Goal: Communication & Community: Answer question/provide support

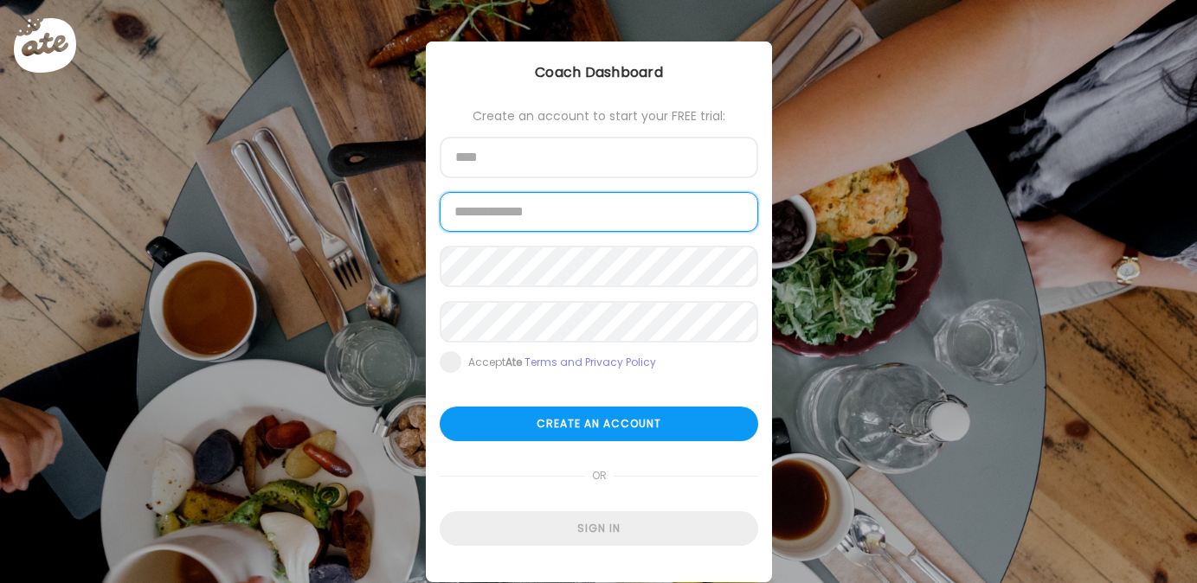
type input "**********"
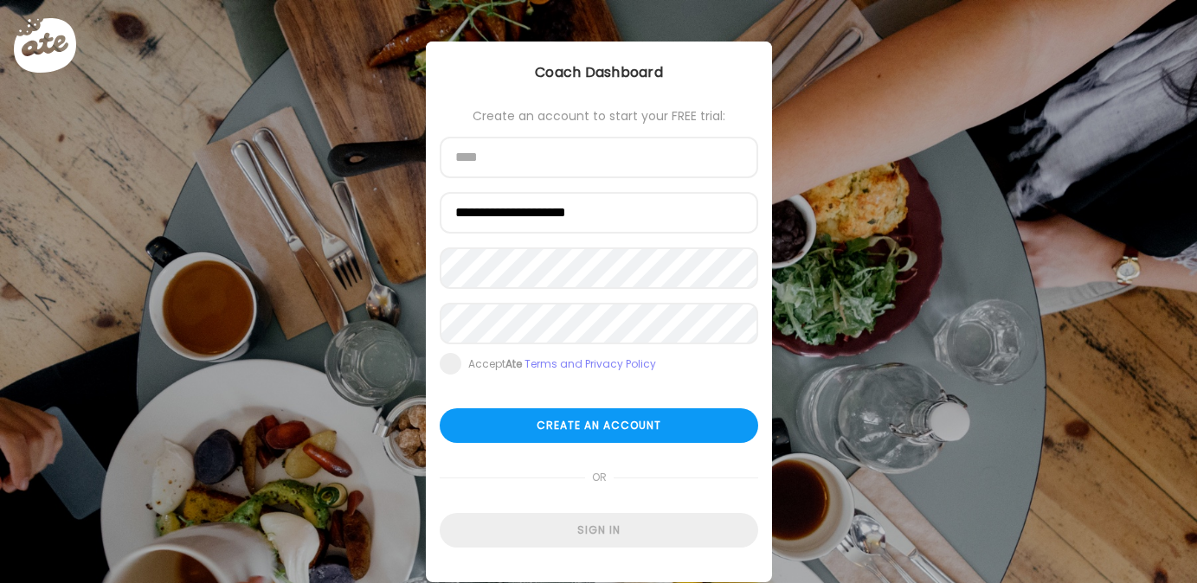
type input "**********"
click at [484, 501] on form "**********" at bounding box center [599, 328] width 319 height 439
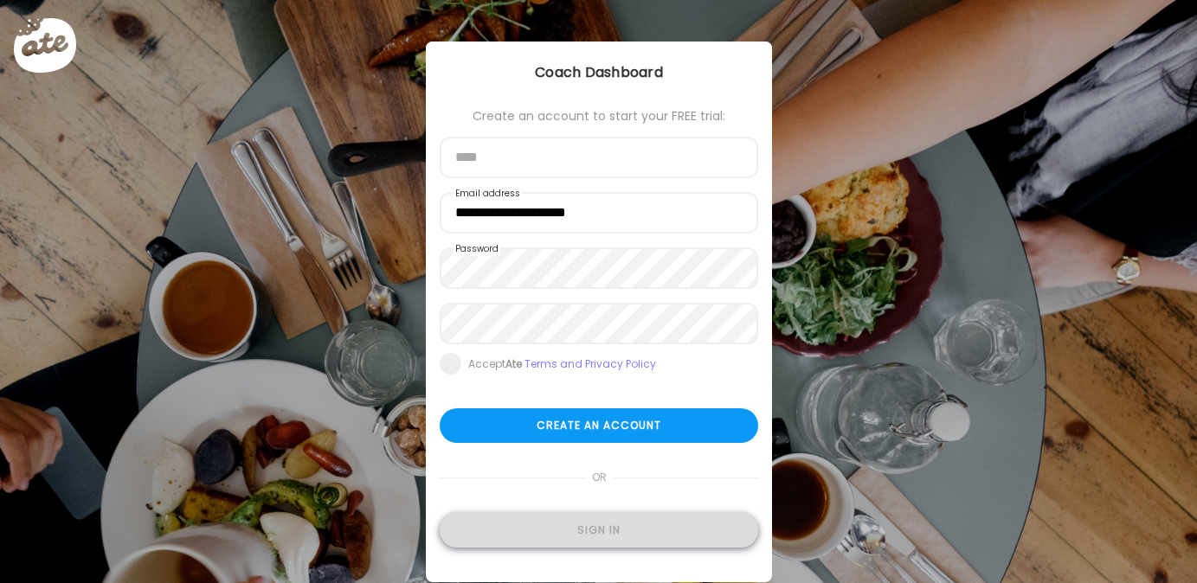
click at [484, 528] on div "Sign in" at bounding box center [599, 530] width 319 height 35
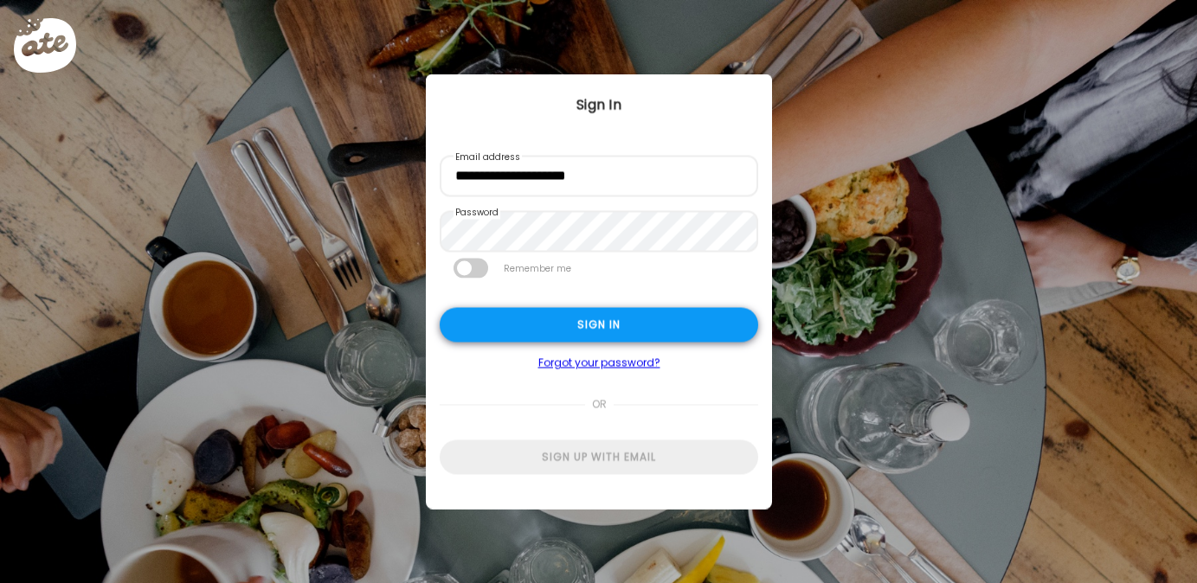
click at [545, 316] on div "Sign in" at bounding box center [599, 325] width 319 height 35
type textarea "**********"
type input "**********"
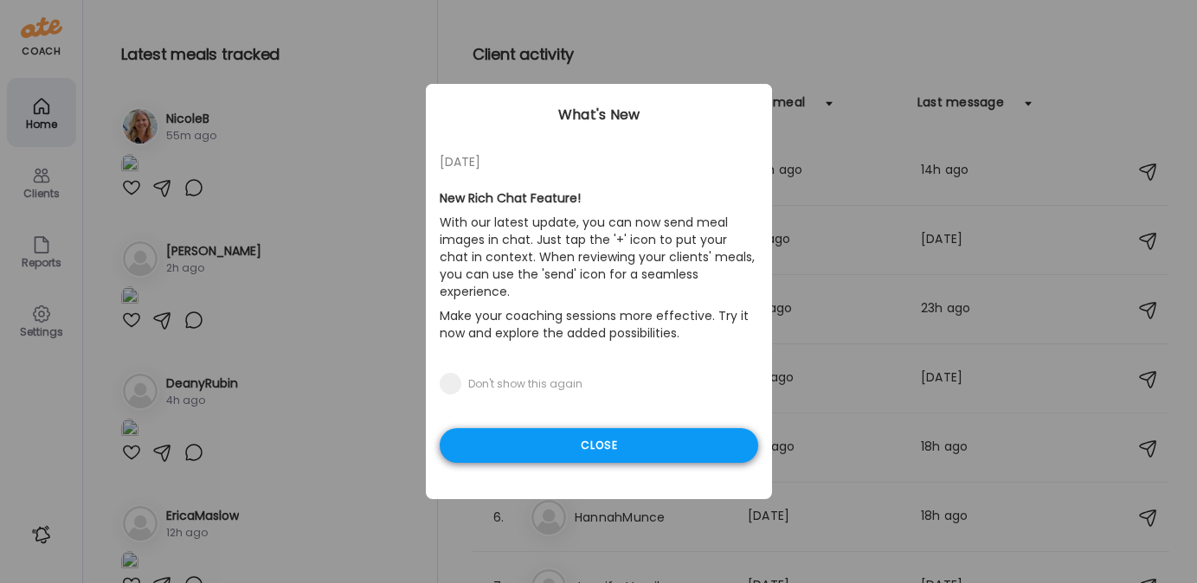
click at [531, 431] on div "Close" at bounding box center [599, 445] width 319 height 35
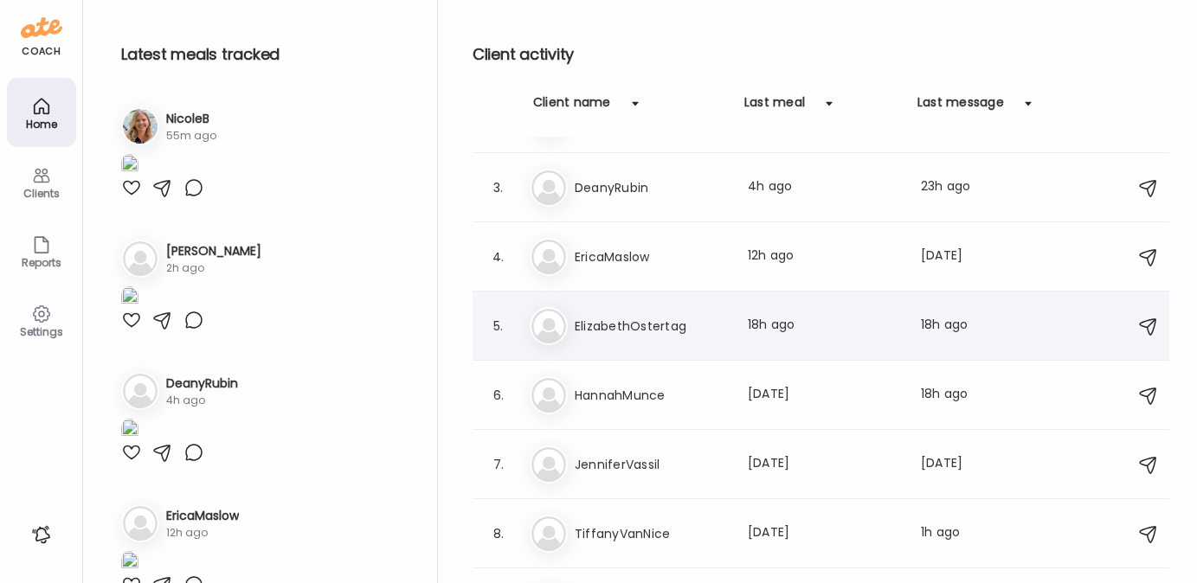
scroll to position [126, 0]
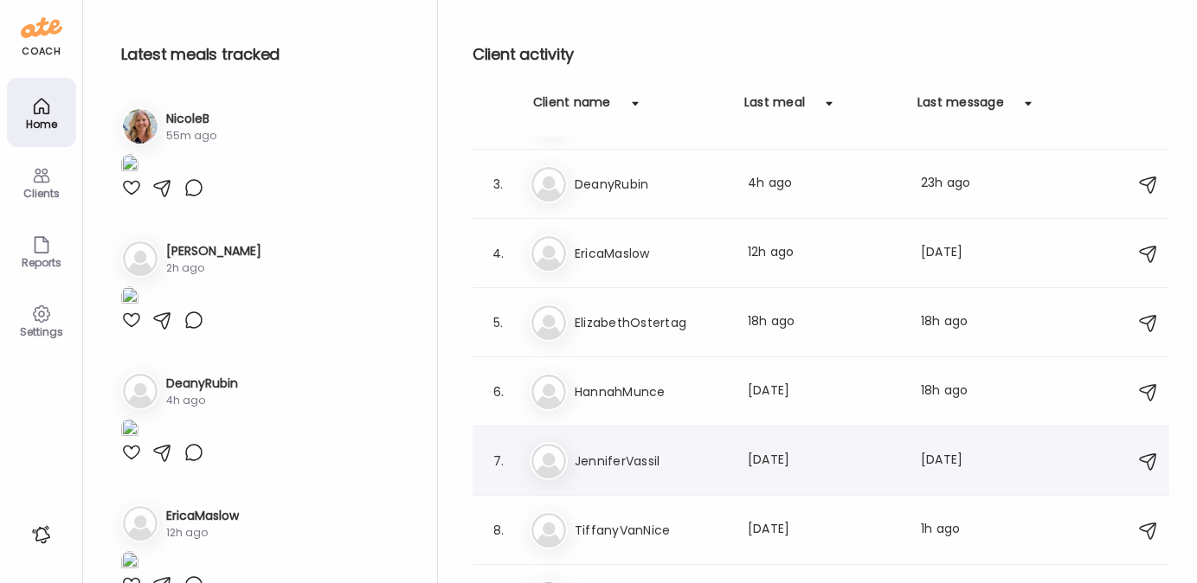
click at [607, 455] on h3 "JenniferVassil" at bounding box center [651, 461] width 152 height 21
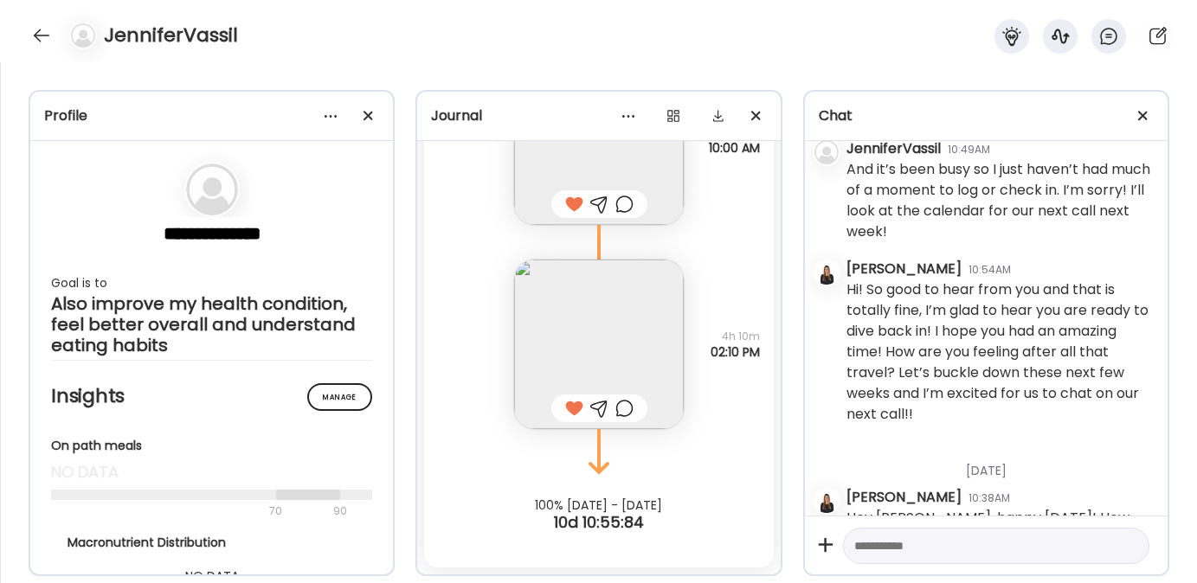
scroll to position [3352, 0]
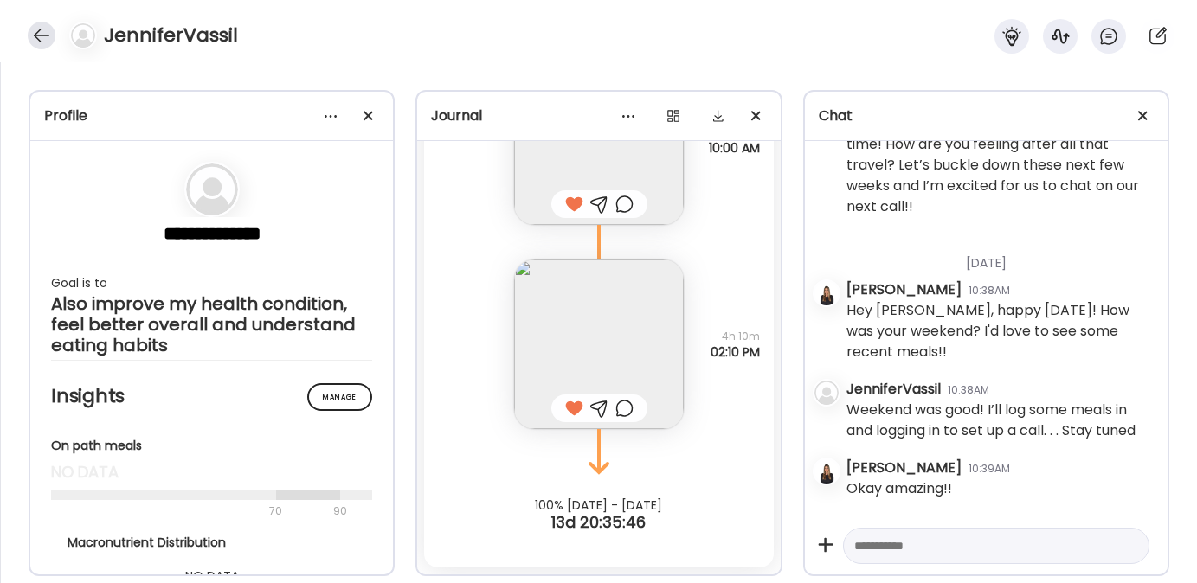
click at [48, 31] on div at bounding box center [42, 36] width 28 height 28
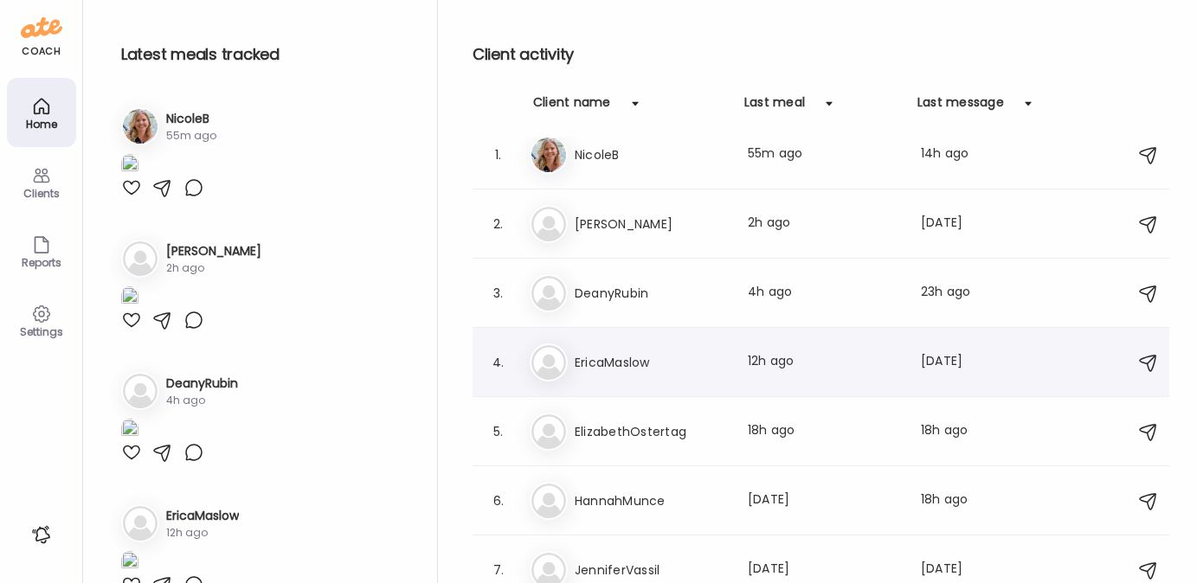
scroll to position [0, 0]
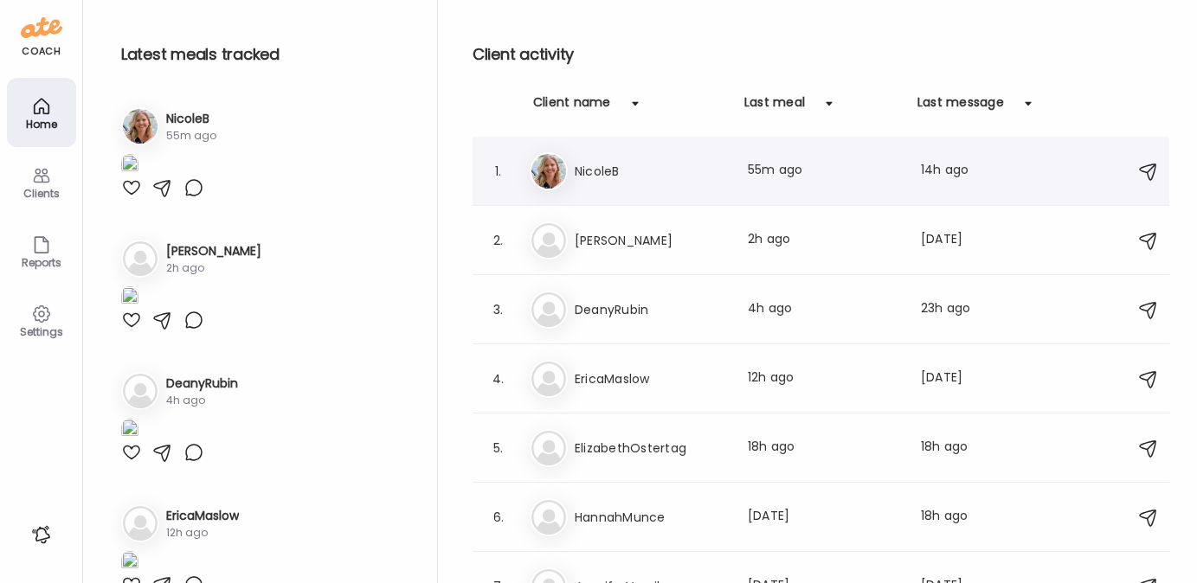
click at [615, 177] on h3 "NicoleB" at bounding box center [651, 171] width 152 height 21
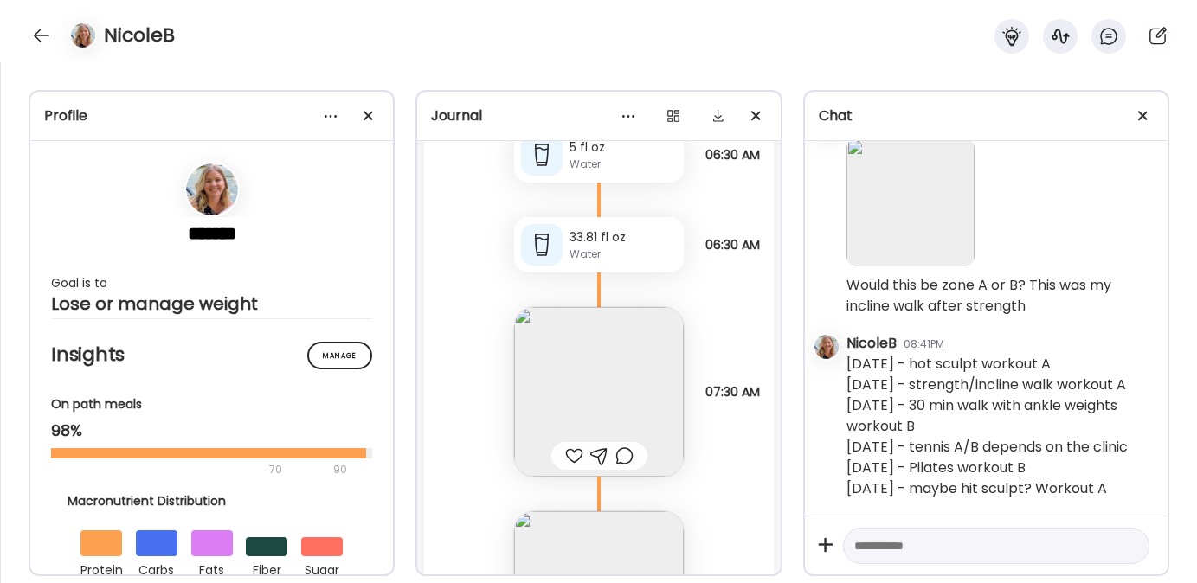
scroll to position [14811, 0]
click at [36, 31] on div at bounding box center [42, 36] width 28 height 28
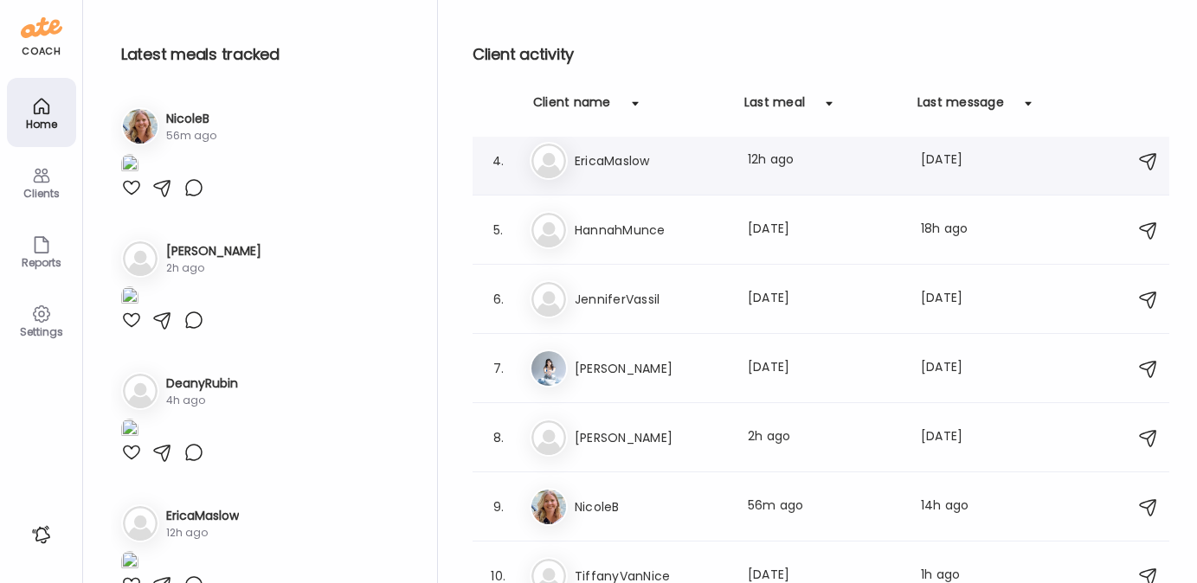
scroll to position [237, 0]
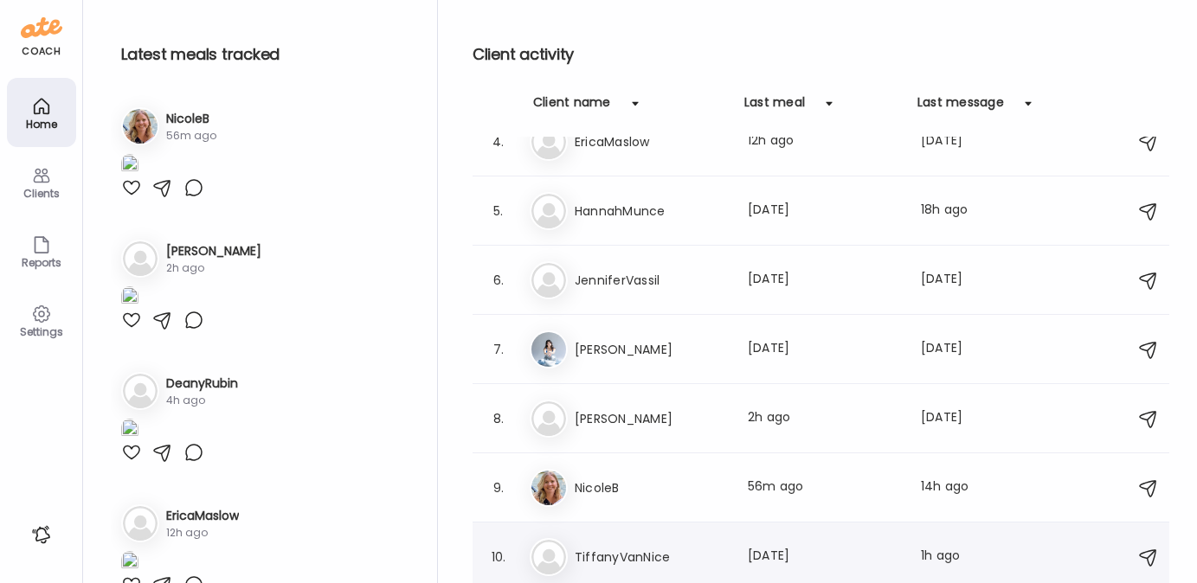
click at [641, 563] on h3 "TiffanyVanNice" at bounding box center [651, 557] width 152 height 21
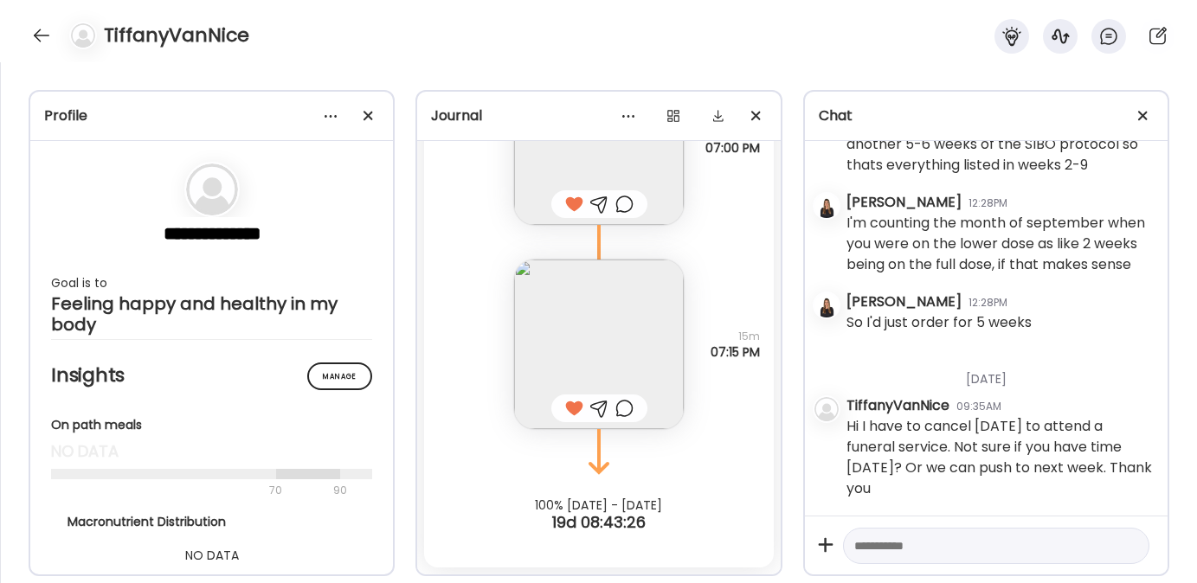
scroll to position [24073, 0]
click at [889, 548] on textarea at bounding box center [980, 546] width 253 height 21
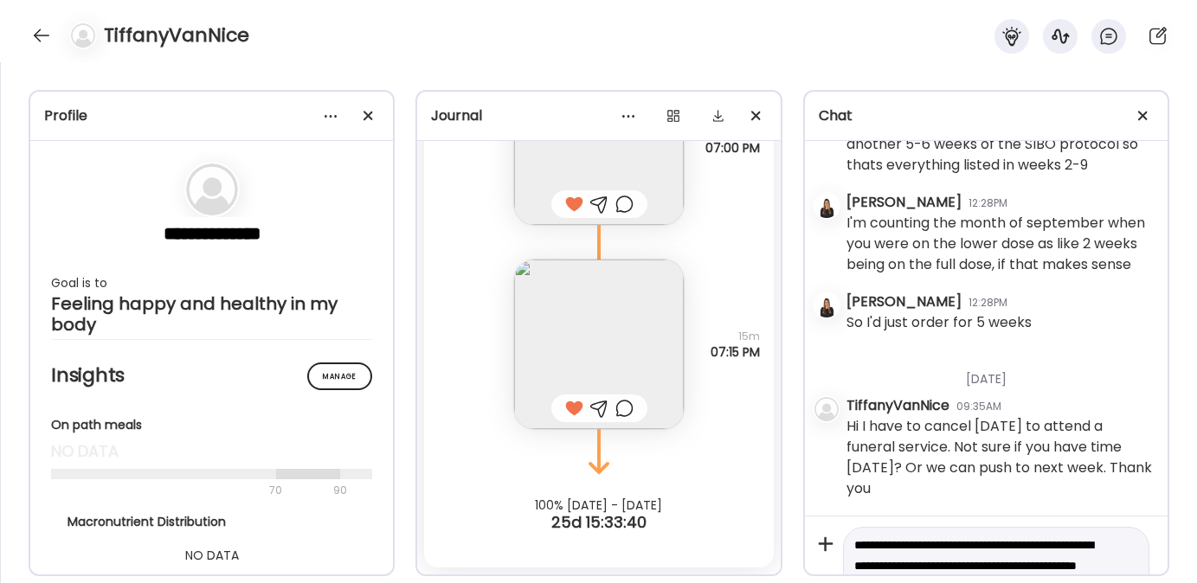
click at [1036, 548] on textarea "**********" at bounding box center [980, 566] width 253 height 62
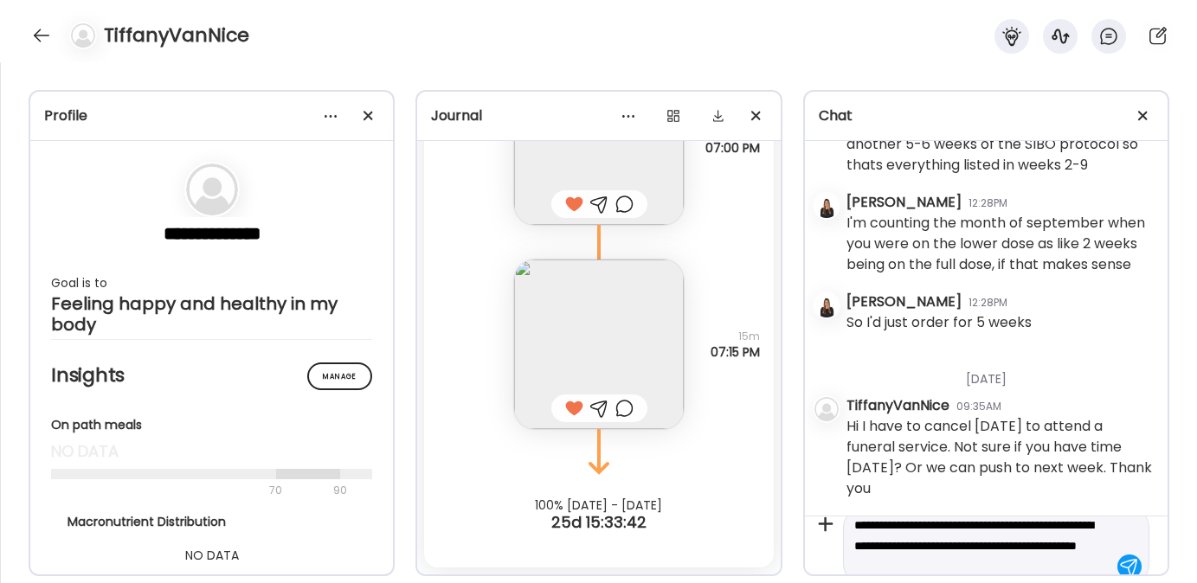
scroll to position [20, 0]
type textarea "**********"
click at [1073, 551] on textarea "**********" at bounding box center [980, 525] width 253 height 62
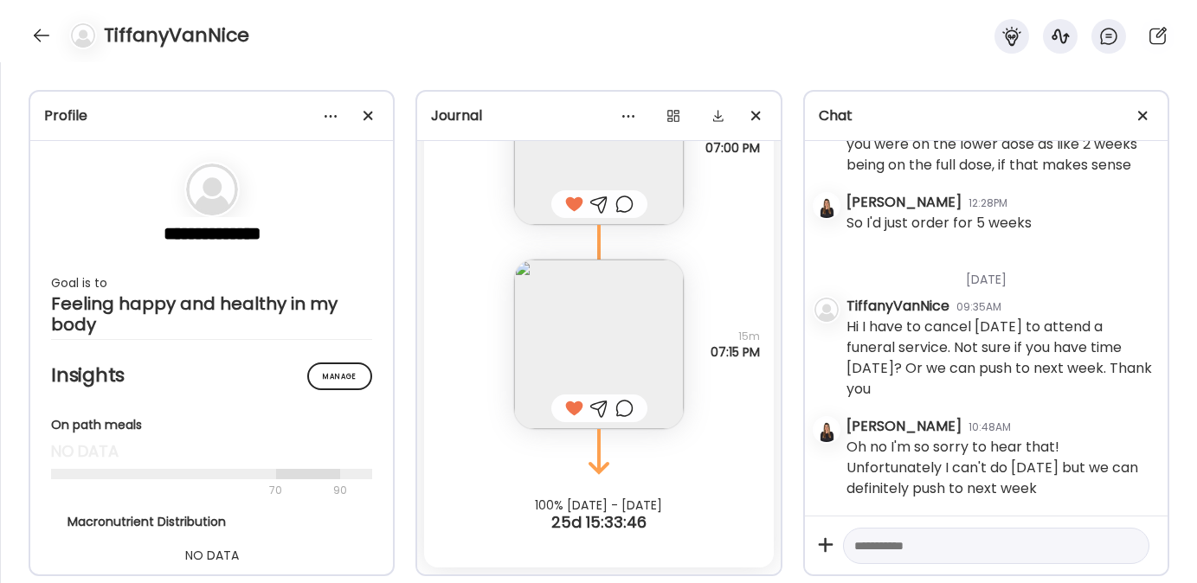
scroll to position [24173, 0]
click at [35, 27] on div at bounding box center [42, 36] width 28 height 28
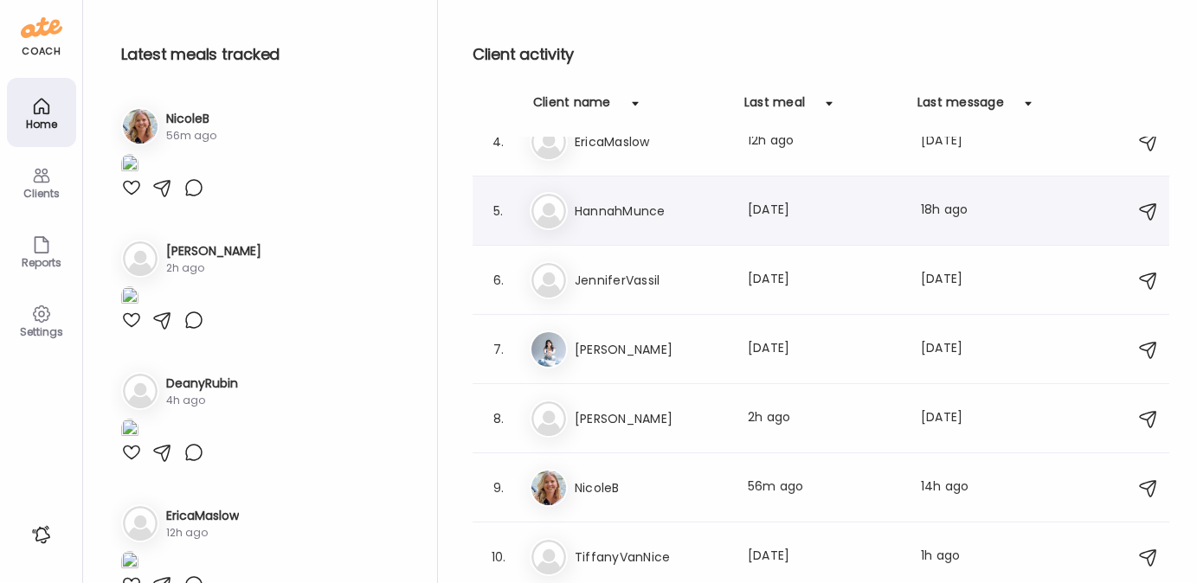
scroll to position [138, 0]
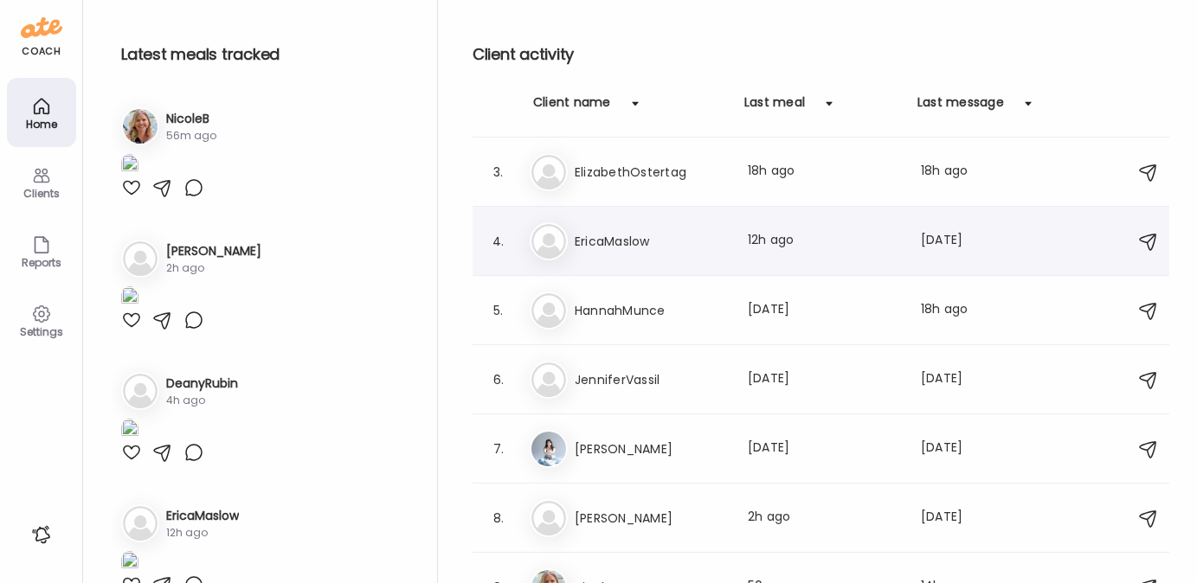
click at [600, 223] on div "Er EricaMaslow Last meal: 12h ago Last message: 3d ago You: https://www.amazon.…" at bounding box center [824, 241] width 588 height 38
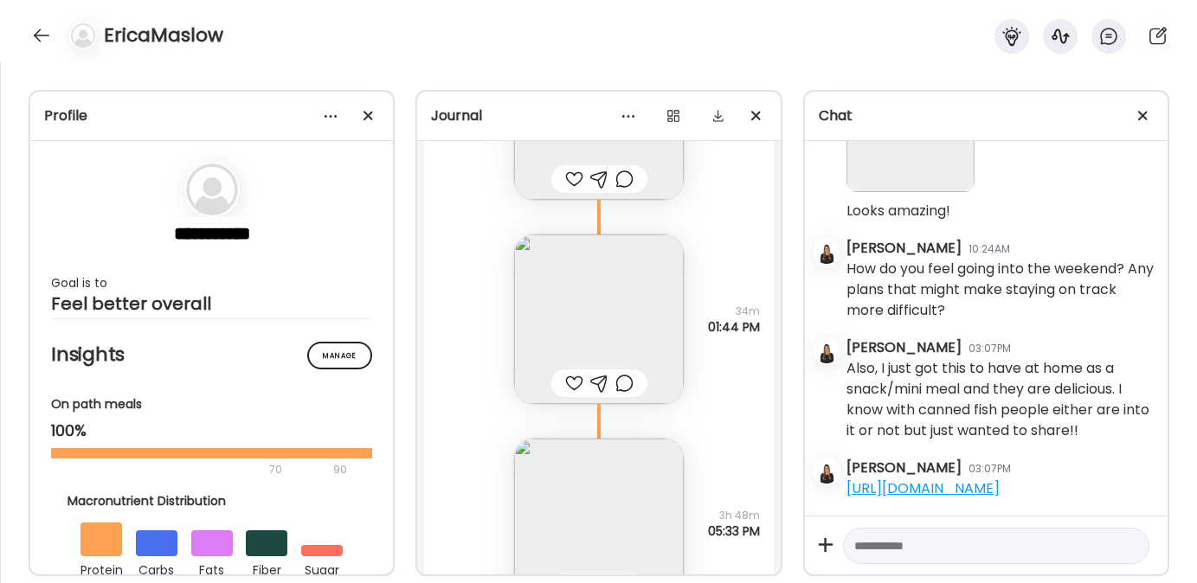
scroll to position [22004, 0]
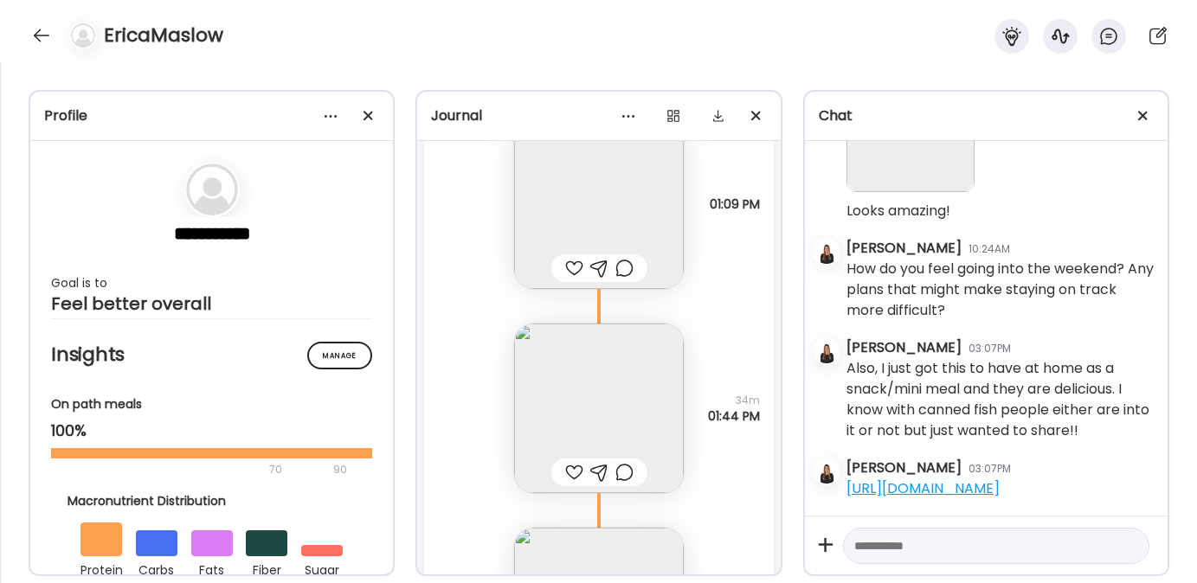
click at [582, 185] on img at bounding box center [599, 204] width 170 height 170
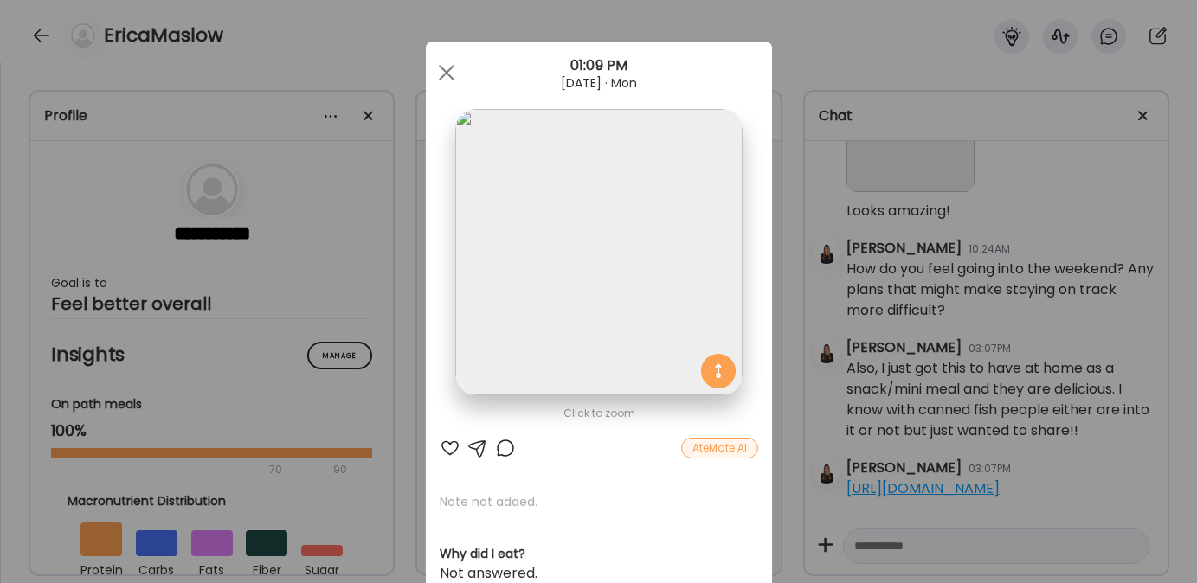
click at [444, 446] on div at bounding box center [450, 448] width 21 height 21
click at [441, 68] on div at bounding box center [446, 72] width 35 height 35
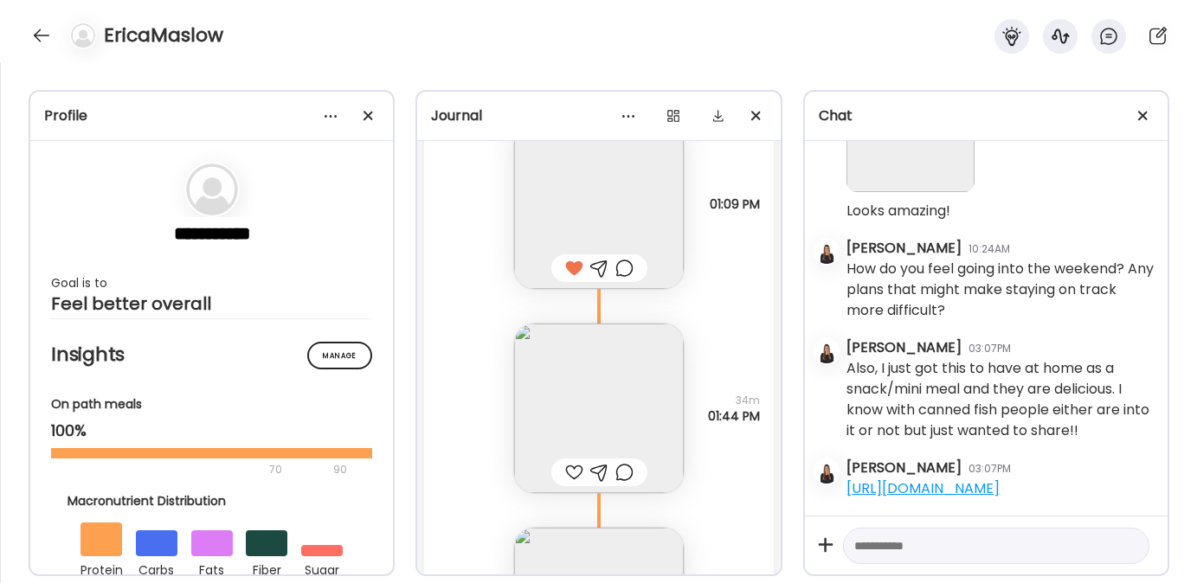
scroll to position [13089, 0]
click at [567, 468] on div at bounding box center [574, 472] width 18 height 21
click at [558, 370] on img at bounding box center [599, 409] width 170 height 170
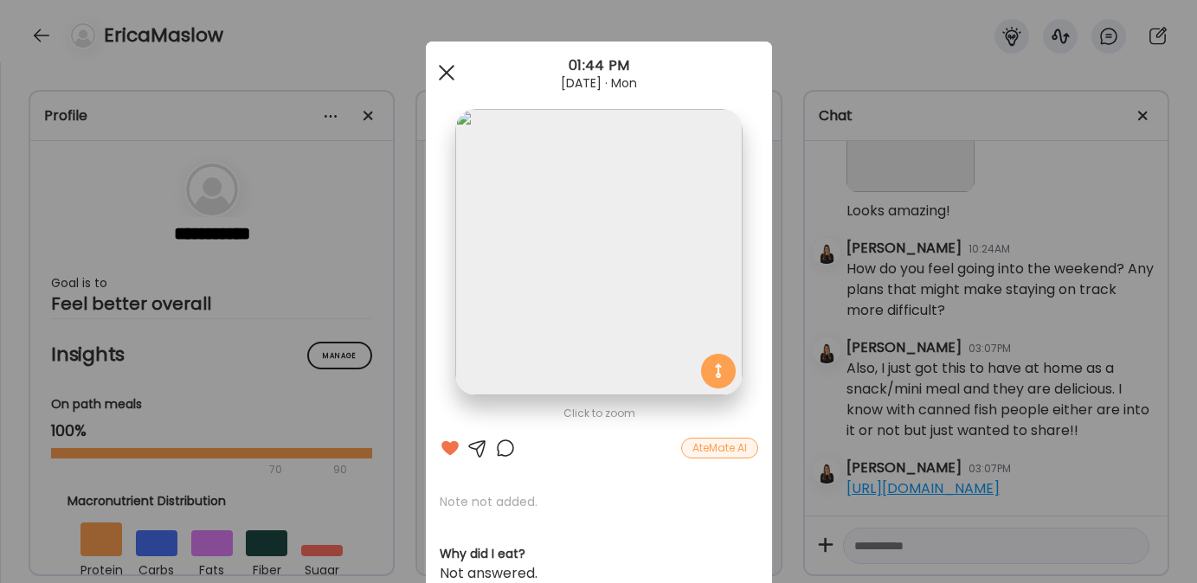
click at [438, 75] on span at bounding box center [446, 73] width 16 height 16
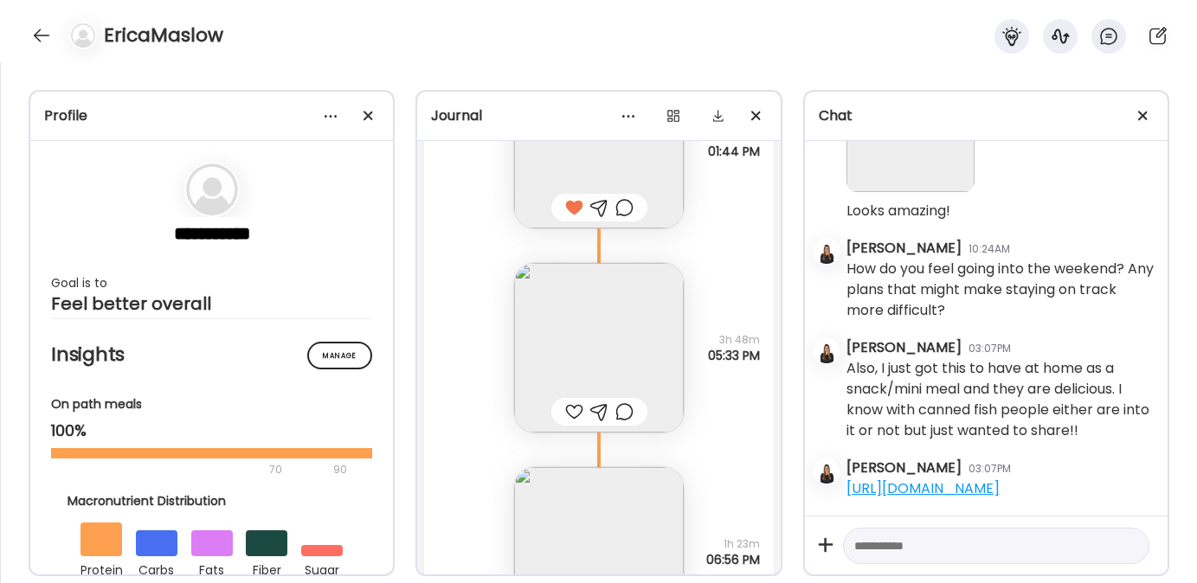
scroll to position [22273, 0]
click at [569, 404] on div at bounding box center [574, 407] width 18 height 21
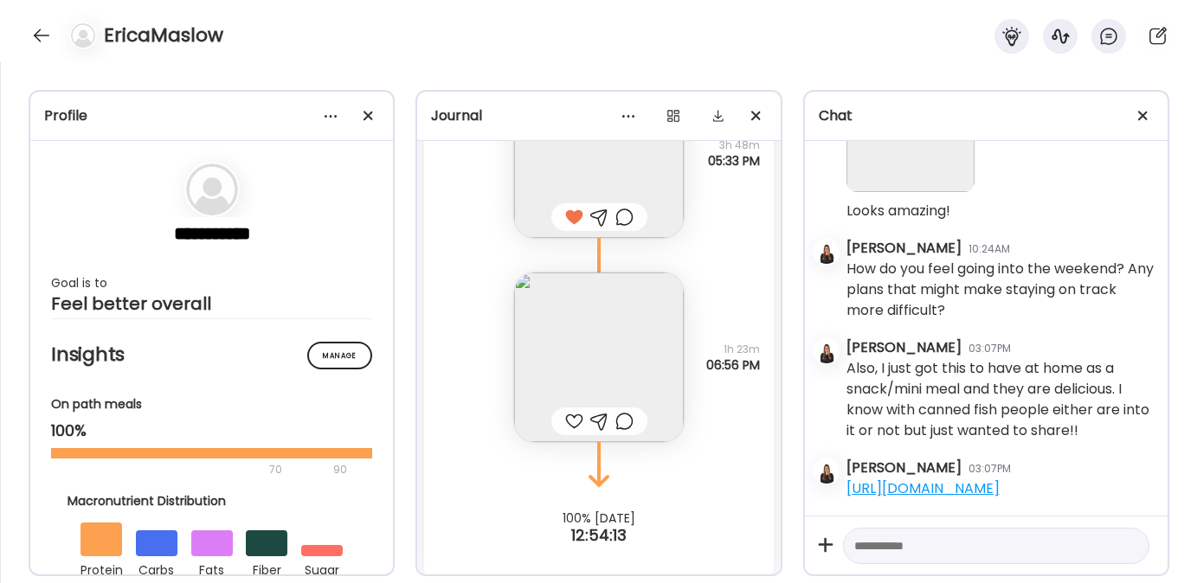
scroll to position [22477, 0]
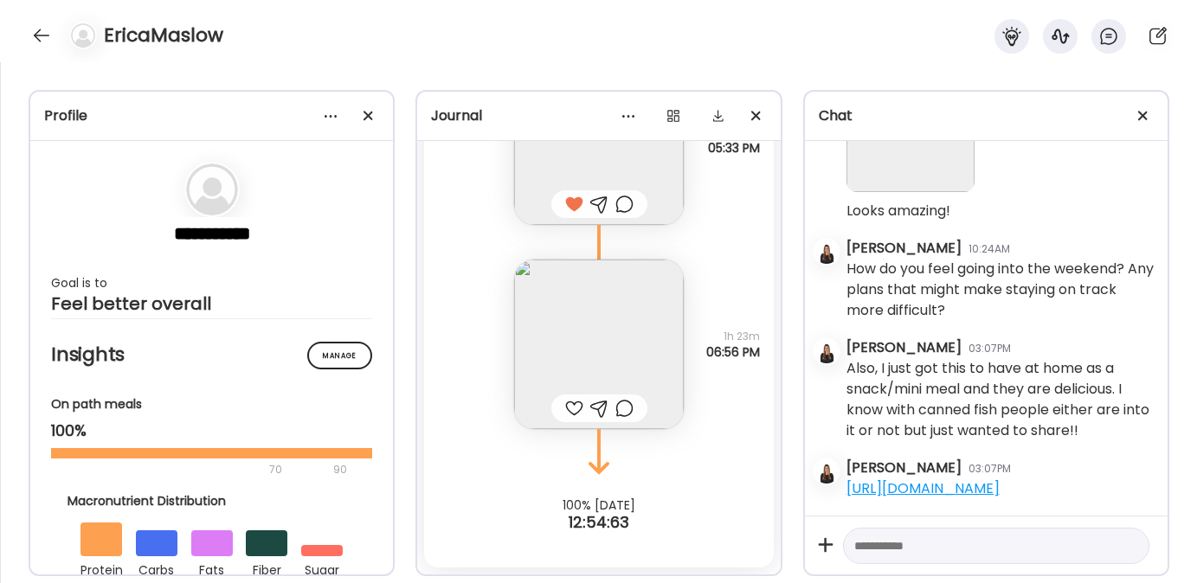
click at [579, 331] on img at bounding box center [599, 345] width 170 height 170
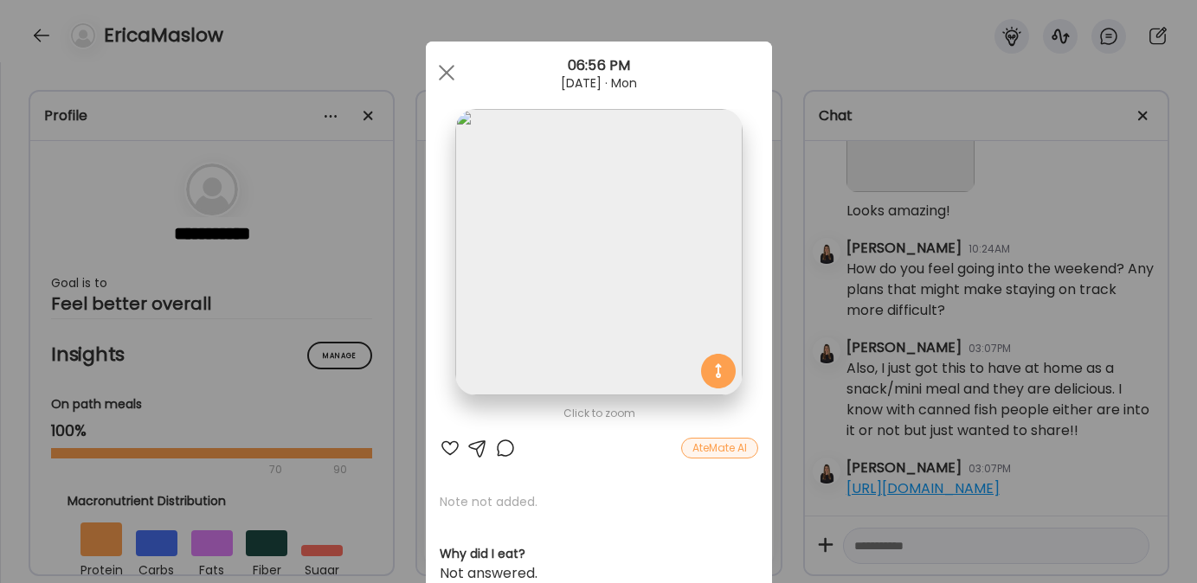
click at [440, 449] on div at bounding box center [450, 448] width 21 height 21
click at [443, 78] on div at bounding box center [446, 72] width 35 height 35
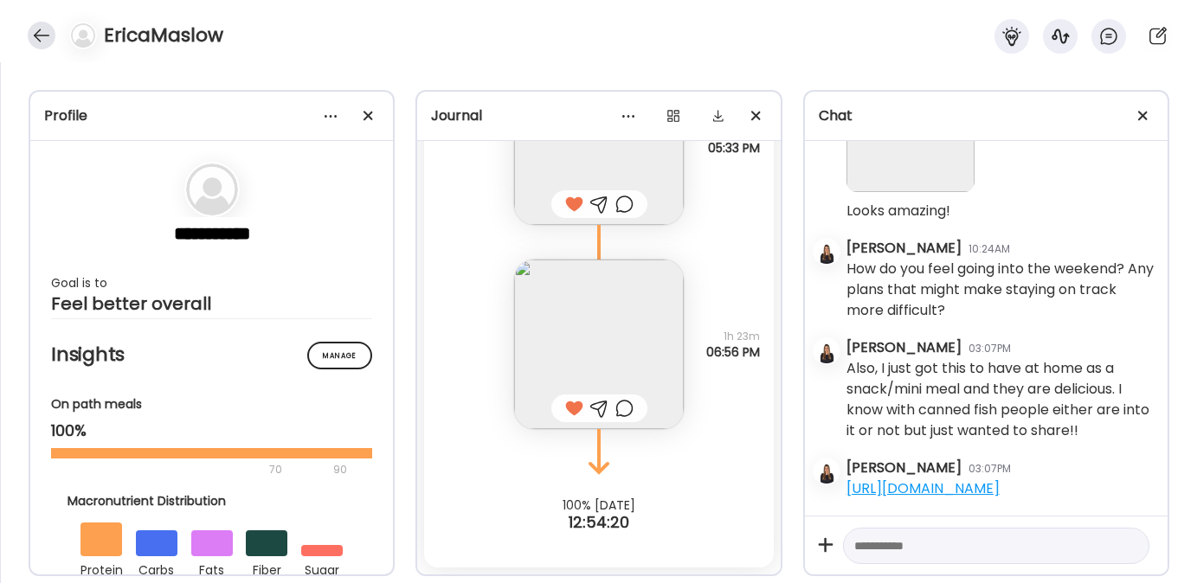
click at [45, 29] on div at bounding box center [42, 36] width 28 height 28
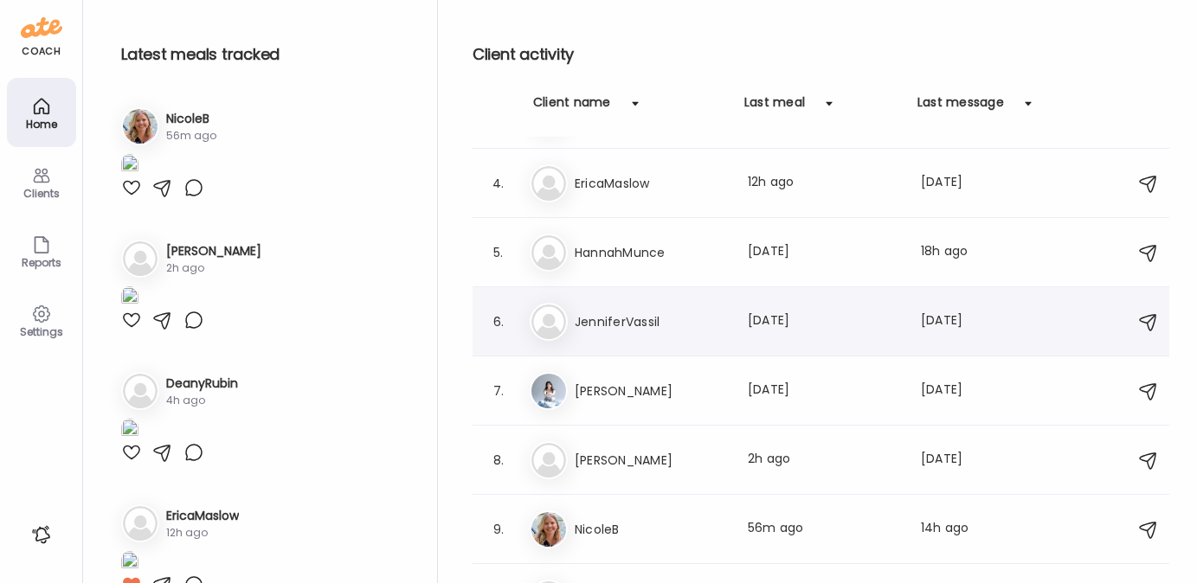
scroll to position [237, 0]
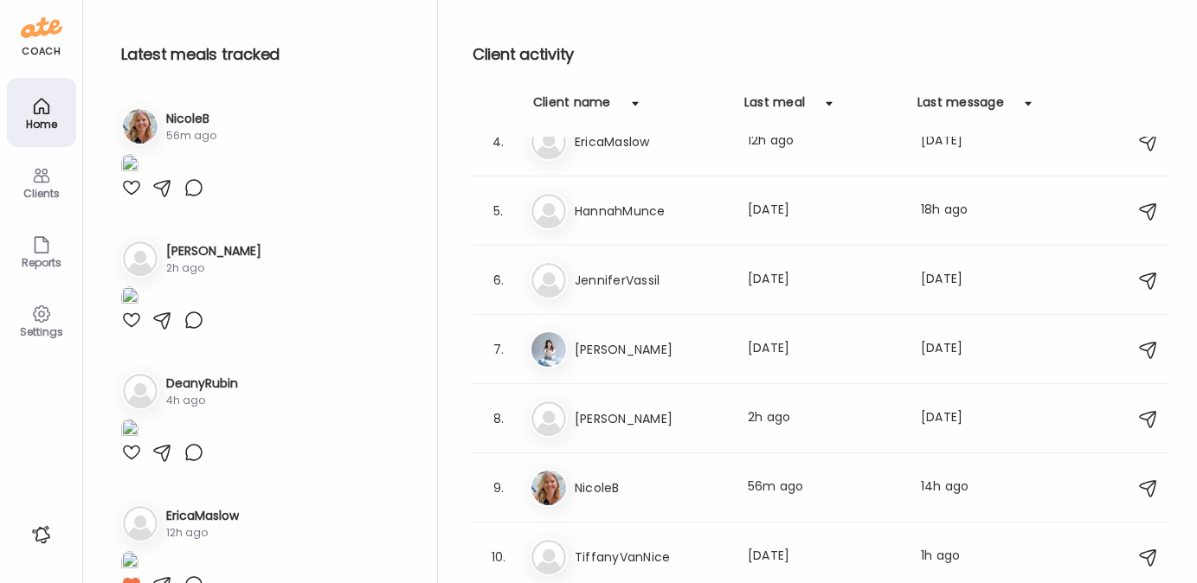
click at [138, 177] on img at bounding box center [129, 165] width 17 height 23
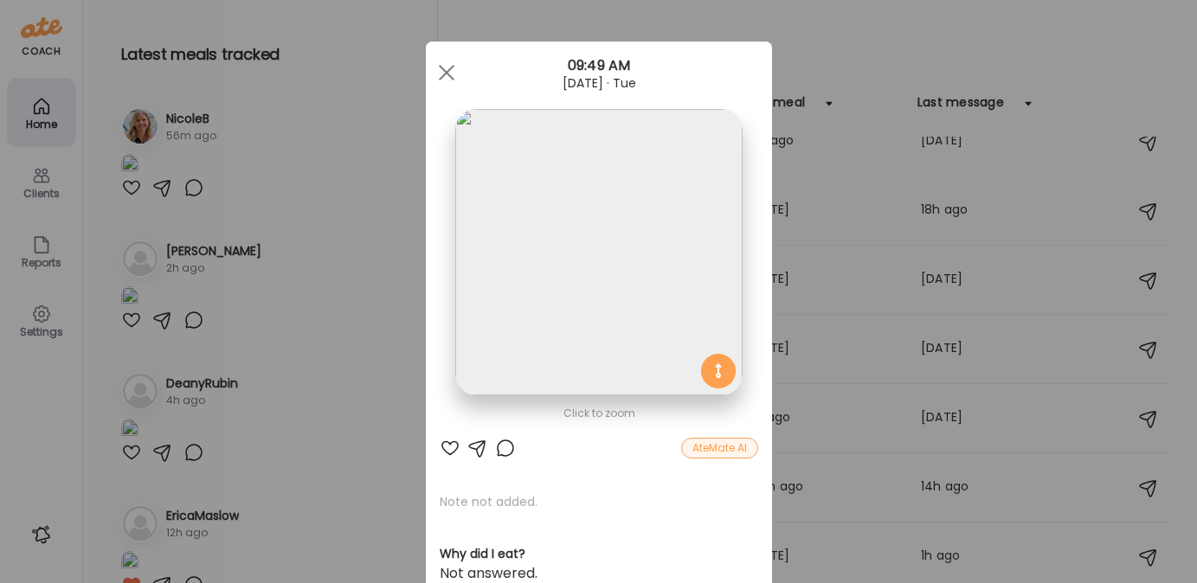
click at [440, 448] on div at bounding box center [450, 448] width 21 height 21
click at [439, 69] on div at bounding box center [446, 72] width 35 height 35
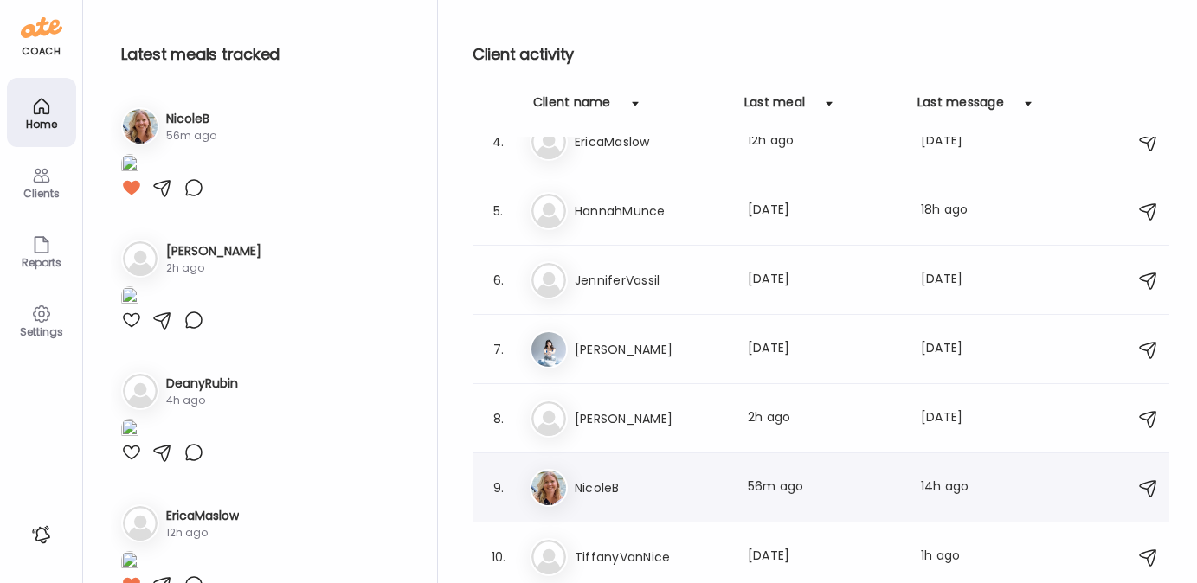
click at [609, 486] on h3 "NicoleB" at bounding box center [651, 488] width 152 height 21
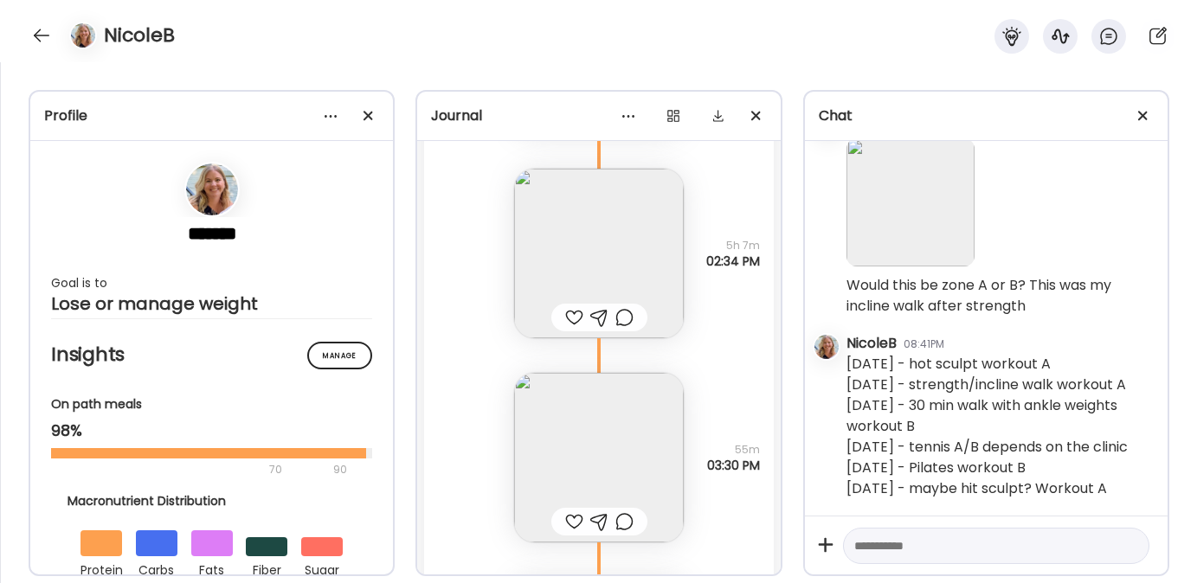
scroll to position [37015, 0]
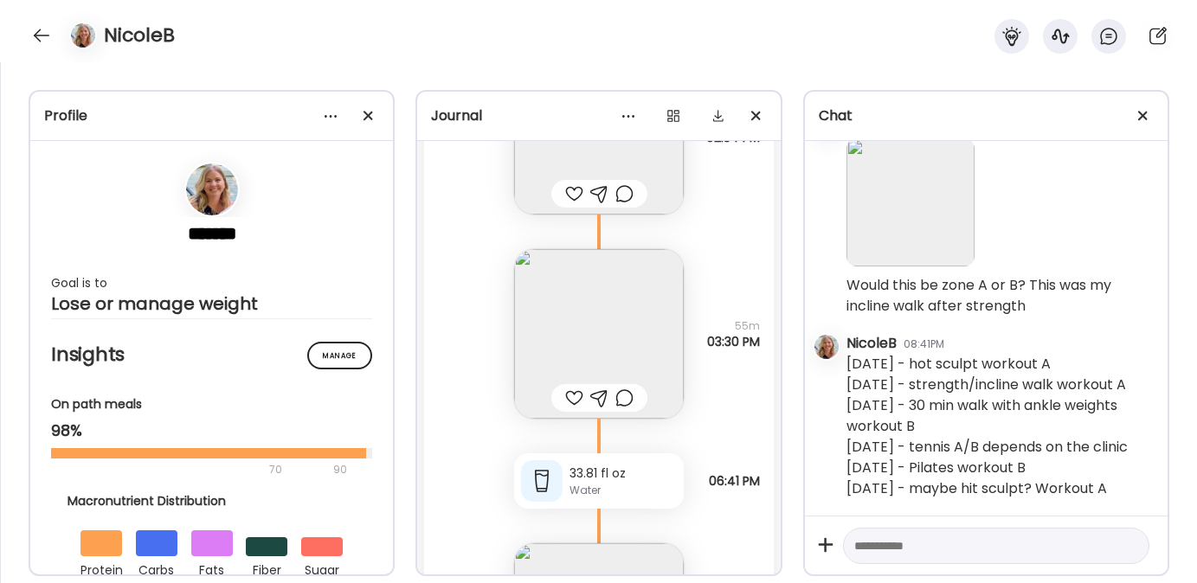
click at [565, 402] on div at bounding box center [574, 398] width 18 height 21
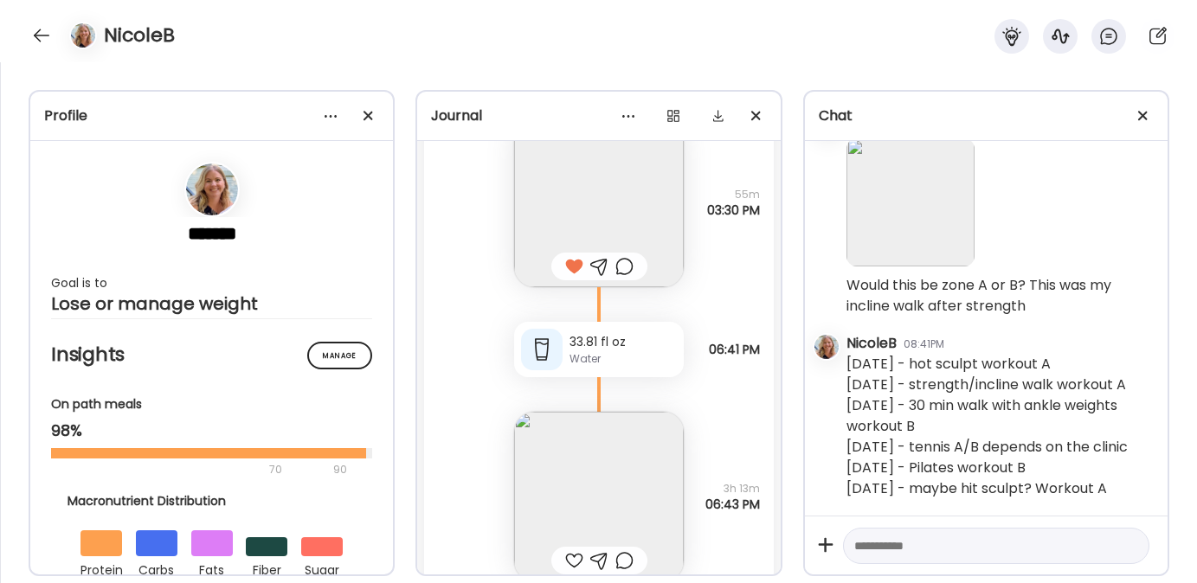
scroll to position [37185, 0]
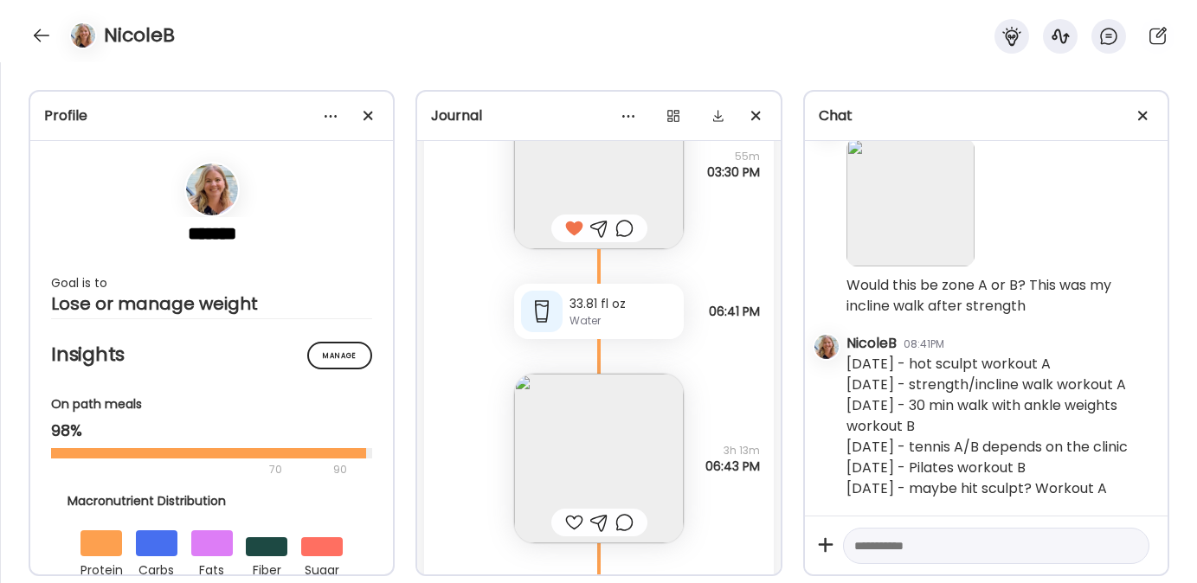
click at [565, 517] on div at bounding box center [574, 522] width 18 height 21
click at [565, 420] on img at bounding box center [599, 459] width 170 height 170
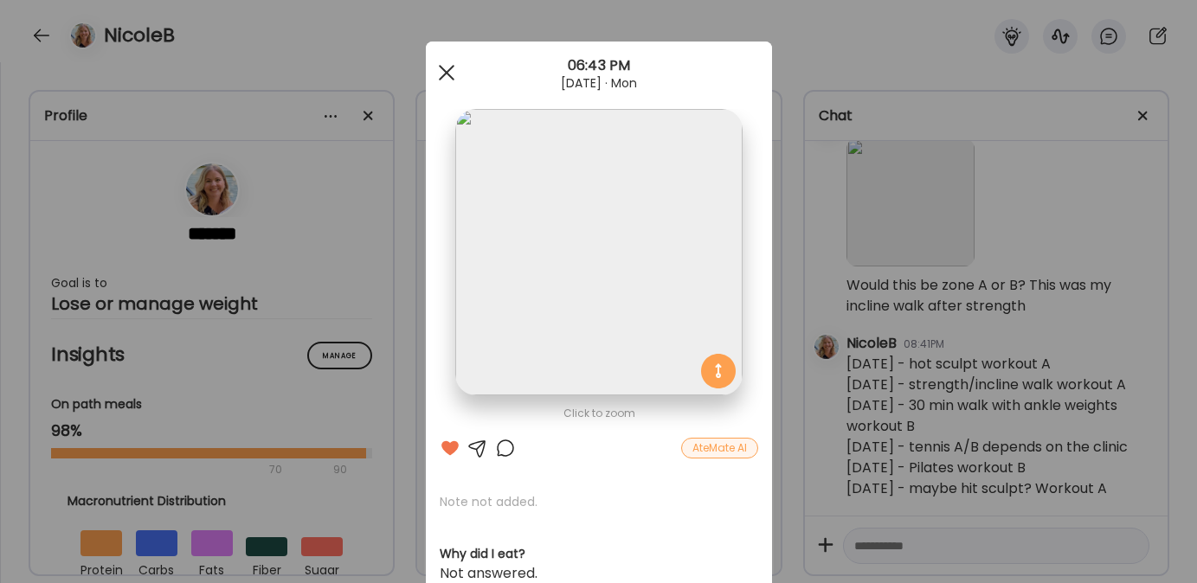
click at [444, 73] on div at bounding box center [446, 72] width 35 height 35
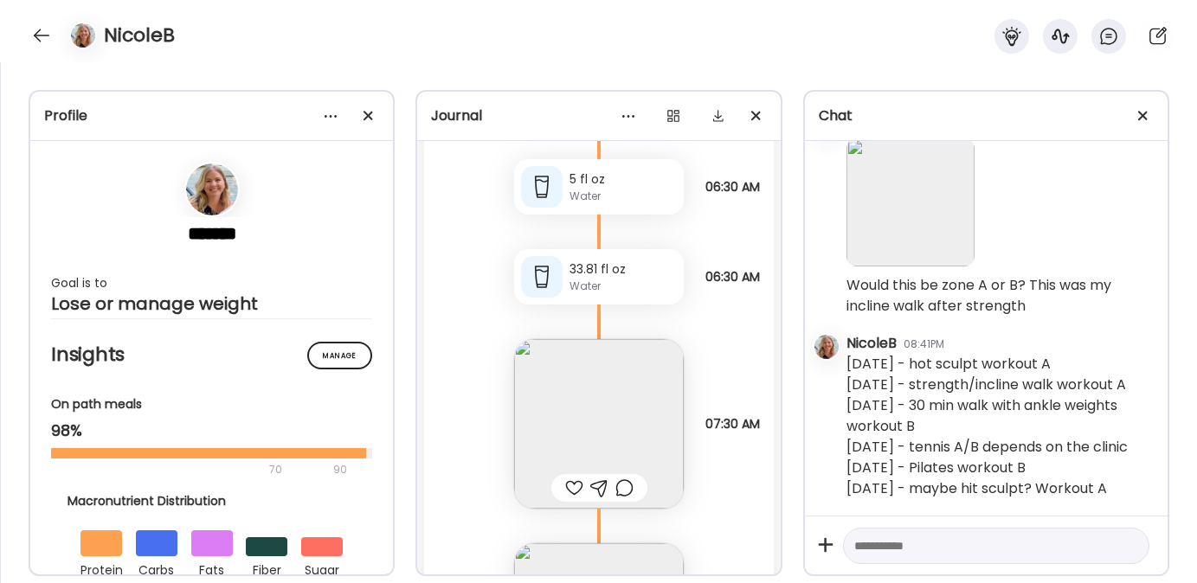
scroll to position [37850, 0]
click at [565, 482] on div at bounding box center [574, 483] width 18 height 21
click at [894, 224] on img at bounding box center [911, 202] width 128 height 128
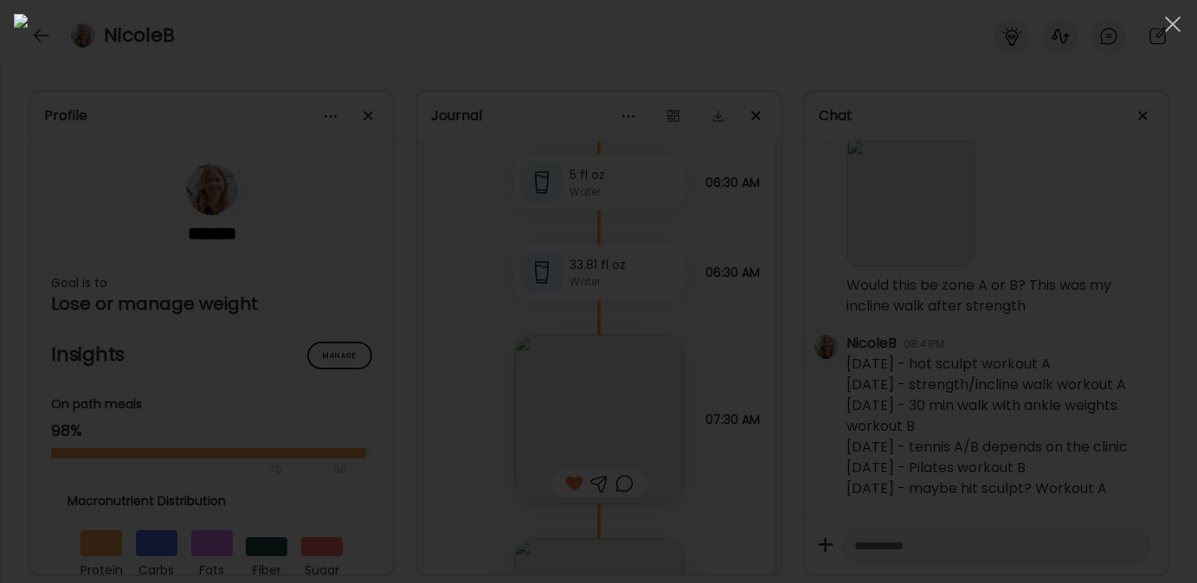
click at [977, 151] on div at bounding box center [598, 292] width 1169 height 556
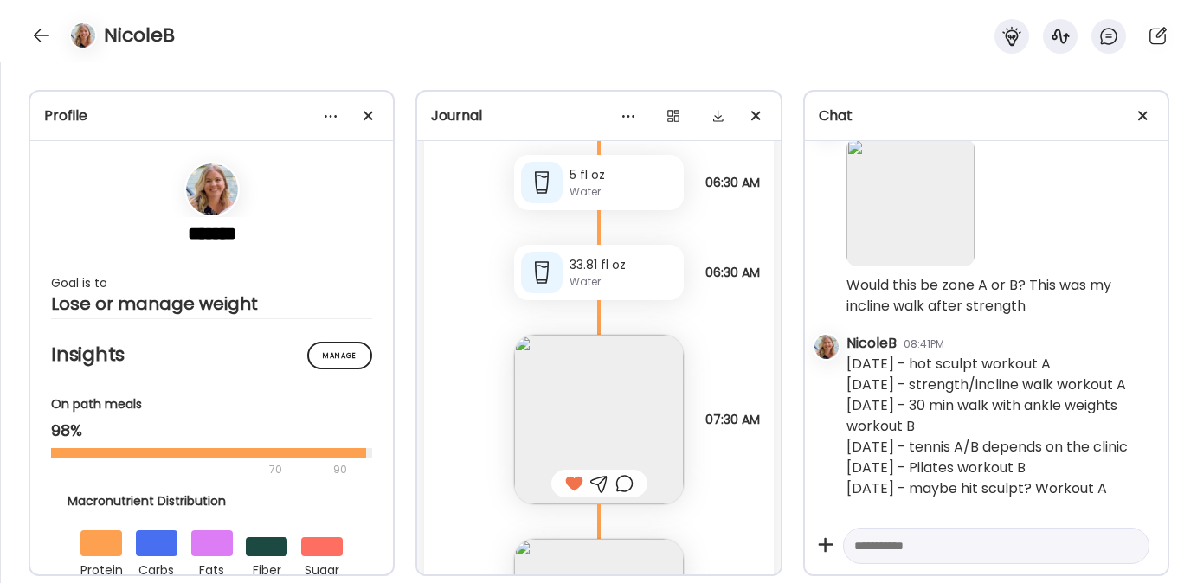
scroll to position [14712, 0]
click at [930, 549] on textarea at bounding box center [980, 546] width 253 height 21
type textarea "**********"
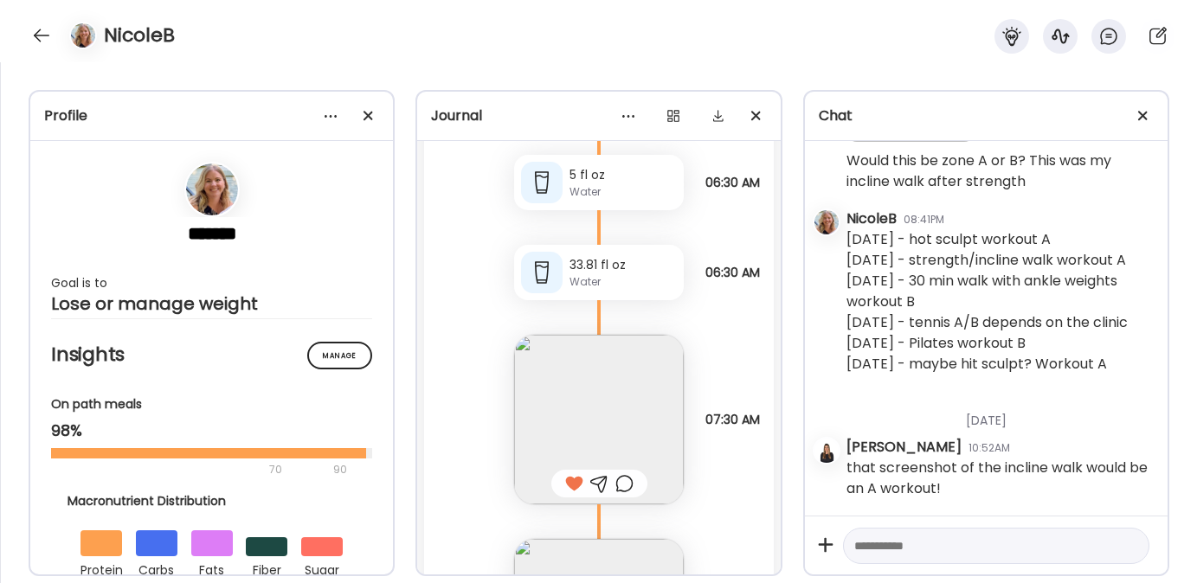
scroll to position [14937, 0]
click at [918, 554] on textarea at bounding box center [980, 546] width 253 height 21
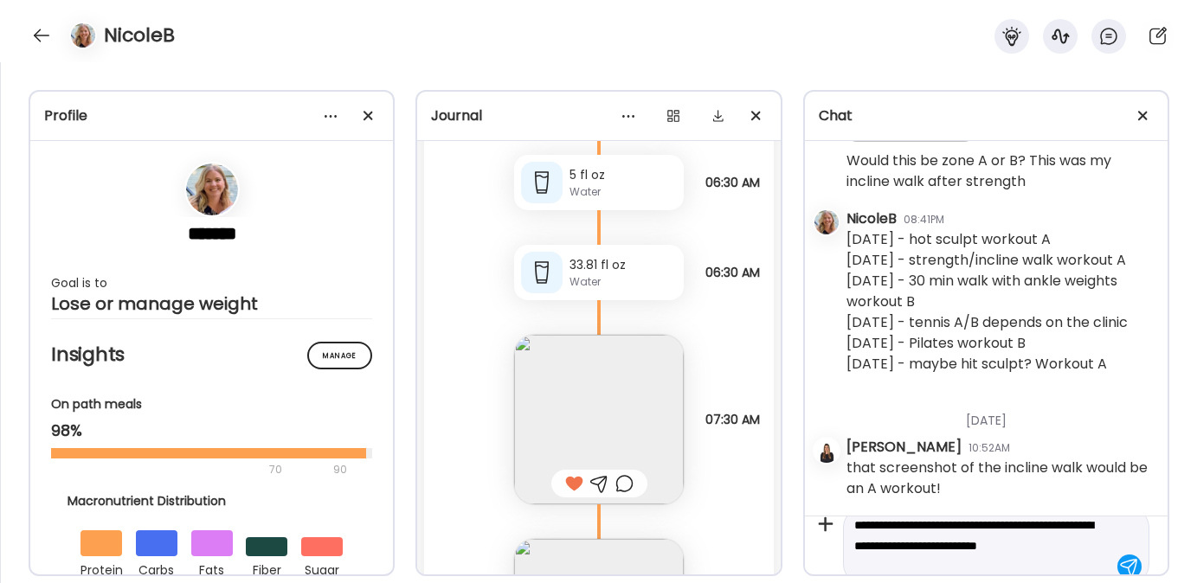
scroll to position [41, 0]
drag, startPoint x: 924, startPoint y: 541, endPoint x: 869, endPoint y: 529, distance: 55.9
click at [869, 529] on textarea "**********" at bounding box center [980, 525] width 253 height 62
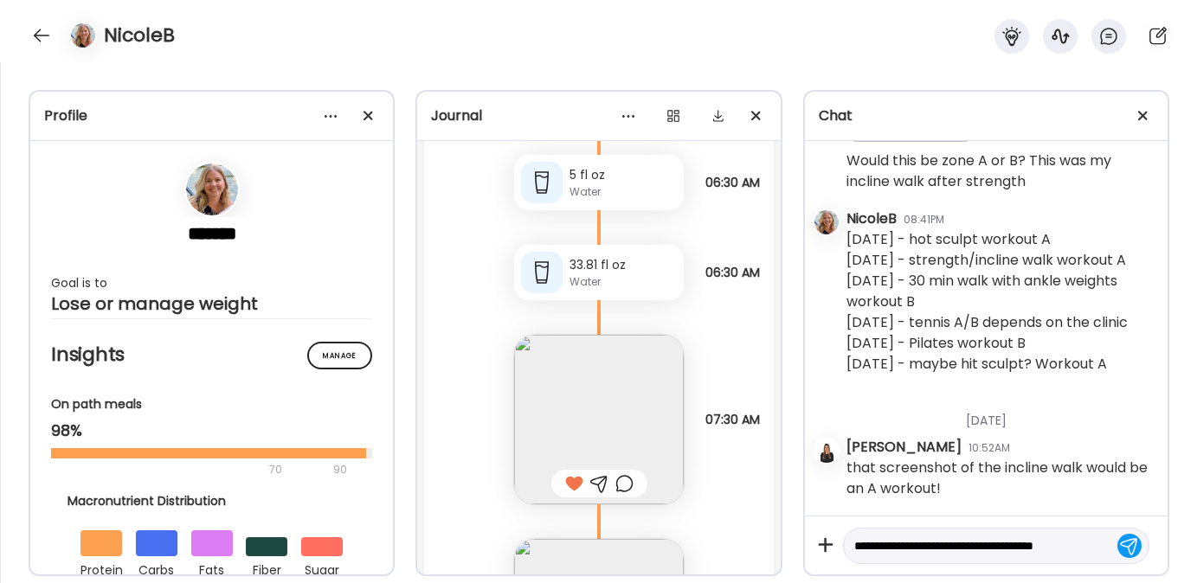
scroll to position [0, 0]
type textarea "**********"
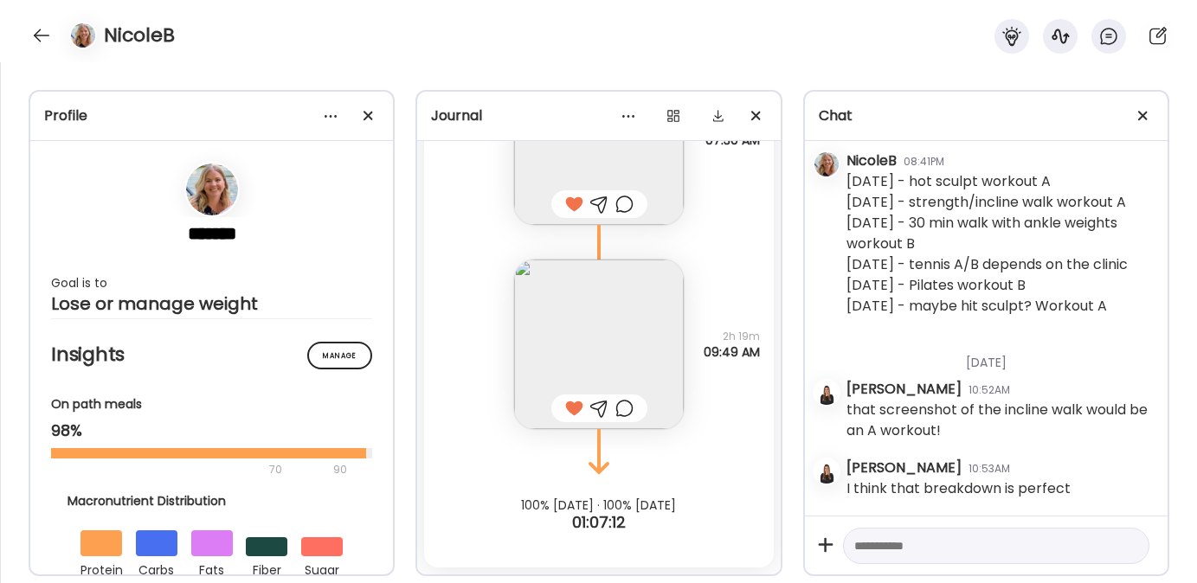
scroll to position [14995, 0]
click at [557, 342] on img at bounding box center [599, 345] width 170 height 170
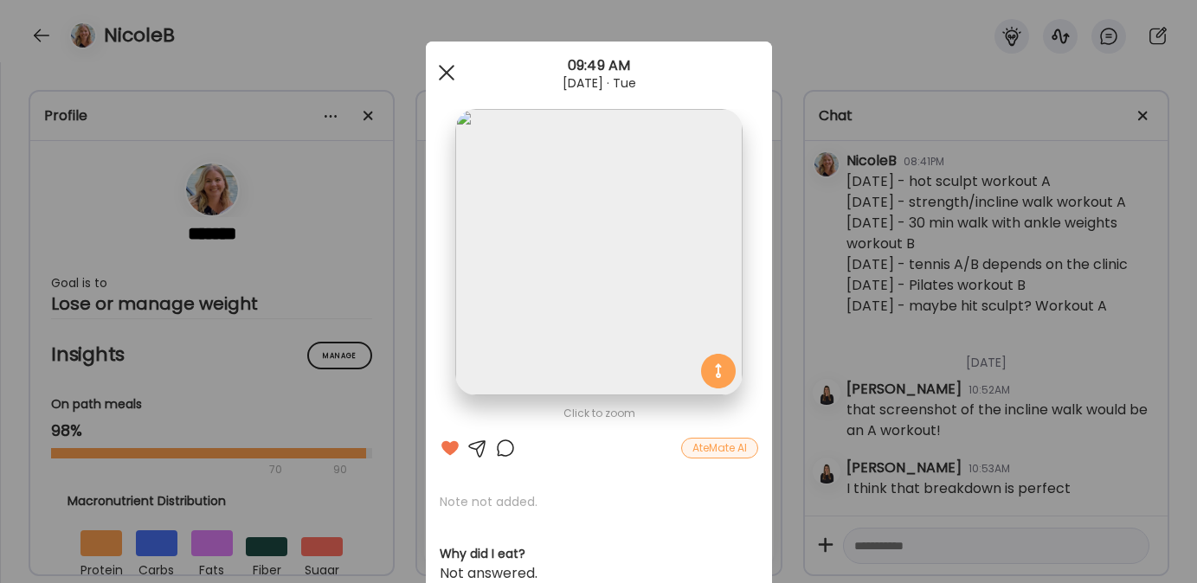
click at [438, 68] on span at bounding box center [446, 73] width 16 height 16
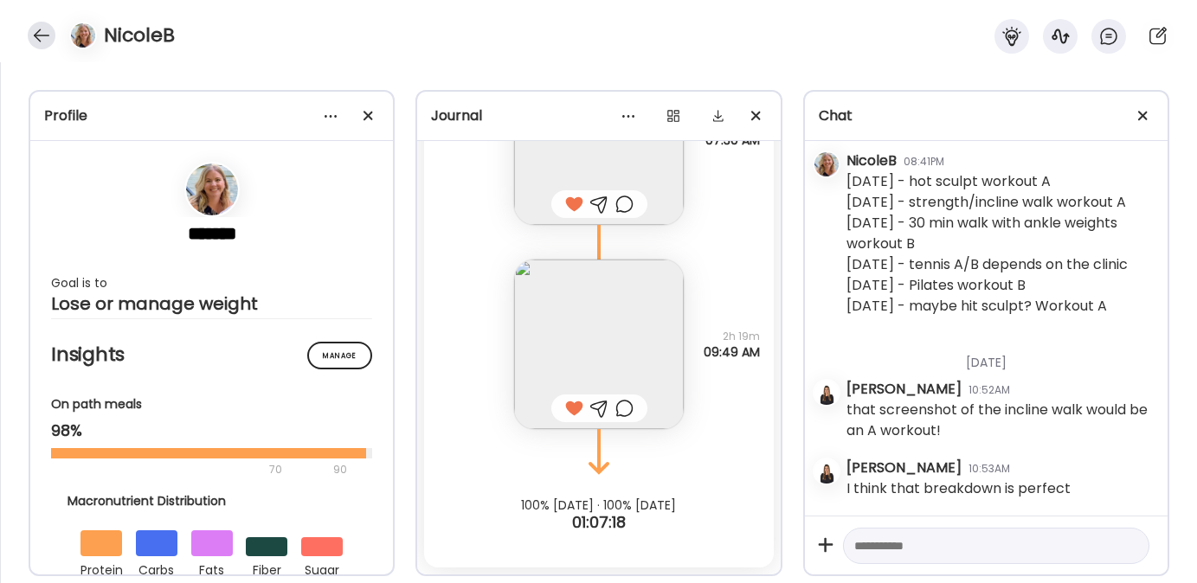
click at [45, 32] on div at bounding box center [42, 36] width 28 height 28
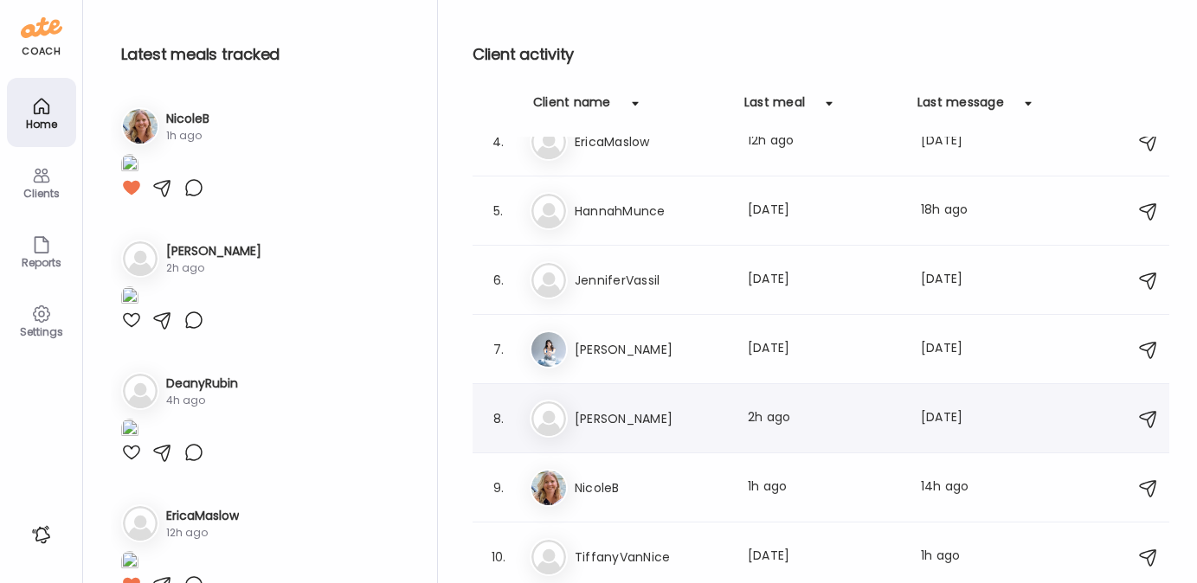
click at [622, 434] on div "Ma MaryKate Last meal: 2h ago Last message: 1d ago You: Hi!! How was the marath…" at bounding box center [824, 419] width 588 height 38
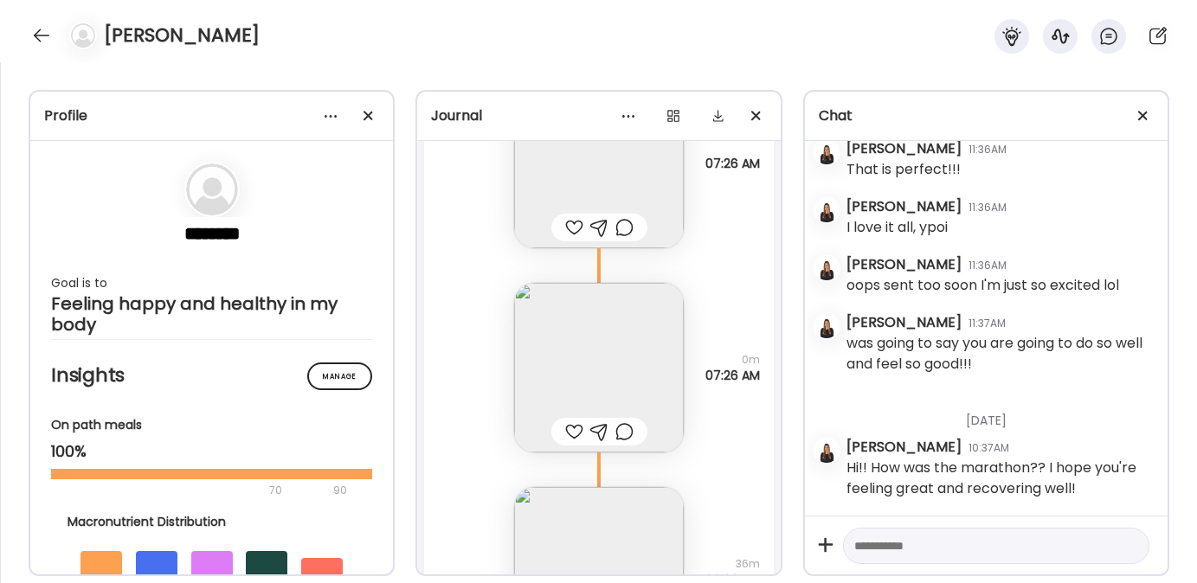
scroll to position [26759, 0]
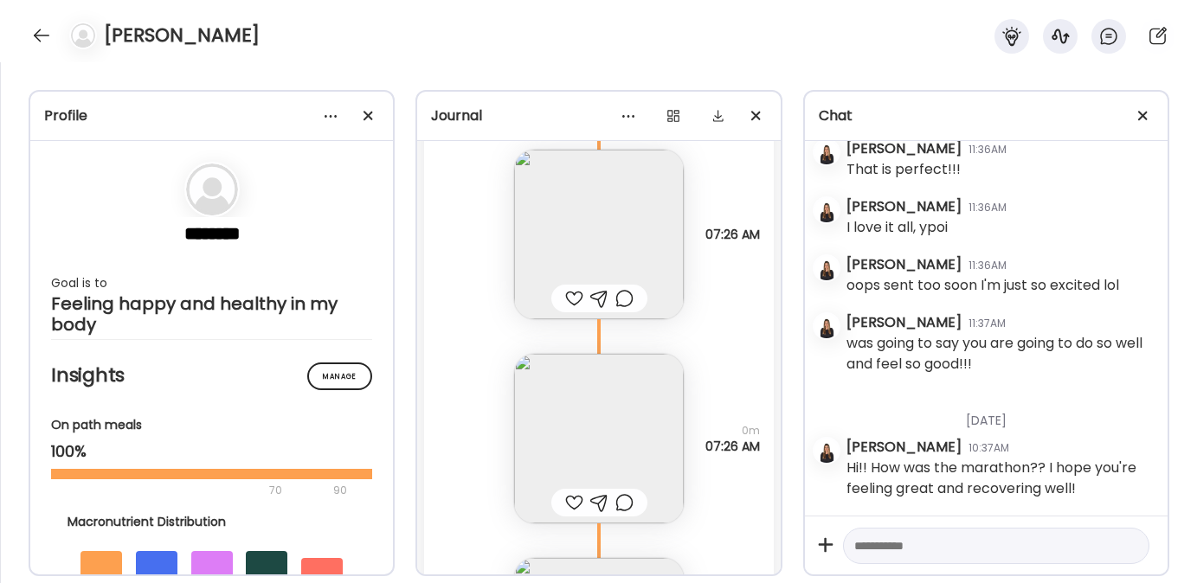
click at [567, 298] on div at bounding box center [574, 298] width 18 height 21
click at [576, 463] on img at bounding box center [599, 439] width 170 height 170
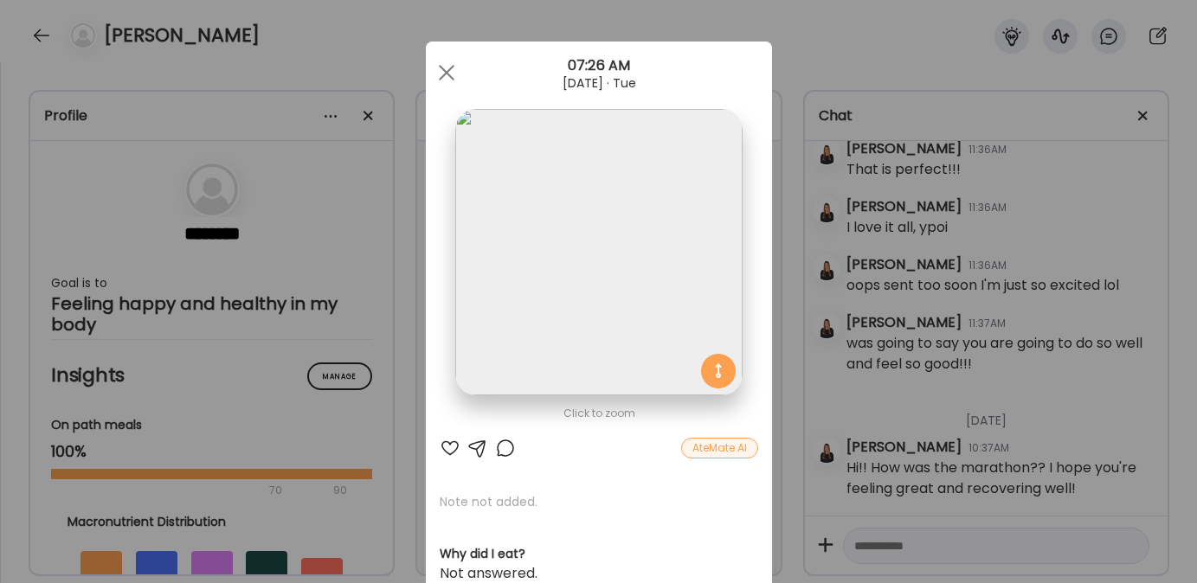
click at [440, 447] on div at bounding box center [450, 448] width 21 height 21
click at [438, 68] on div at bounding box center [446, 72] width 35 height 35
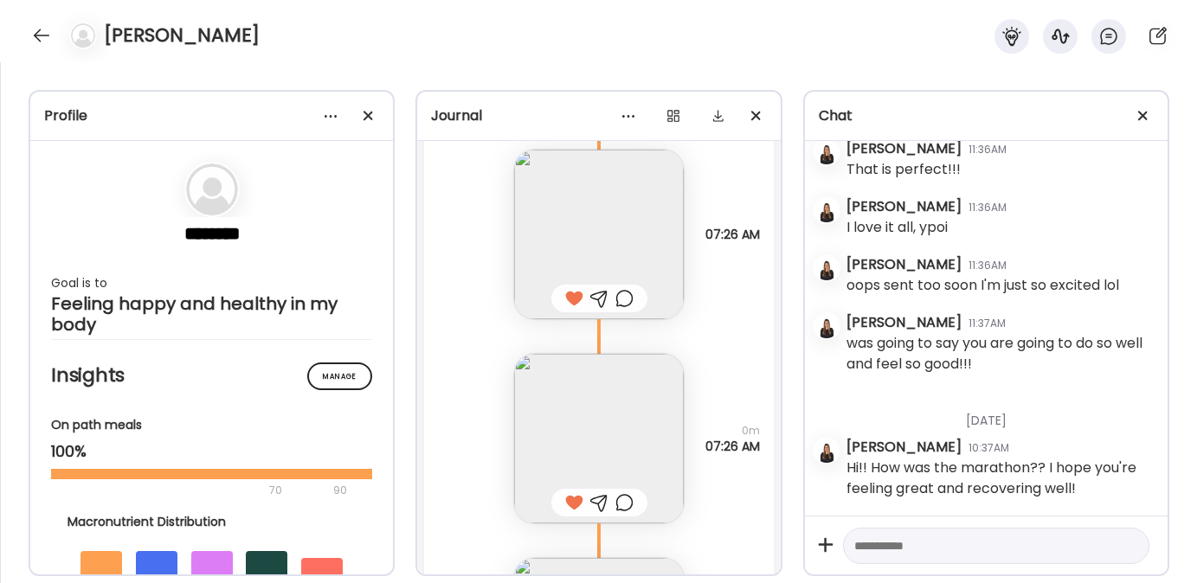
scroll to position [26919, 0]
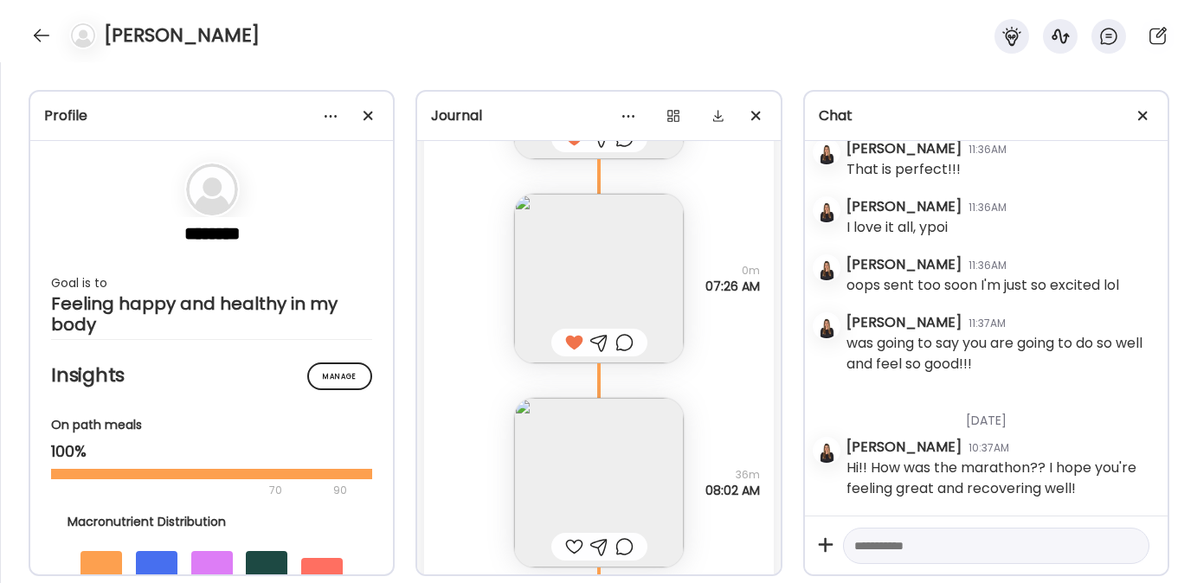
click at [571, 482] on img at bounding box center [599, 483] width 170 height 170
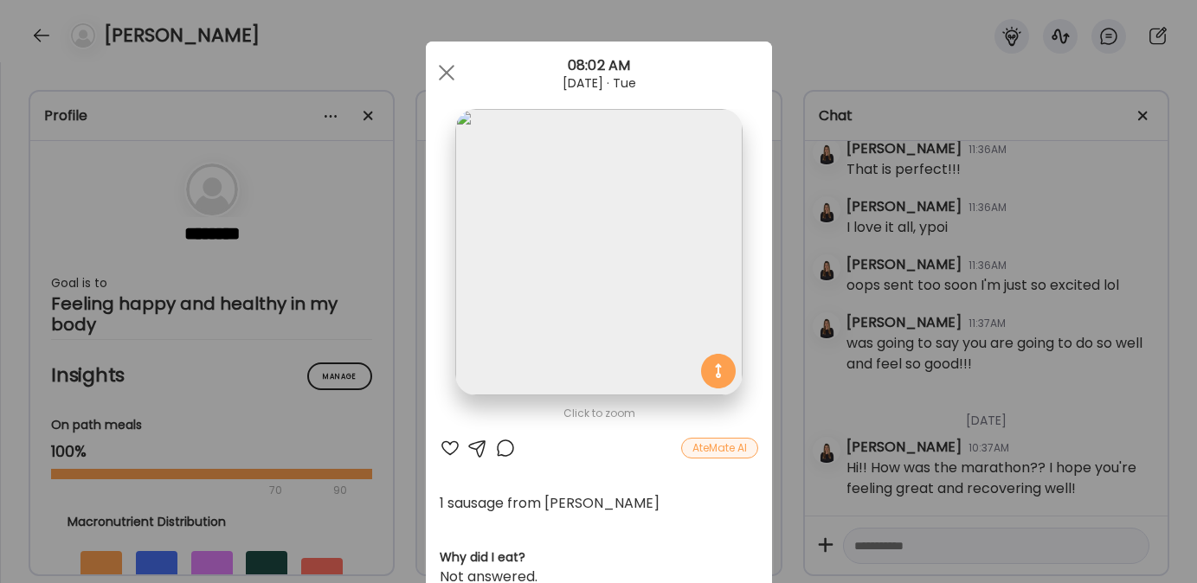
click at [445, 443] on div at bounding box center [450, 448] width 21 height 21
click at [442, 75] on span at bounding box center [446, 73] width 16 height 16
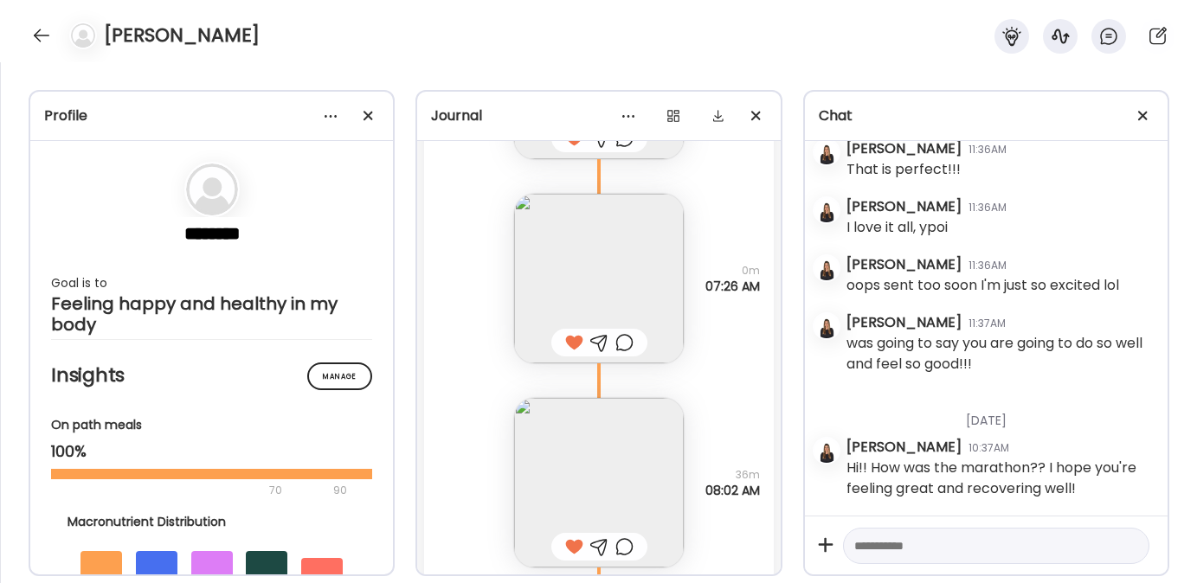
scroll to position [27057, 0]
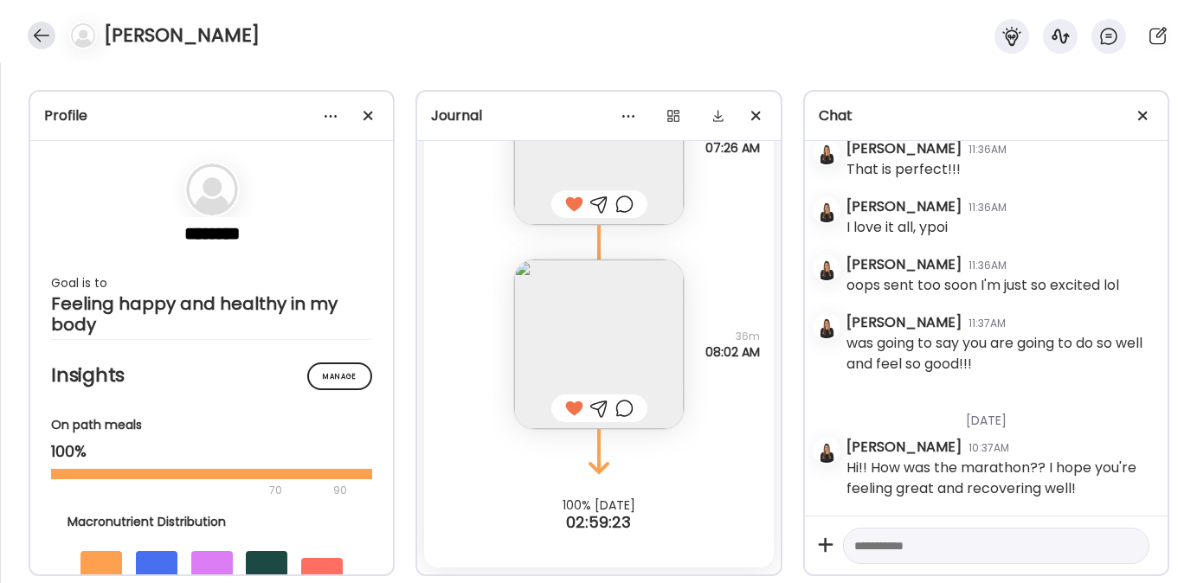
click at [38, 30] on div at bounding box center [42, 36] width 28 height 28
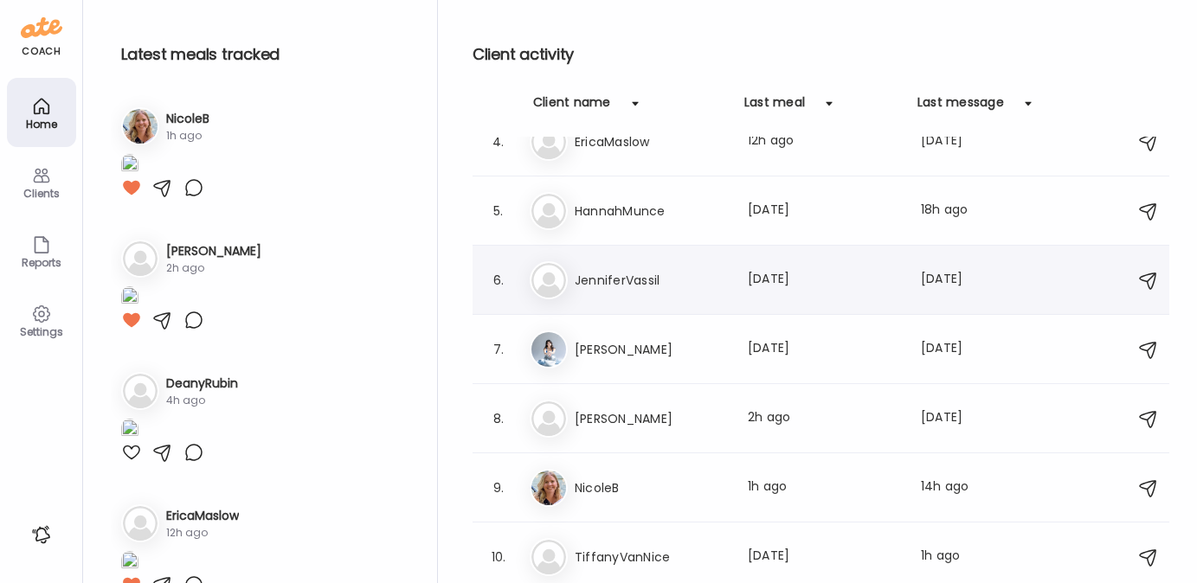
scroll to position [0, 0]
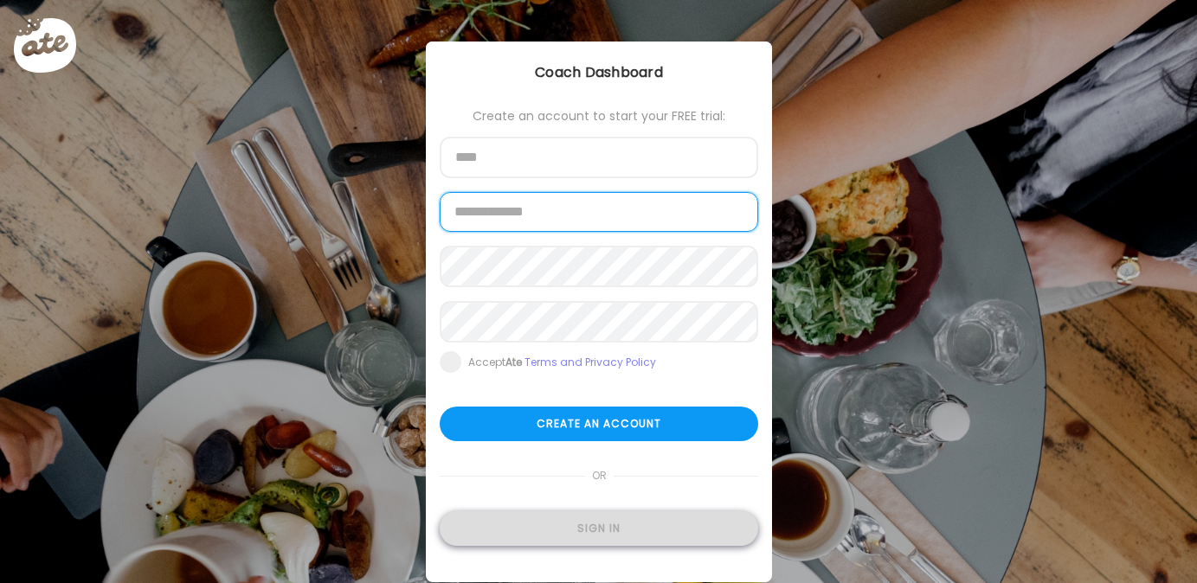
type input "**********"
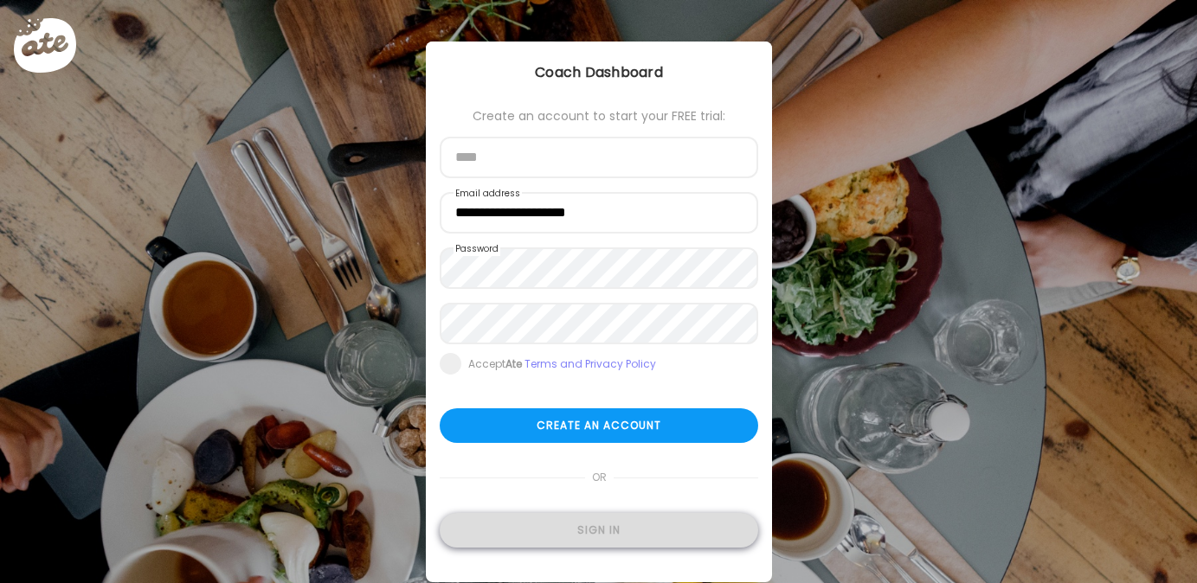
click at [560, 514] on div "Sign in" at bounding box center [599, 530] width 319 height 35
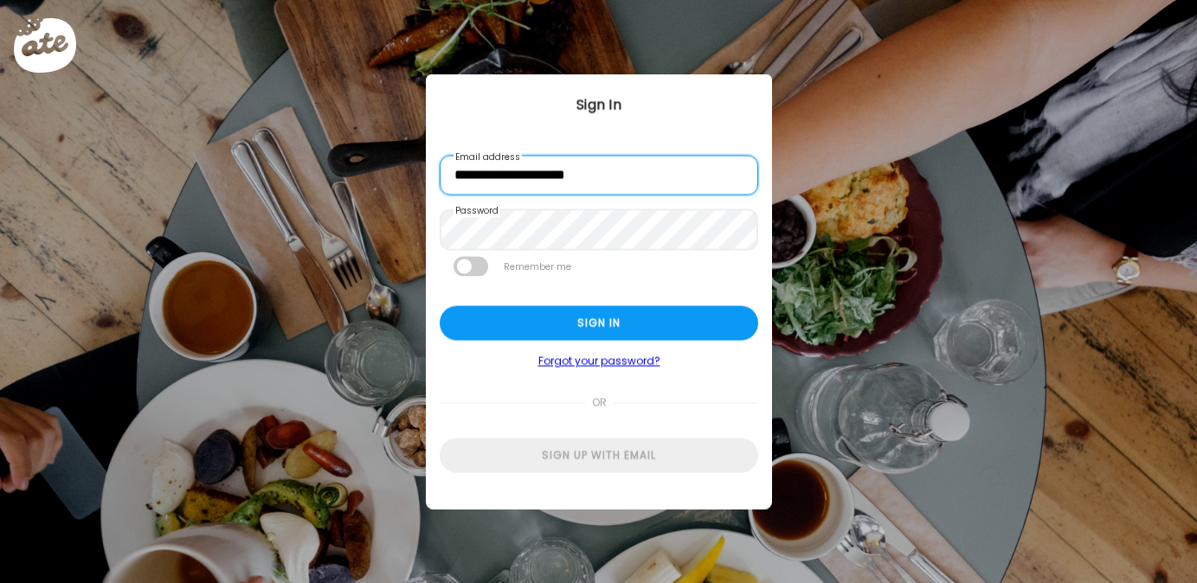
drag, startPoint x: 492, startPoint y: 177, endPoint x: 433, endPoint y: 170, distance: 59.3
click at [433, 171] on div "**********" at bounding box center [599, 291] width 346 height 434
type input "**********"
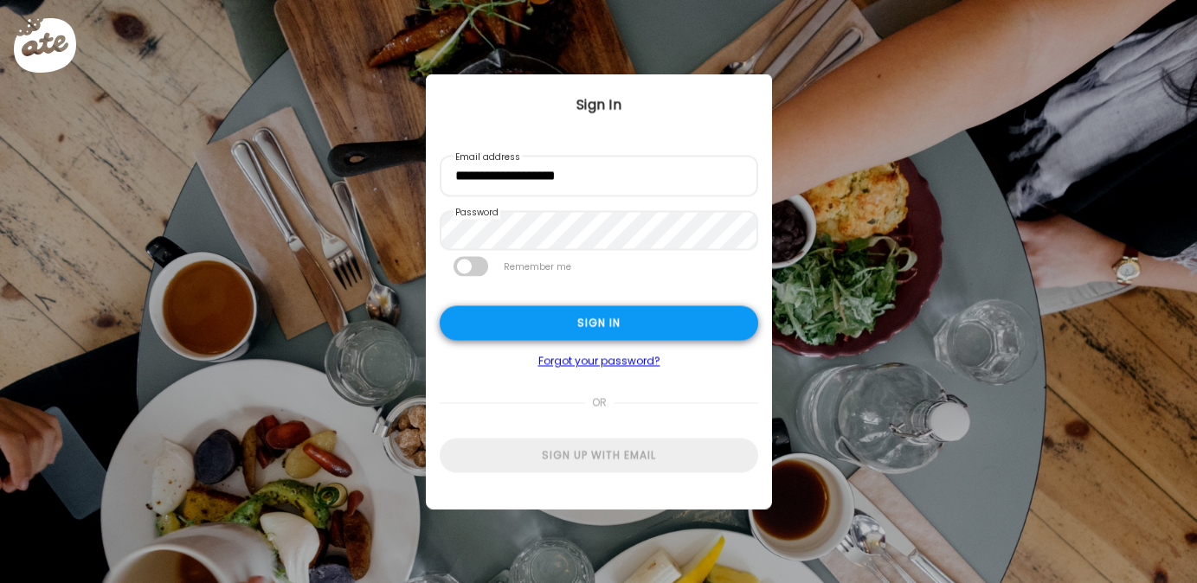
click at [502, 330] on div "Sign in" at bounding box center [599, 323] width 319 height 35
type textarea "**********"
type input "*********"
type input "**********"
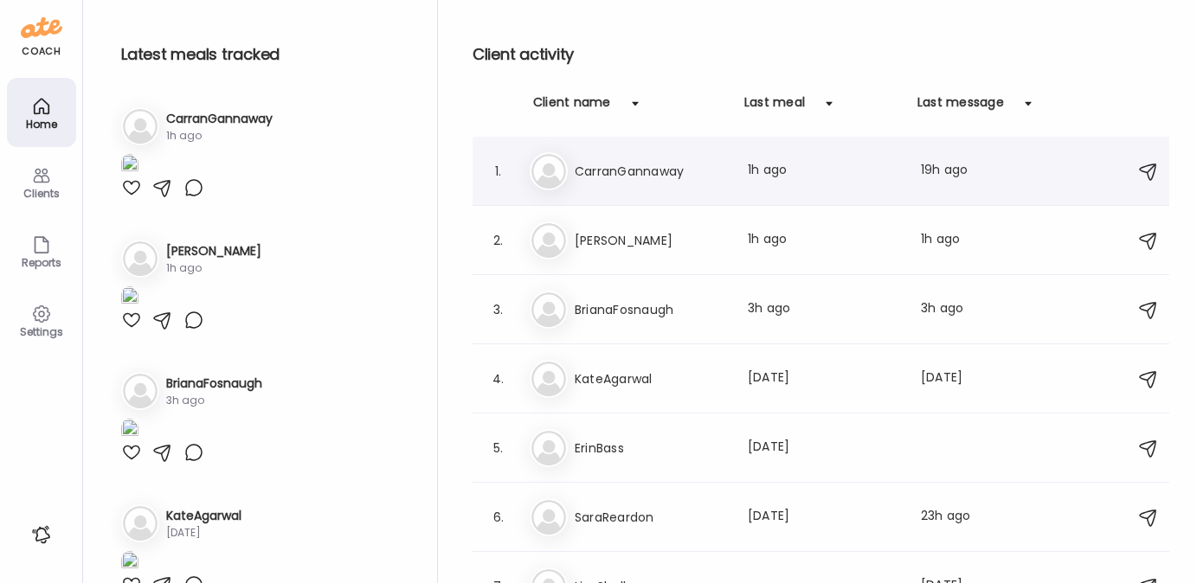
click at [660, 173] on h3 "CarranGannaway" at bounding box center [651, 171] width 152 height 21
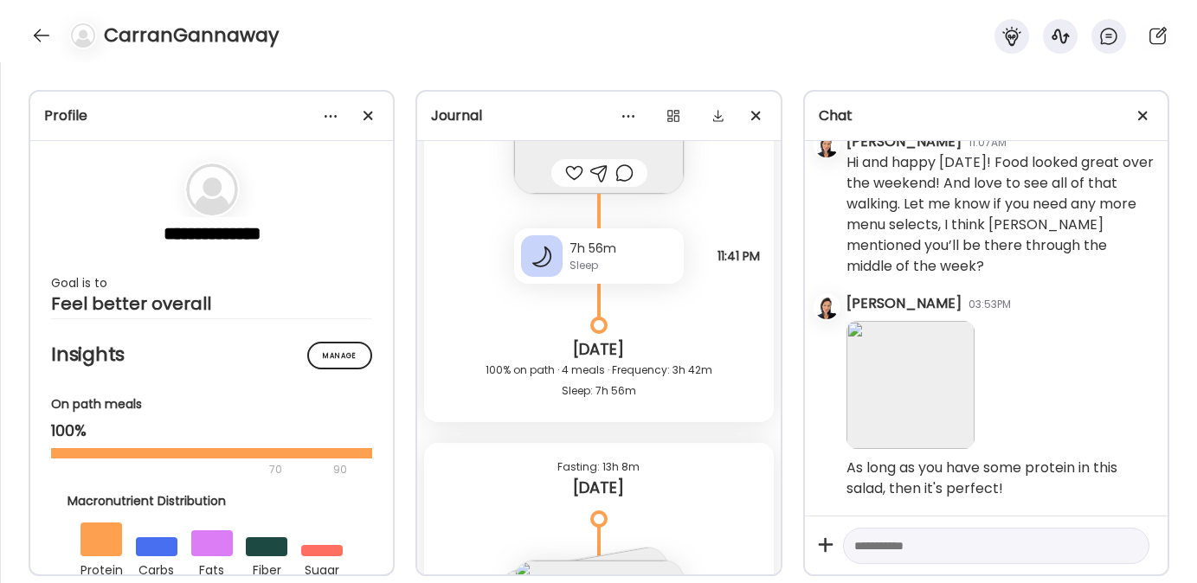
scroll to position [25127, 0]
click at [566, 192] on img at bounding box center [599, 108] width 170 height 170
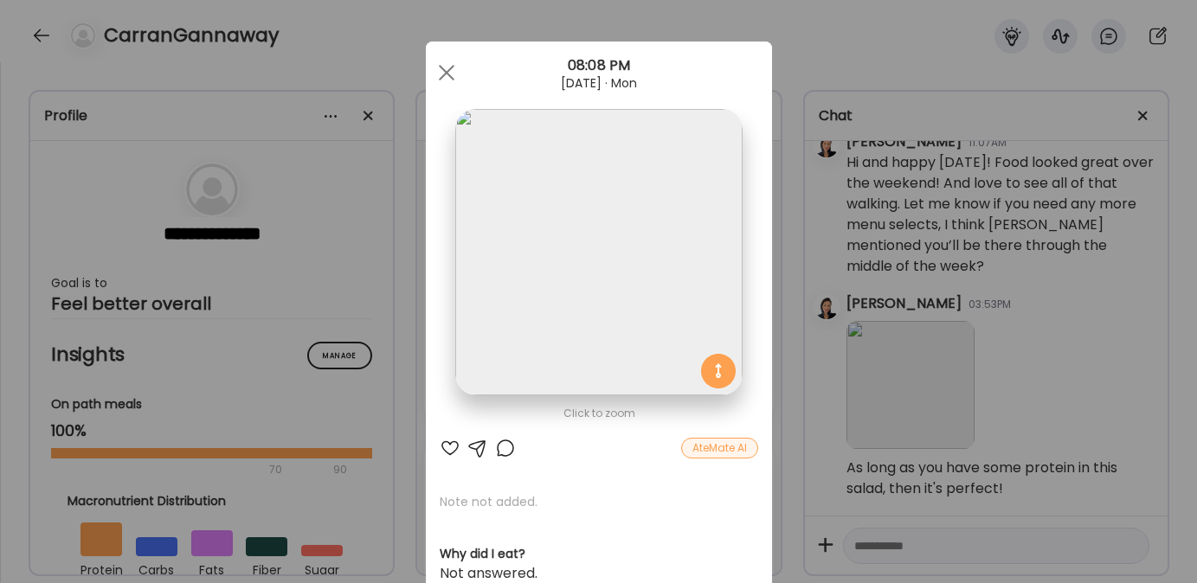
click at [445, 451] on div at bounding box center [450, 448] width 21 height 21
click at [430, 67] on div at bounding box center [446, 72] width 35 height 35
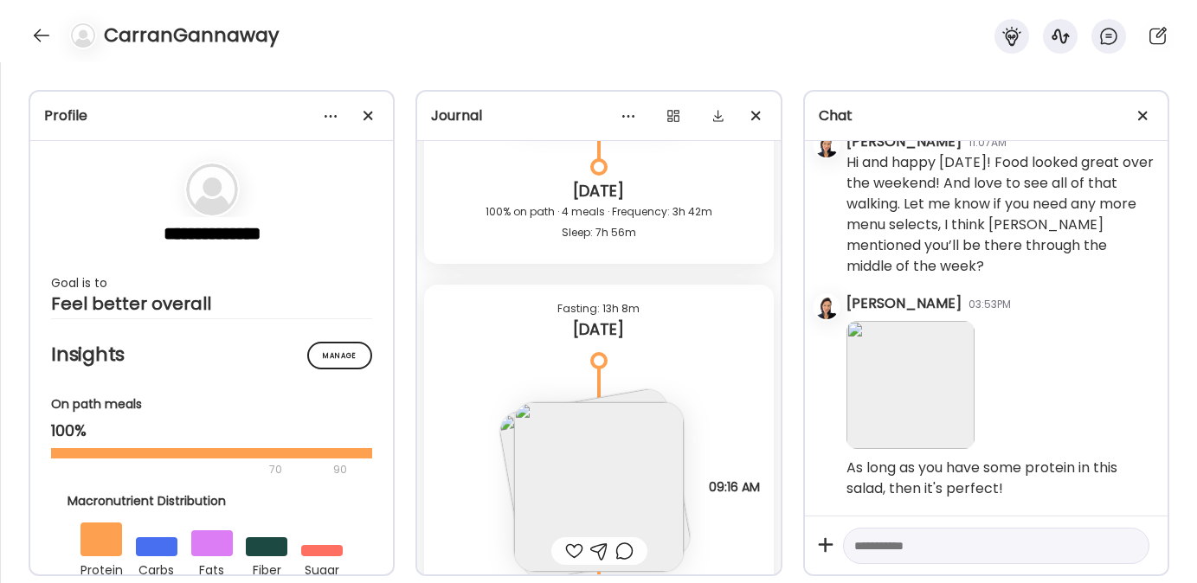
scroll to position [25447, 0]
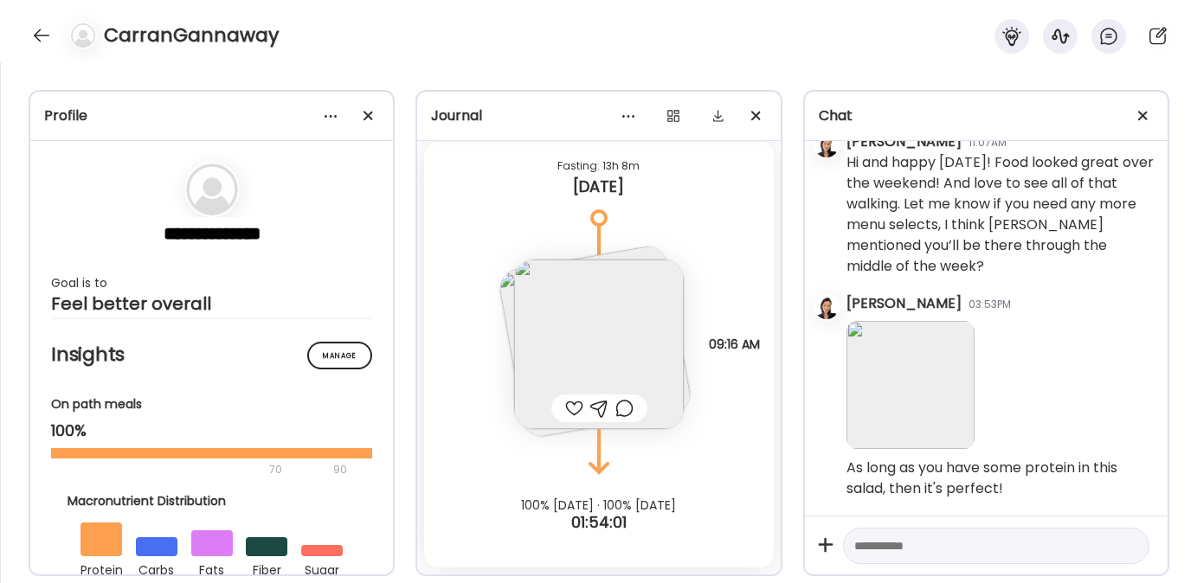
click at [578, 391] on img at bounding box center [599, 345] width 170 height 170
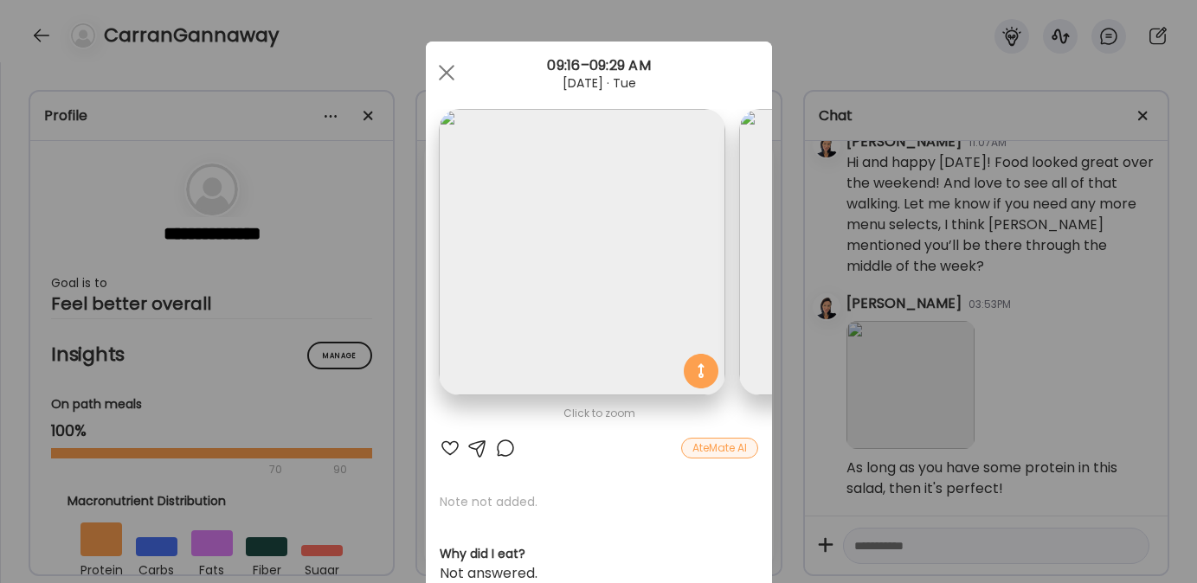
scroll to position [0, 0]
click at [440, 445] on div at bounding box center [450, 448] width 21 height 21
click at [438, 70] on span at bounding box center [446, 73] width 16 height 16
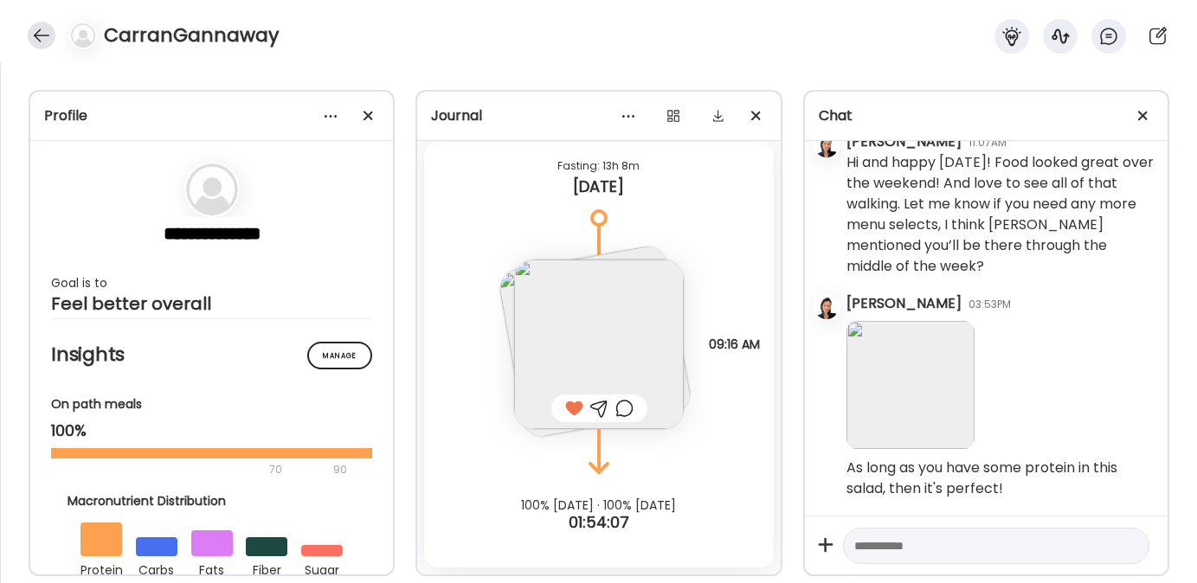
click at [38, 37] on div at bounding box center [42, 36] width 28 height 28
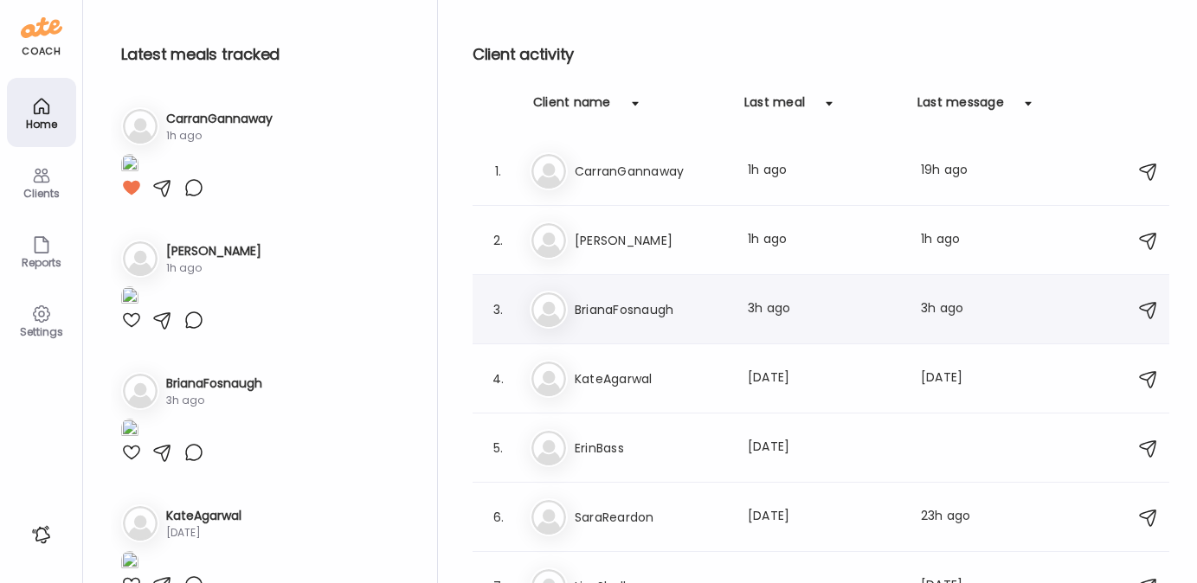
click at [638, 313] on h3 "BrianaFosnaugh" at bounding box center [651, 309] width 152 height 21
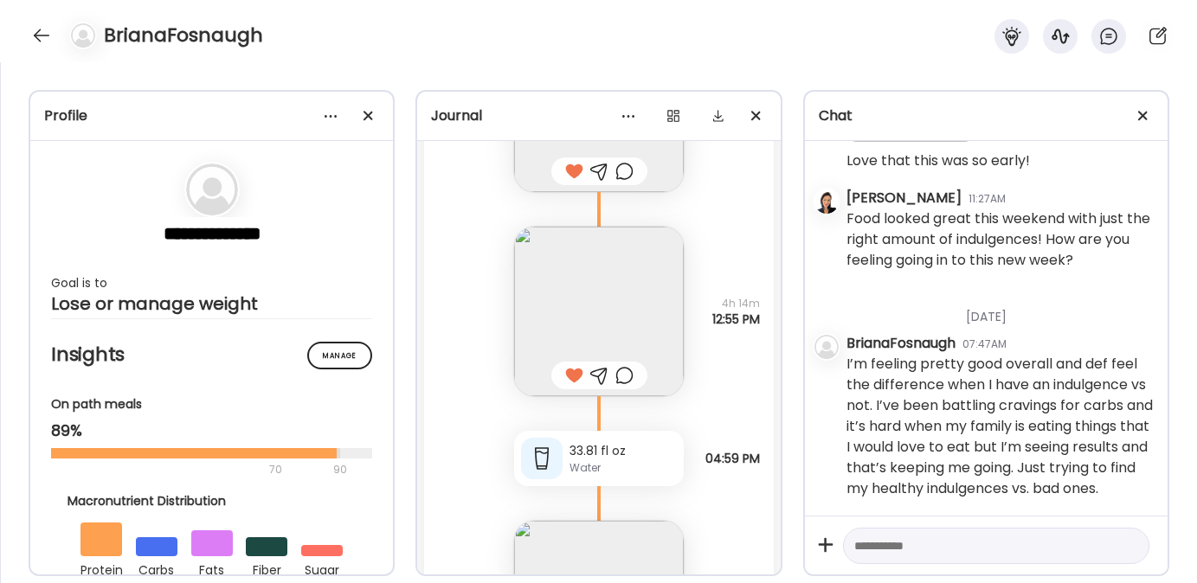
scroll to position [8484, 0]
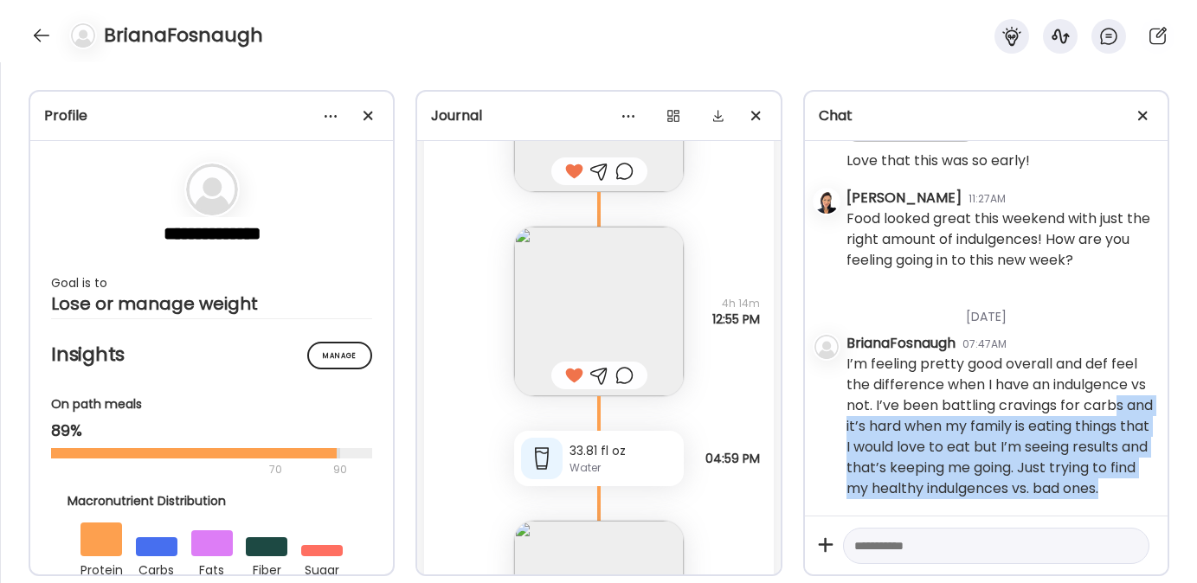
drag, startPoint x: 876, startPoint y: 409, endPoint x: 1065, endPoint y: 485, distance: 203.2
click at [1065, 485] on div "I’m feeling pretty good overall and def feel the difference when I have an indu…" at bounding box center [1000, 426] width 307 height 145
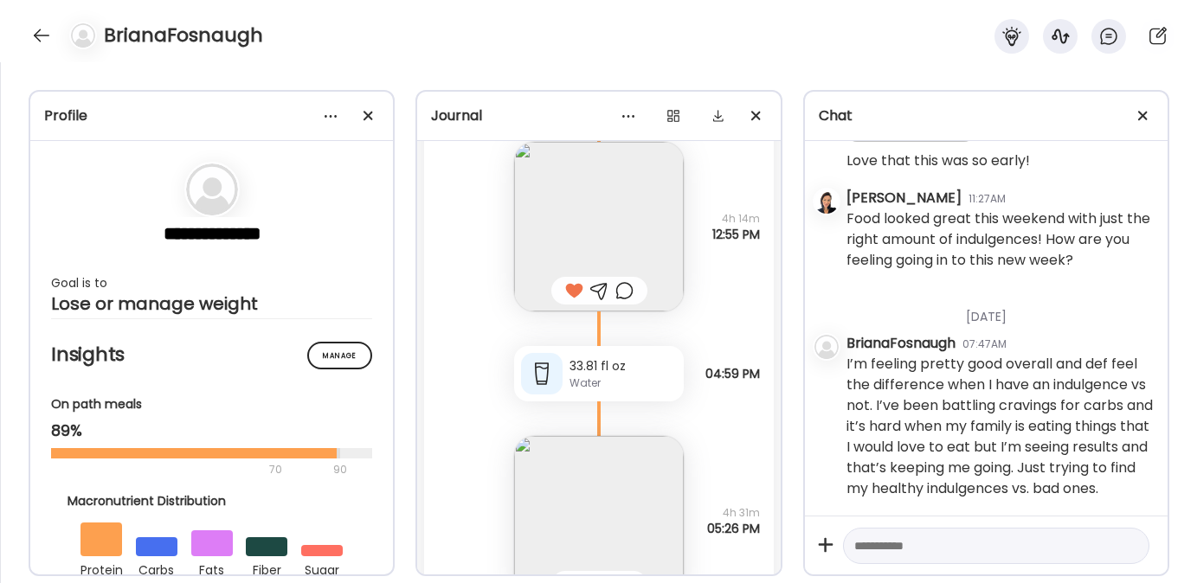
scroll to position [24657, 0]
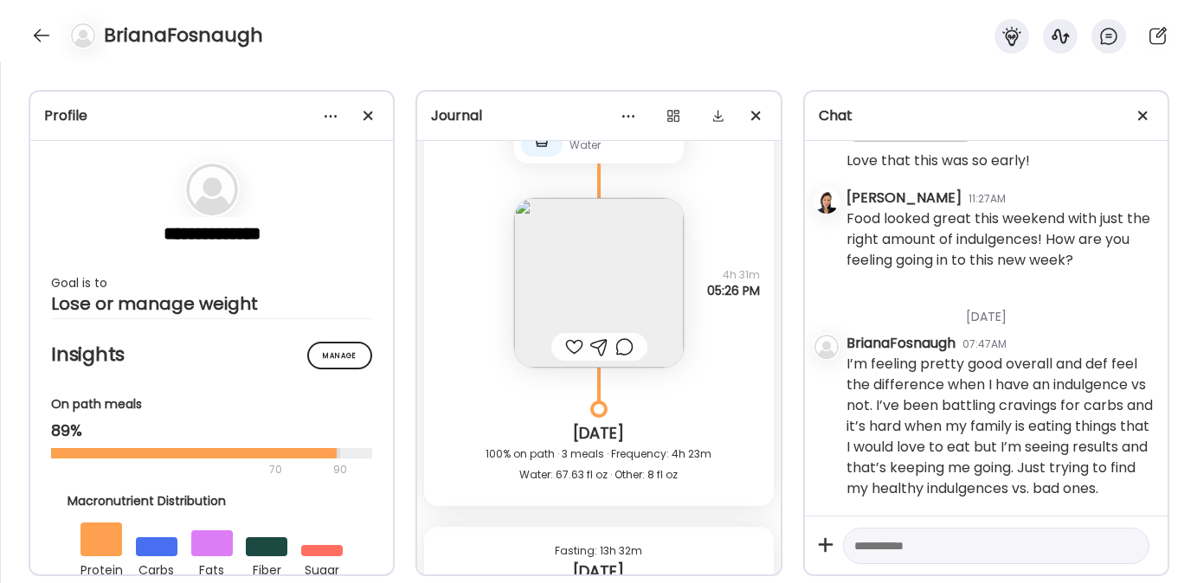
click at [606, 283] on img at bounding box center [599, 283] width 170 height 170
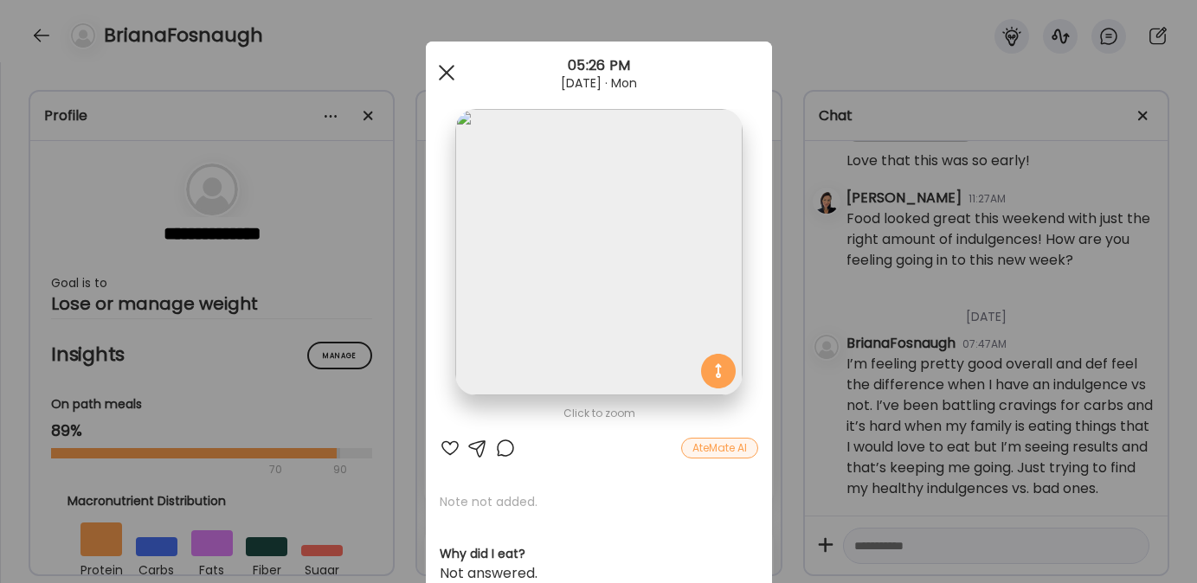
click at [439, 70] on div at bounding box center [446, 72] width 35 height 35
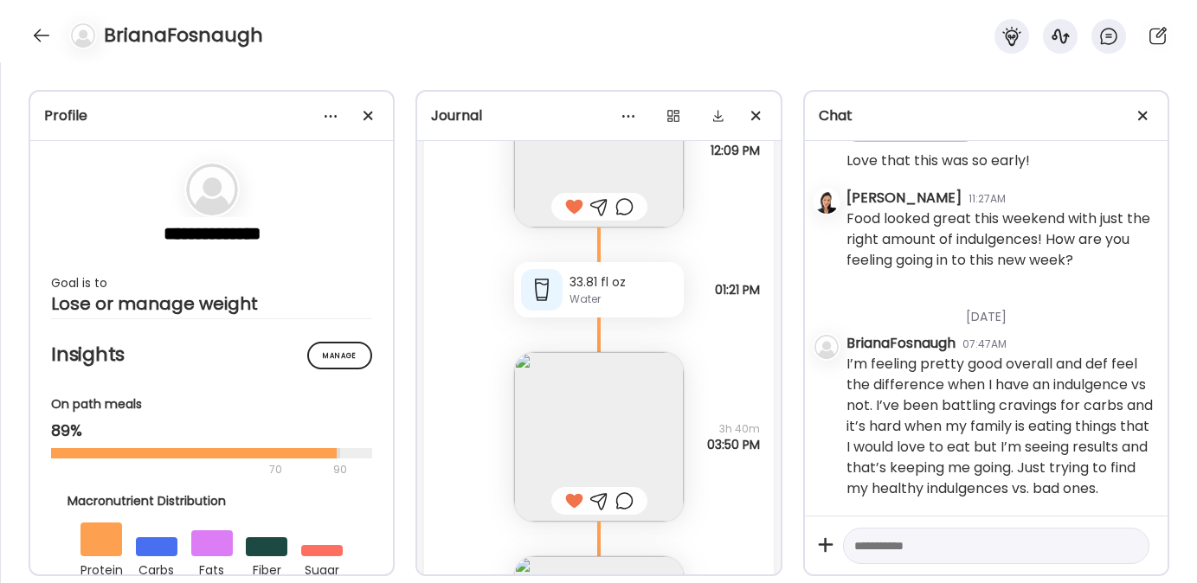
scroll to position [21609, 0]
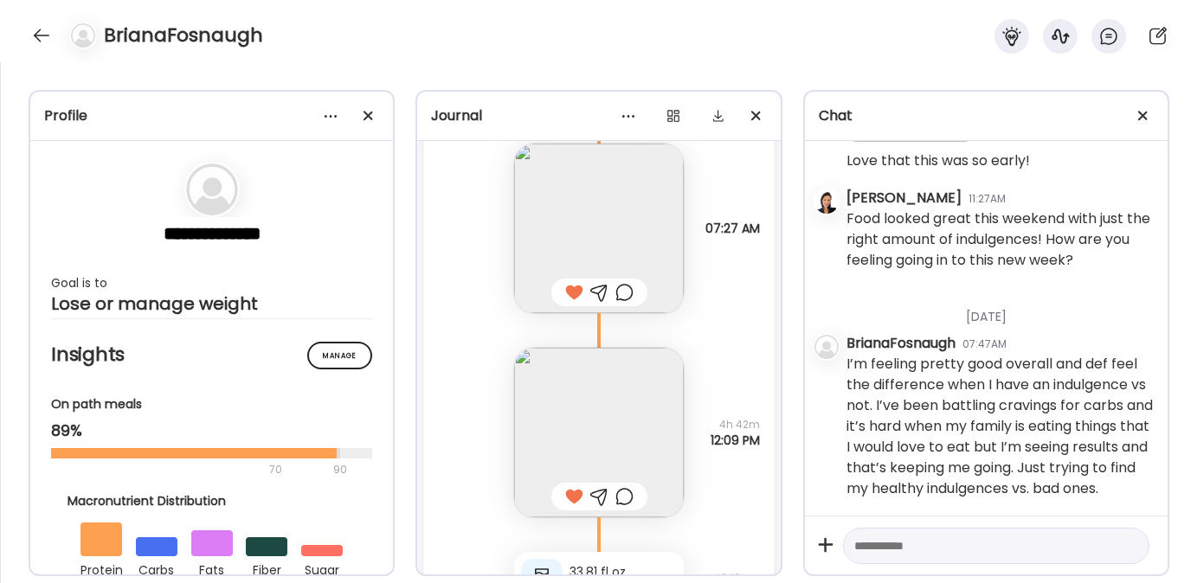
click at [885, 543] on textarea at bounding box center [980, 546] width 253 height 21
paste textarea "**********"
type textarea "**********"
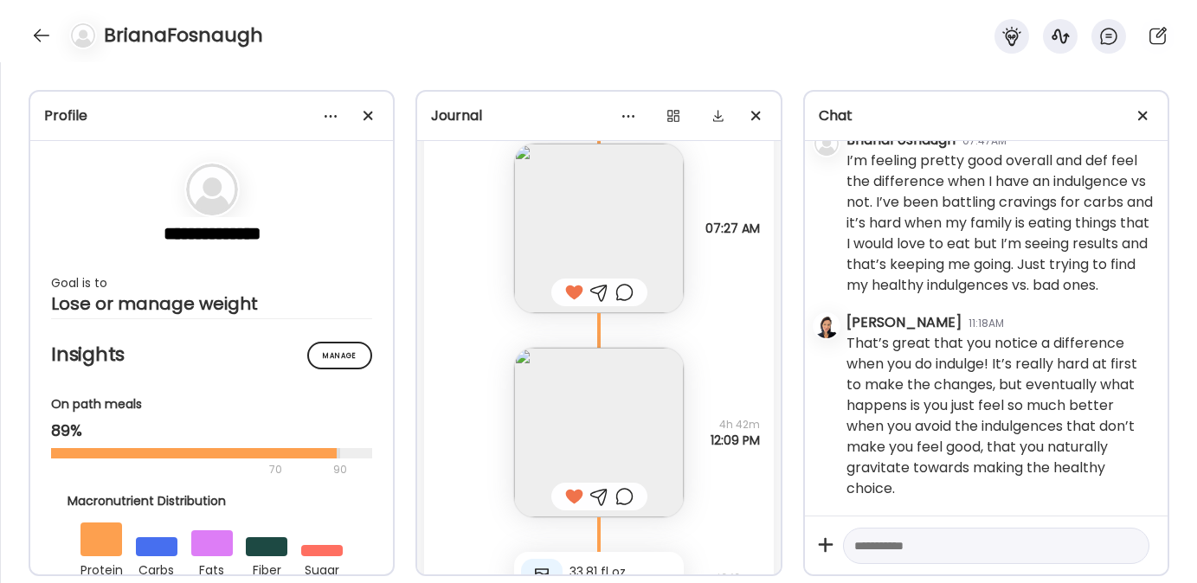
scroll to position [8689, 0]
click at [884, 546] on textarea at bounding box center [980, 546] width 253 height 21
paste textarea "**********"
type textarea "**********"
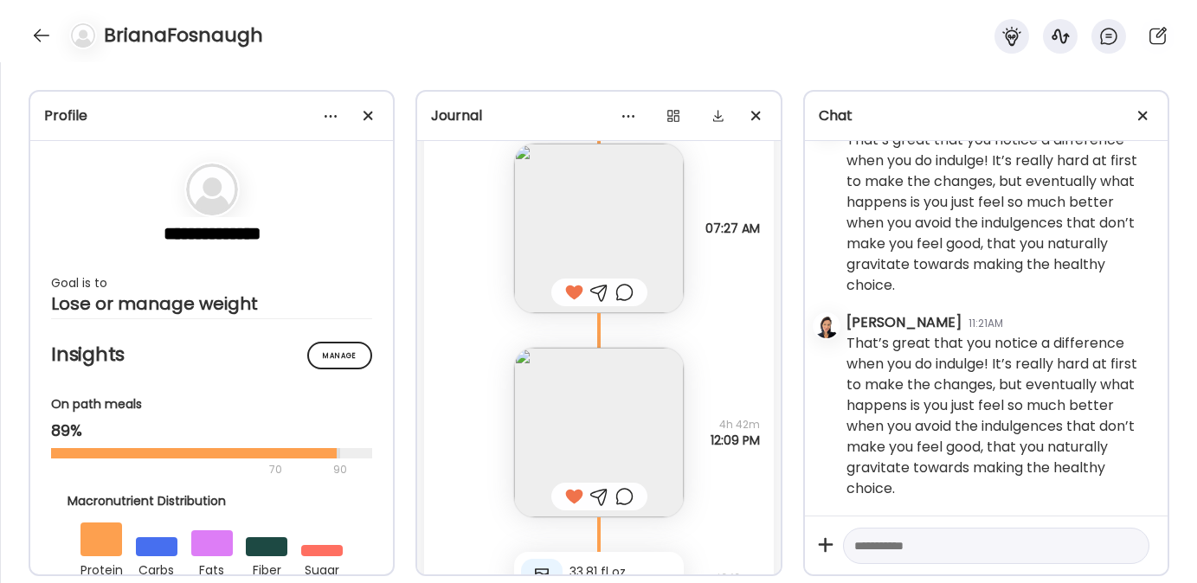
scroll to position [8892, 0]
click at [902, 546] on textarea at bounding box center [980, 546] width 253 height 21
paste textarea "**********"
type textarea "**********"
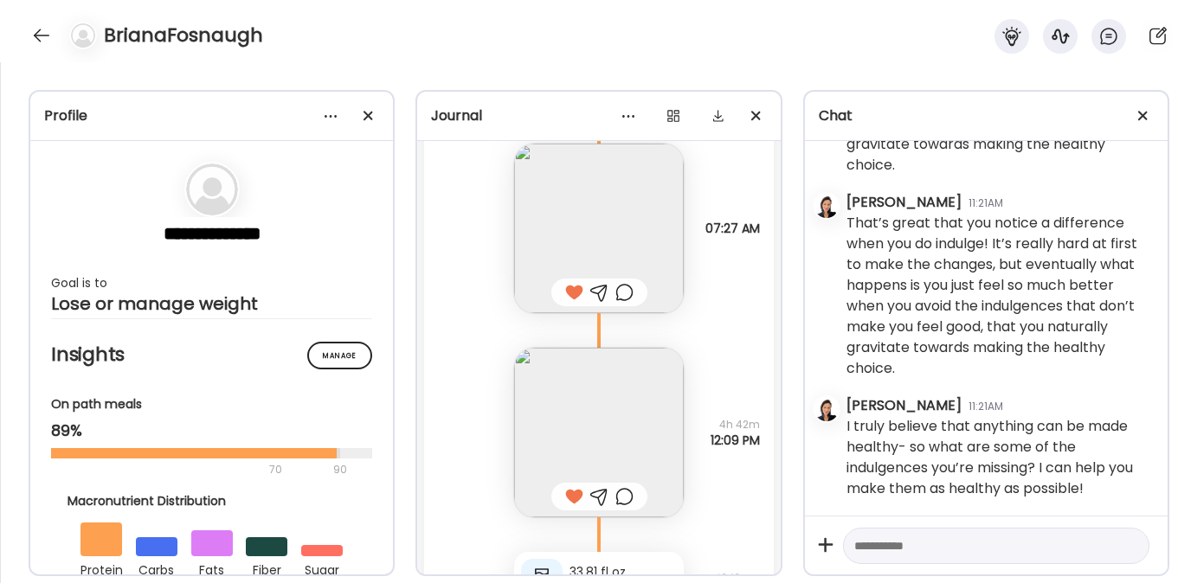
scroll to position [9013, 0]
click at [35, 32] on div at bounding box center [42, 36] width 28 height 28
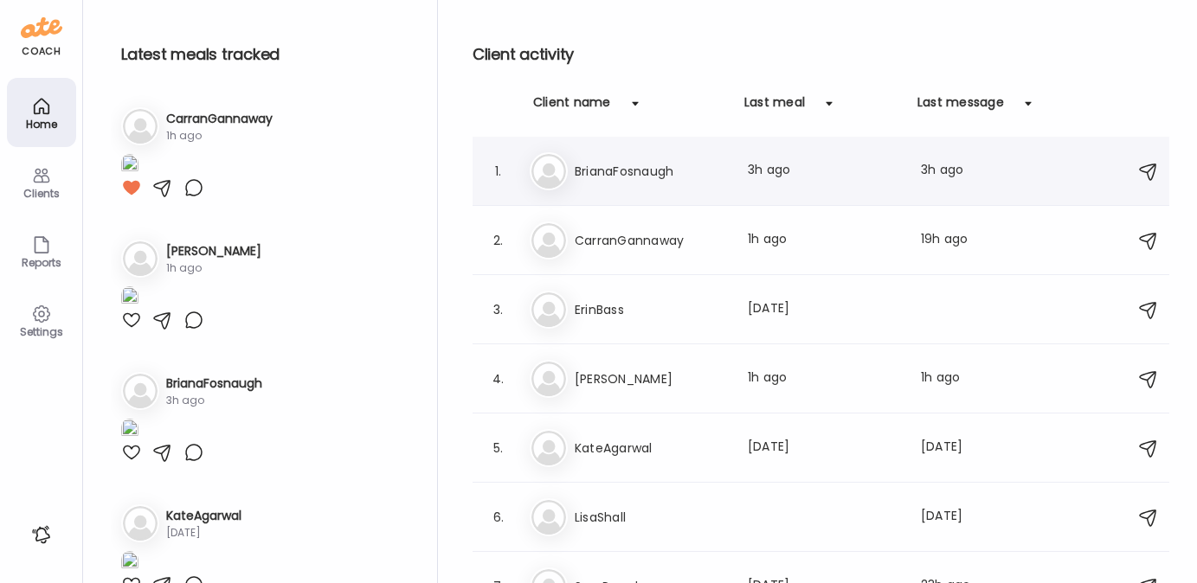
click at [614, 170] on h3 "BrianaFosnaugh" at bounding box center [651, 171] width 152 height 21
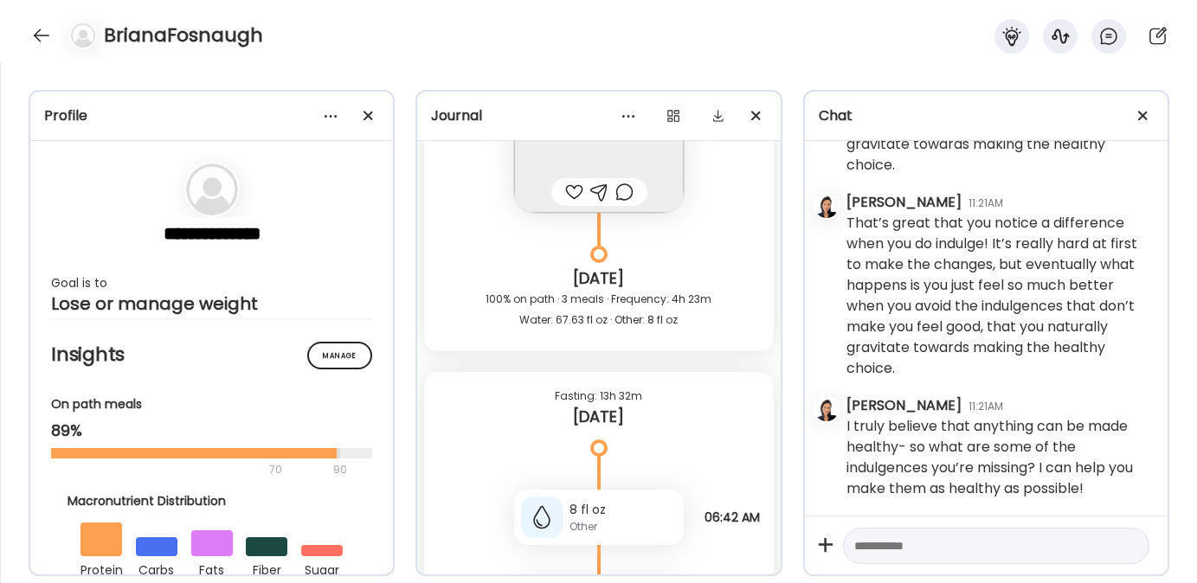
scroll to position [24461, 0]
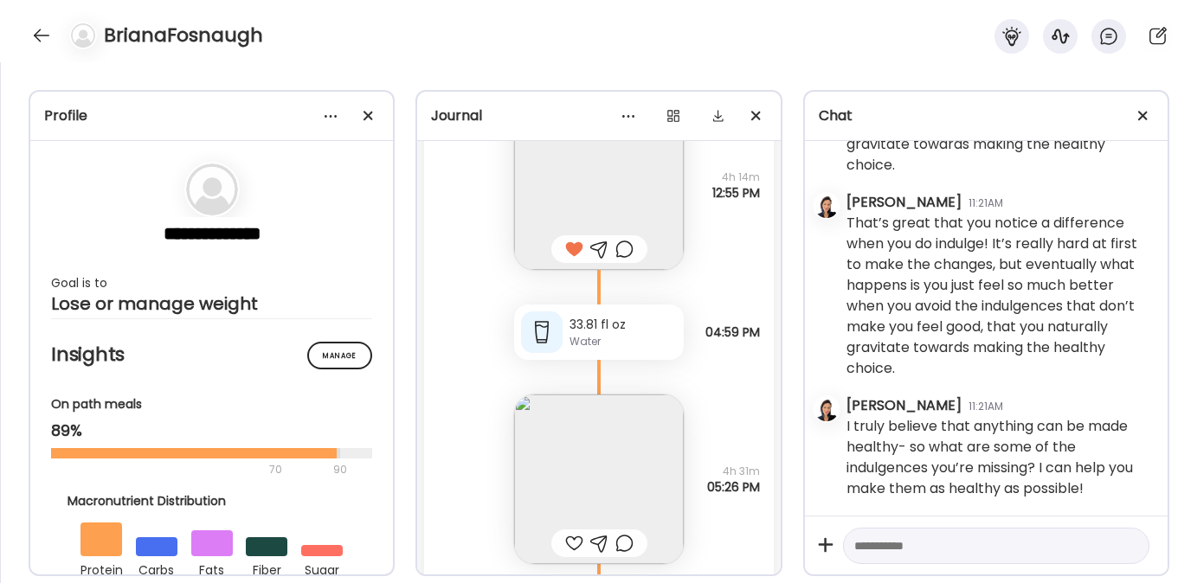
click at [570, 468] on img at bounding box center [599, 480] width 170 height 170
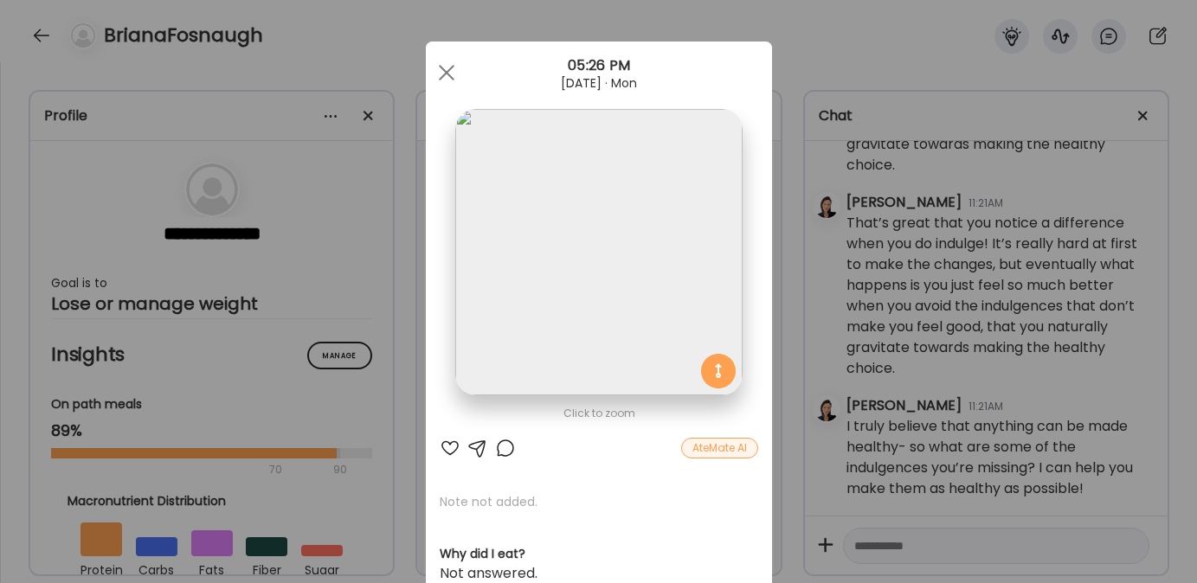
click at [449, 444] on div at bounding box center [450, 448] width 21 height 21
click at [445, 75] on div at bounding box center [446, 72] width 35 height 35
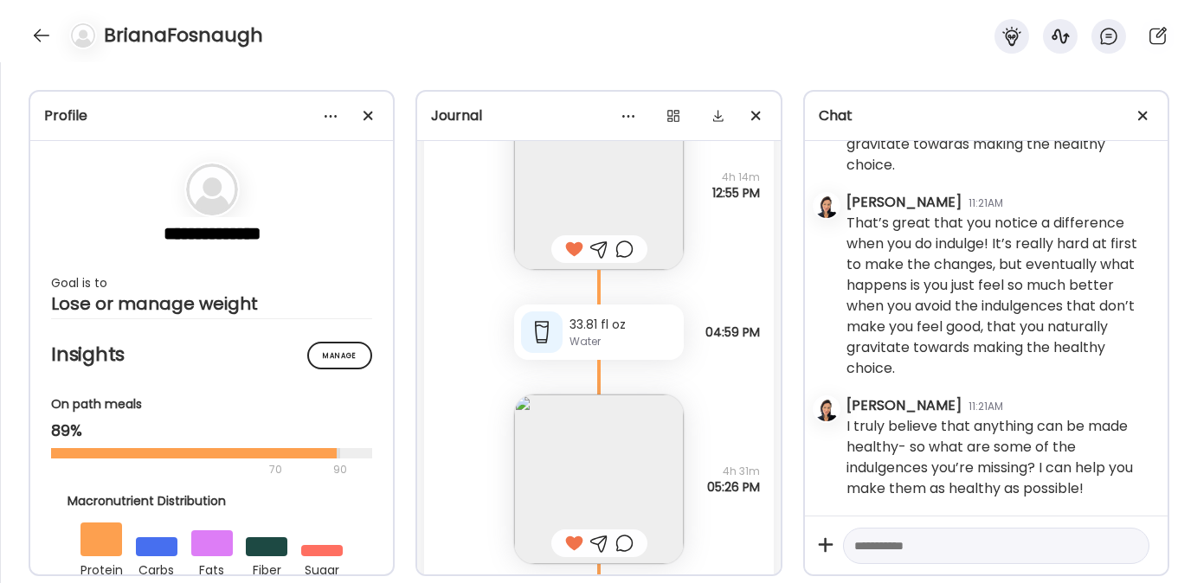
scroll to position [9013, 0]
click at [883, 545] on textarea at bounding box center [980, 546] width 253 height 21
type textarea "**********"
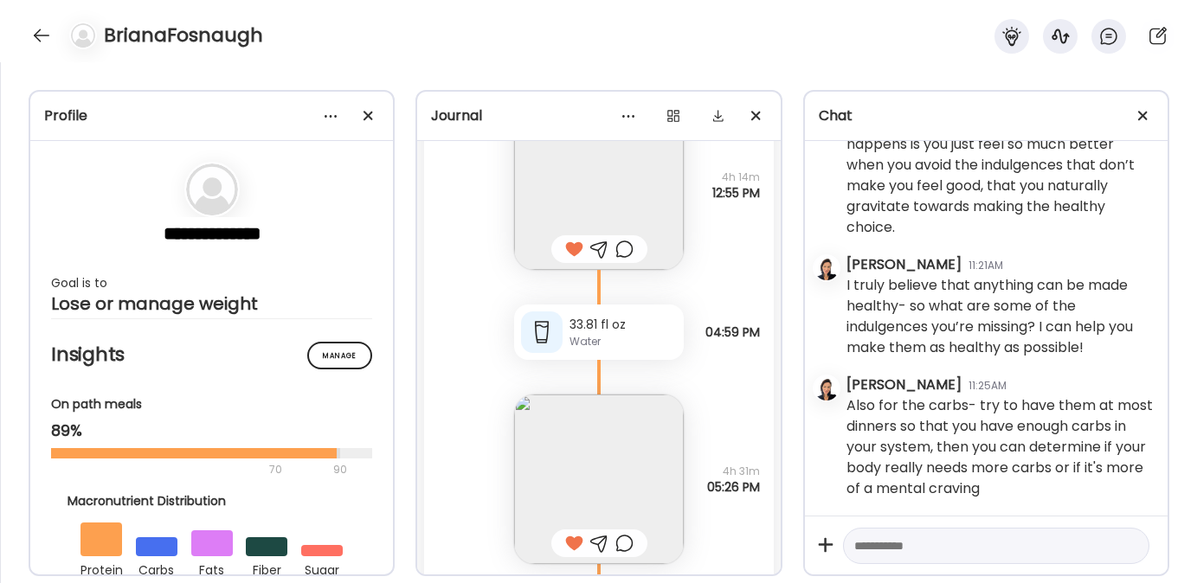
scroll to position [9154, 0]
click at [43, 23] on div at bounding box center [42, 36] width 28 height 28
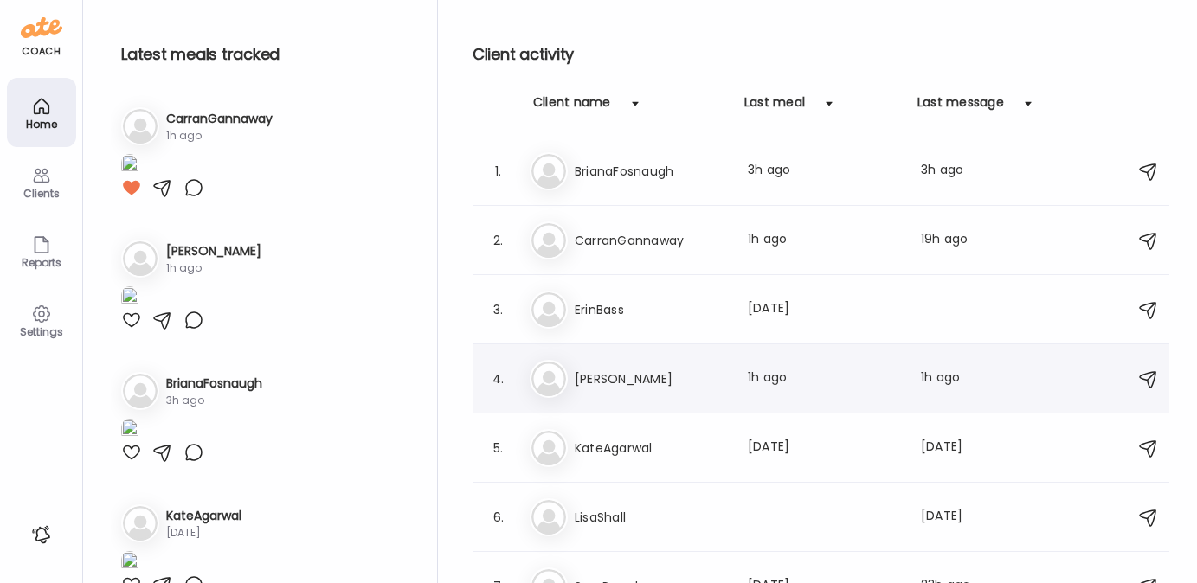
click at [654, 385] on h3 "Jamie" at bounding box center [651, 379] width 152 height 21
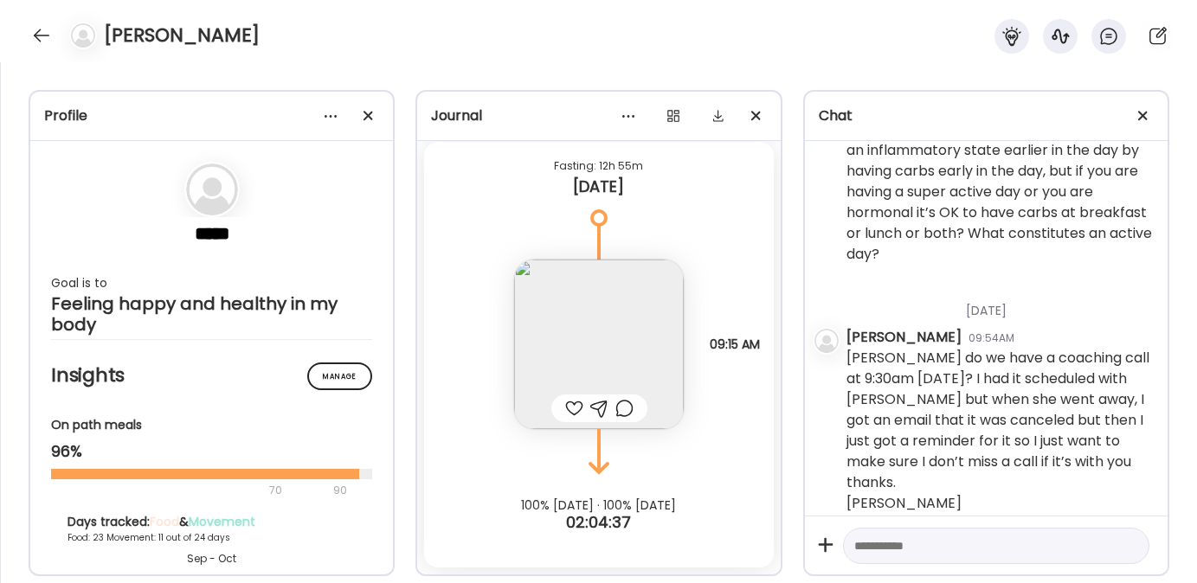
scroll to position [4775, 0]
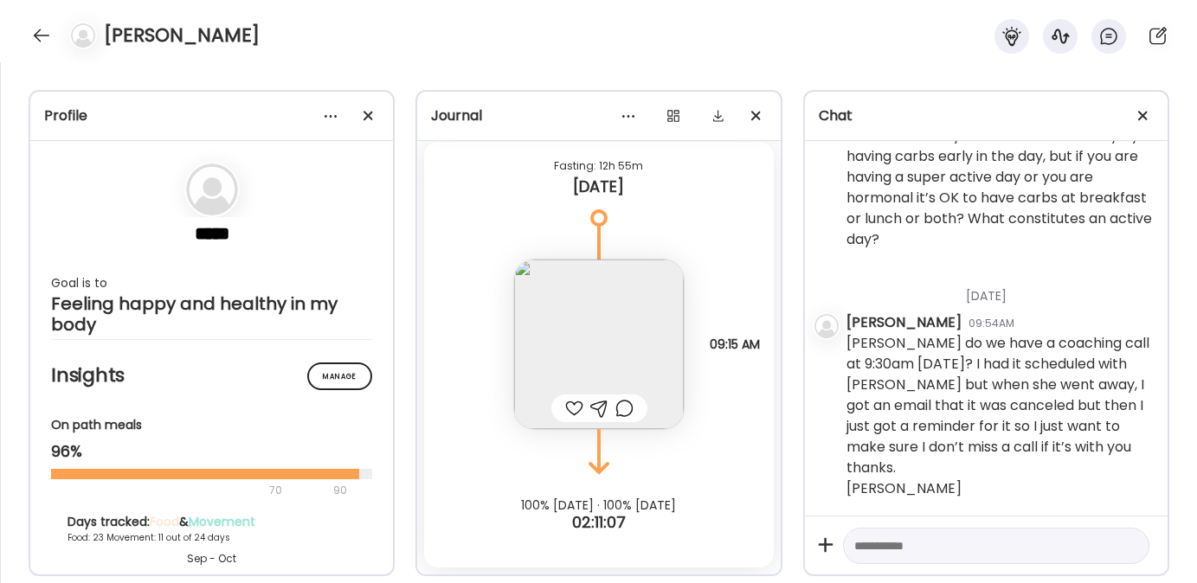
click at [898, 551] on textarea at bounding box center [980, 546] width 253 height 21
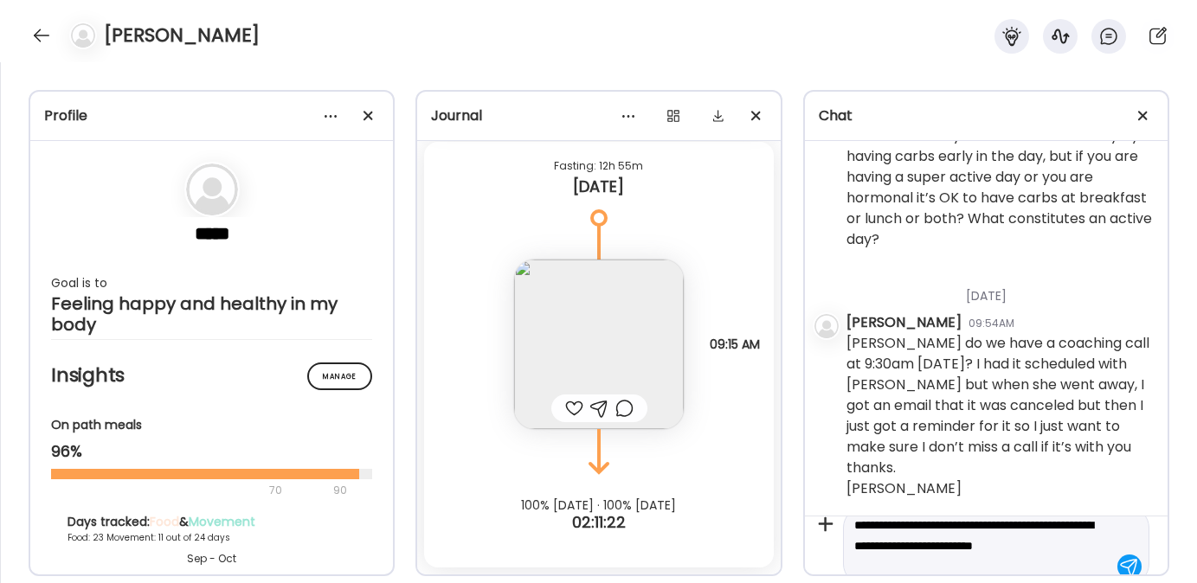
scroll to position [41, 0]
type textarea "**********"
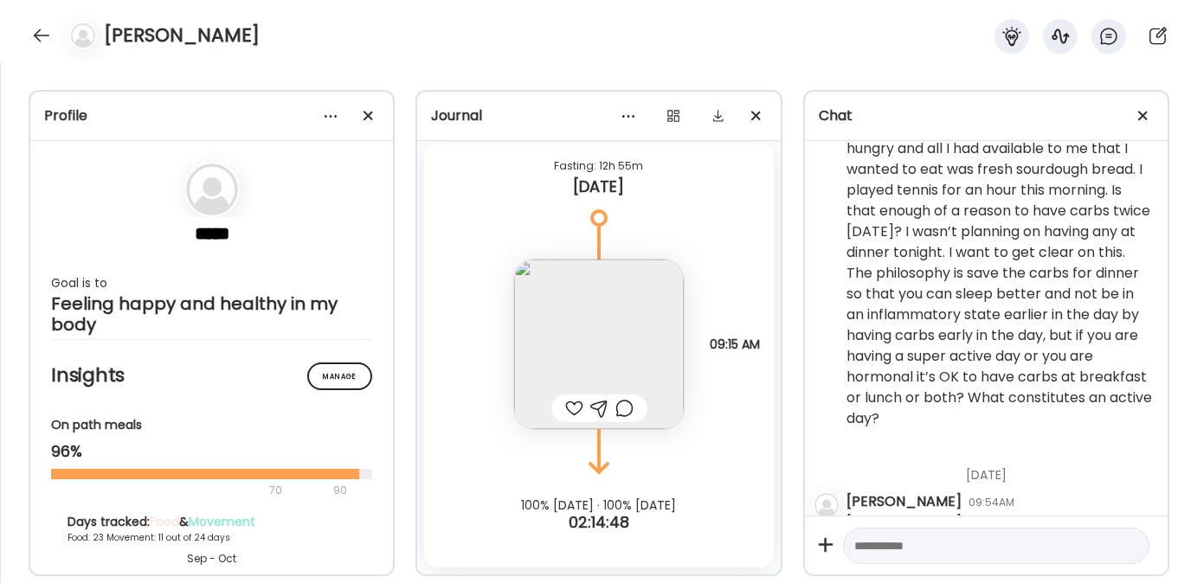
scroll to position [4563, 0]
click at [907, 544] on textarea at bounding box center [980, 546] width 253 height 21
paste textarea "**********"
type textarea "**********"
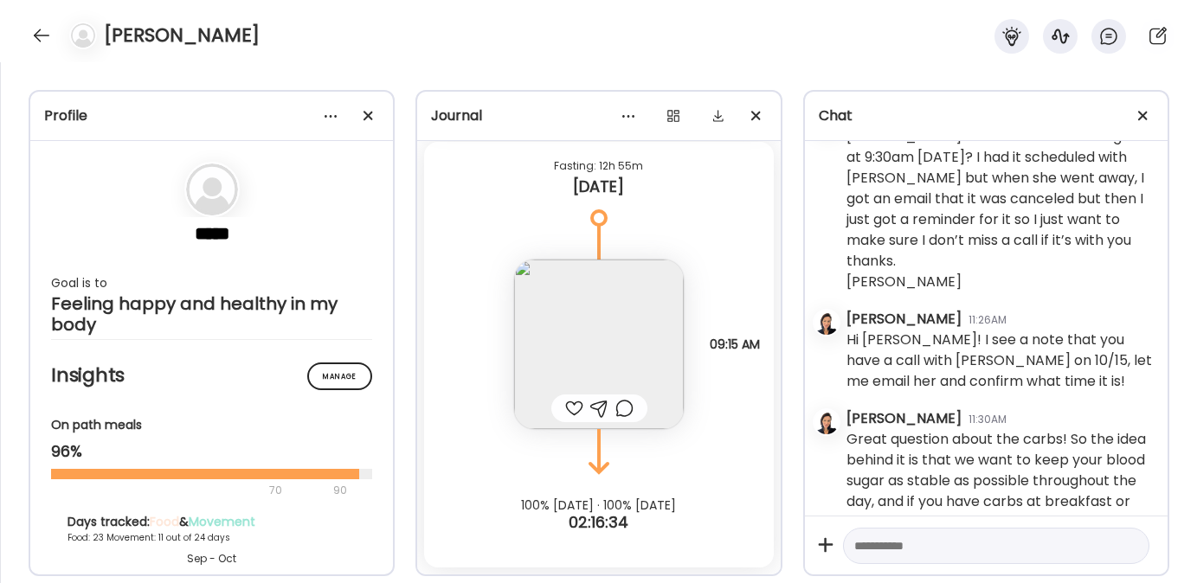
scroll to position [4936, 0]
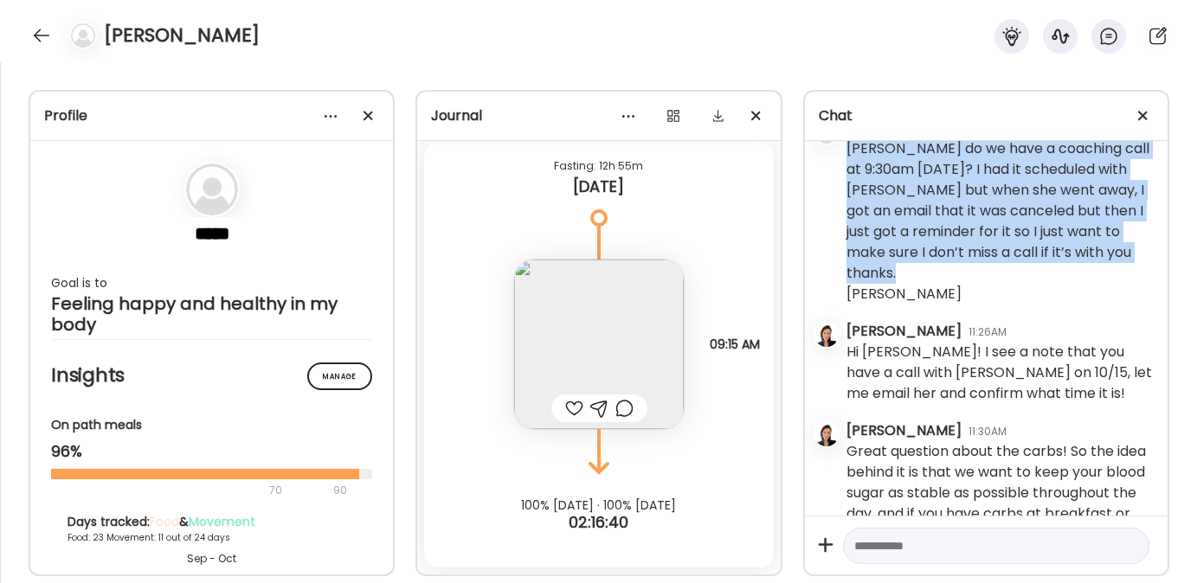
drag, startPoint x: 923, startPoint y: 301, endPoint x: 848, endPoint y: 187, distance: 136.4
click at [848, 187] on div "Laura do we have a coaching call at 9:30am tmrw? I had it scheduled with Pam bu…" at bounding box center [1000, 221] width 307 height 166
copy div "Laura do we have a coaching call at 9:30am tmrw? I had it scheduled with Pam bu…"
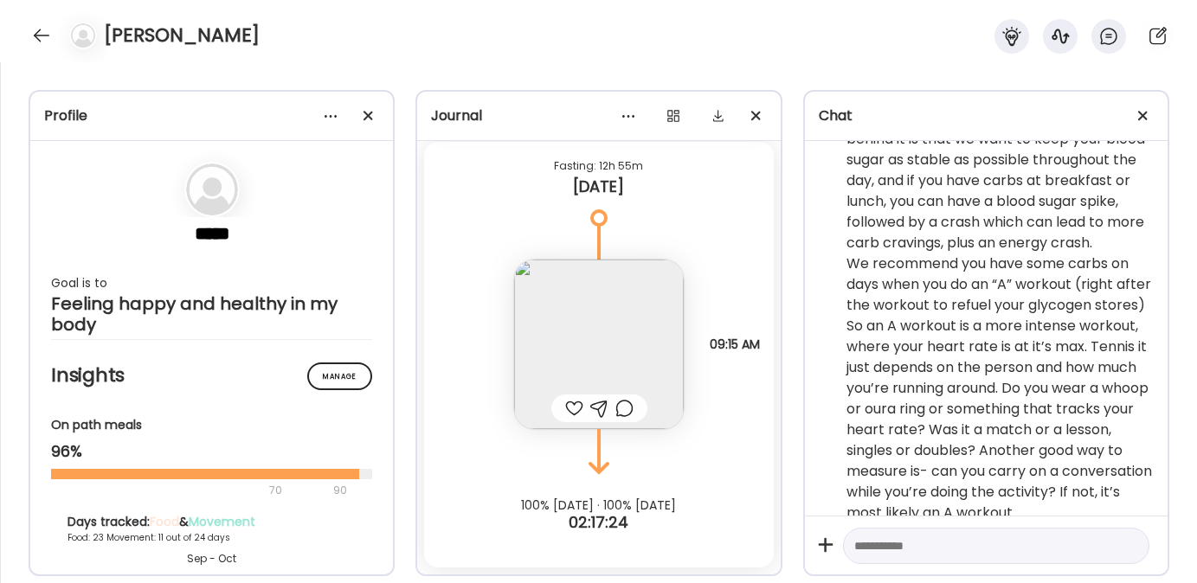
scroll to position [5369, 0]
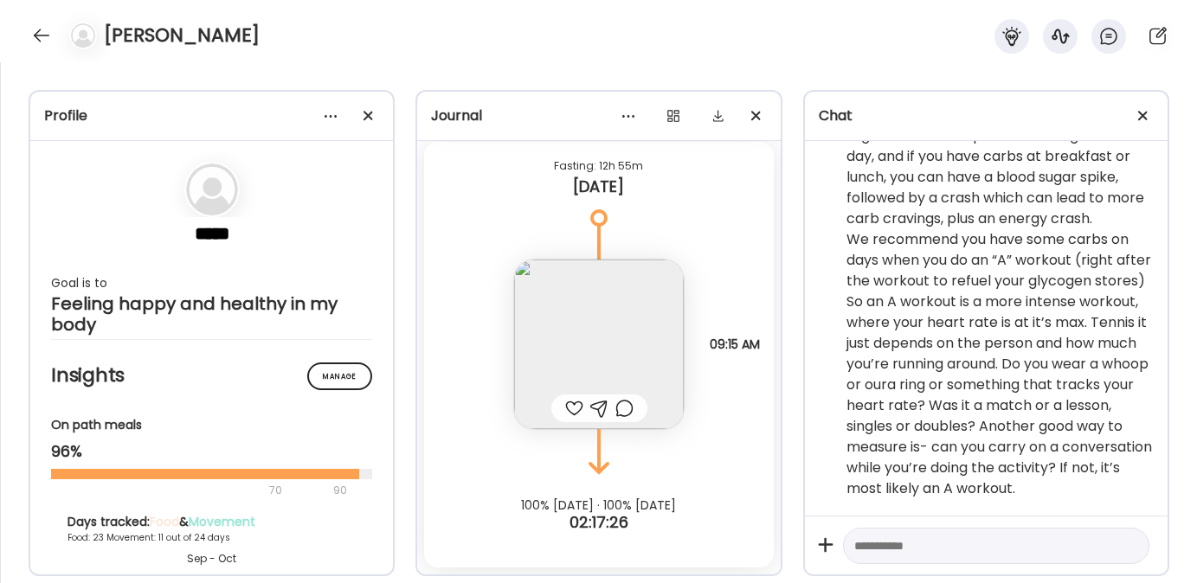
click at [892, 555] on textarea at bounding box center [980, 546] width 253 height 21
click at [41, 29] on div at bounding box center [42, 36] width 28 height 28
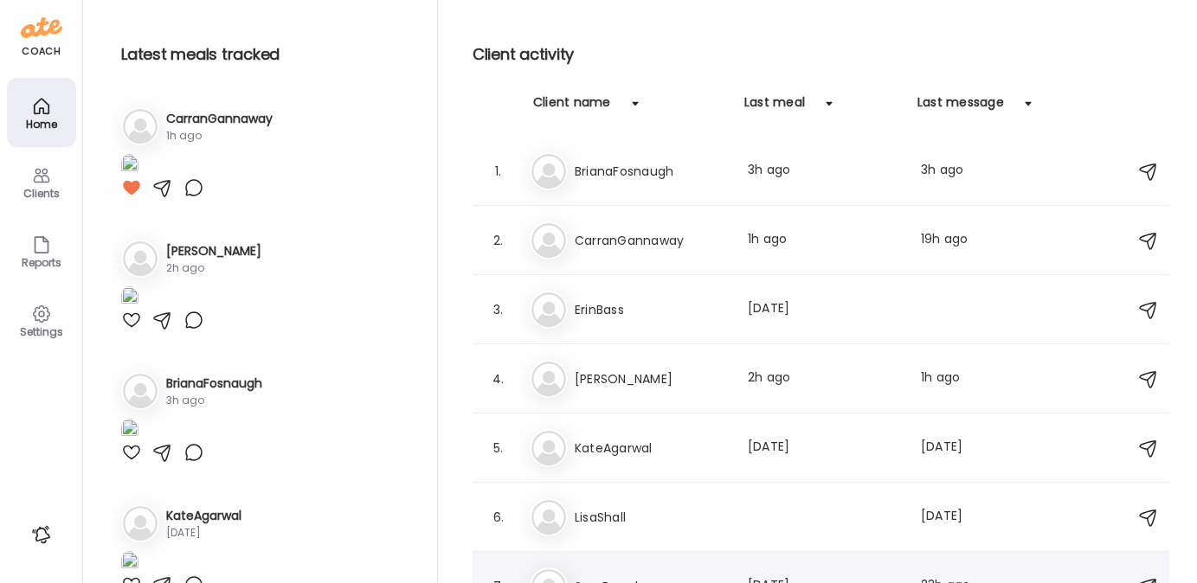
scroll to position [29, 0]
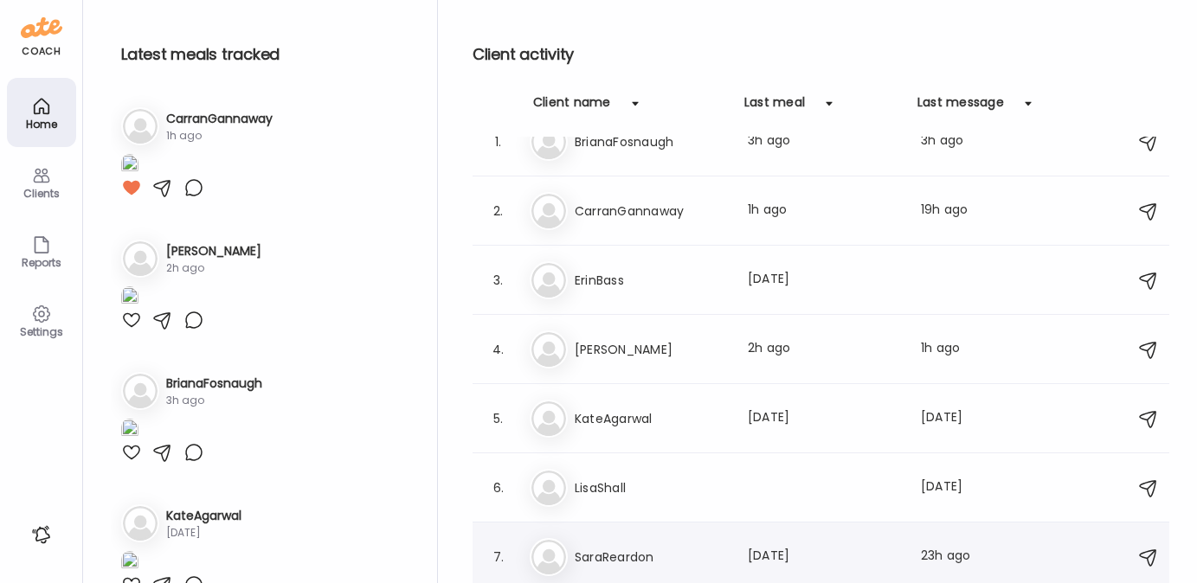
click at [597, 556] on h3 "SaraReardon" at bounding box center [651, 557] width 152 height 21
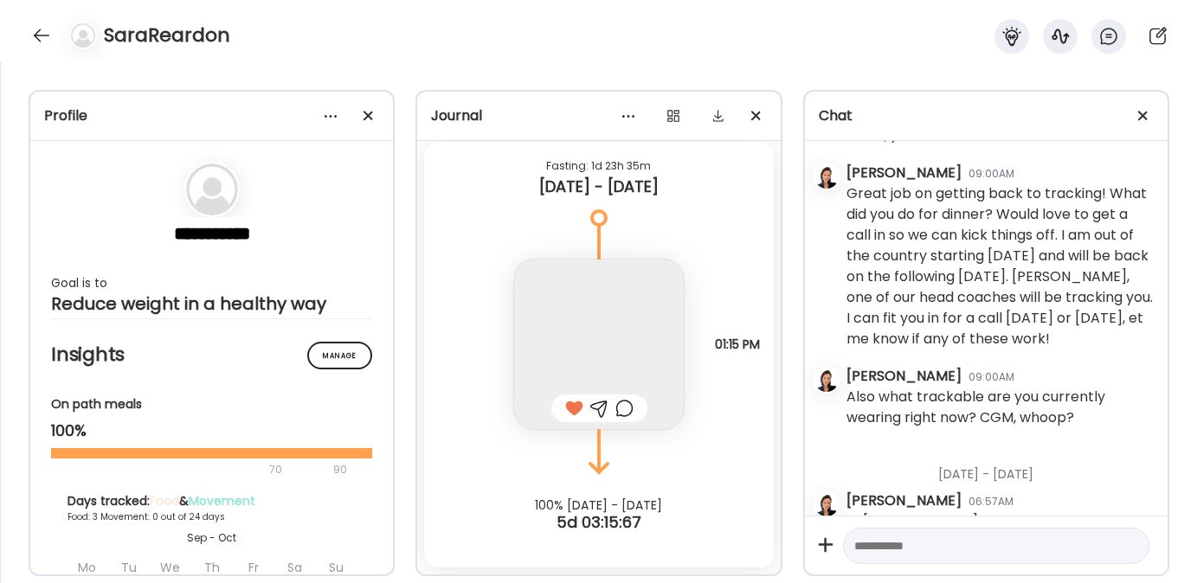
scroll to position [679, 0]
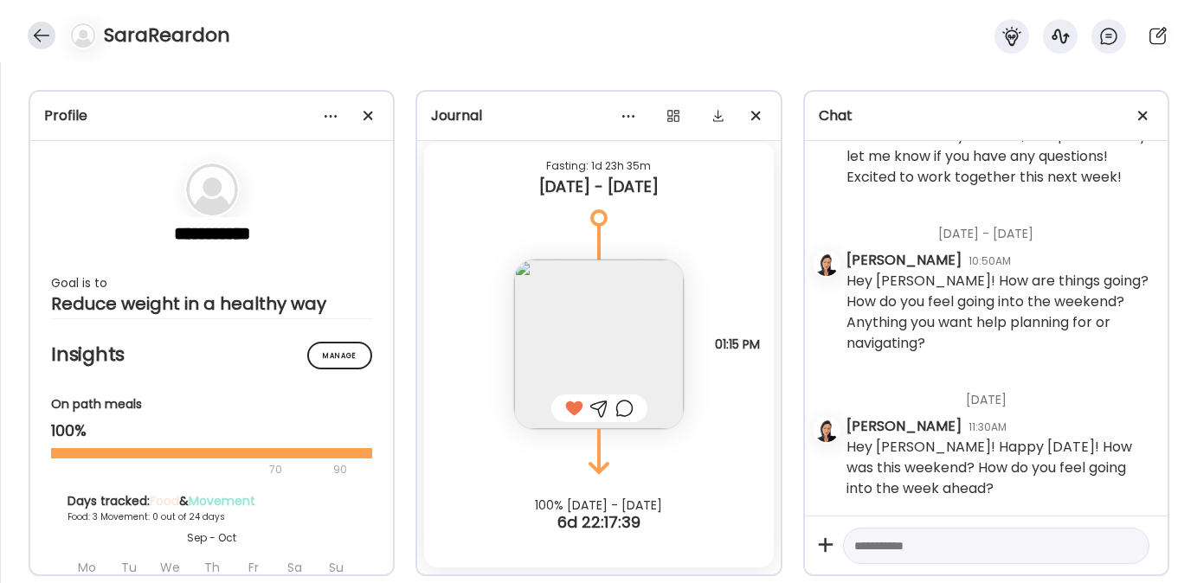
click at [43, 37] on div at bounding box center [42, 36] width 28 height 28
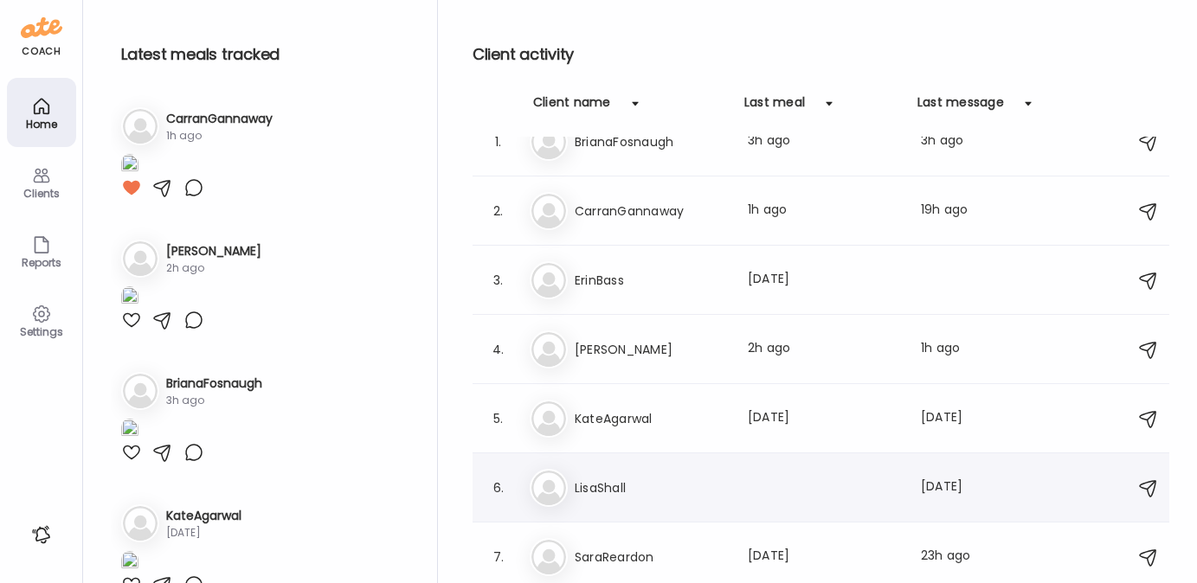
click at [872, 478] on div at bounding box center [824, 488] width 152 height 21
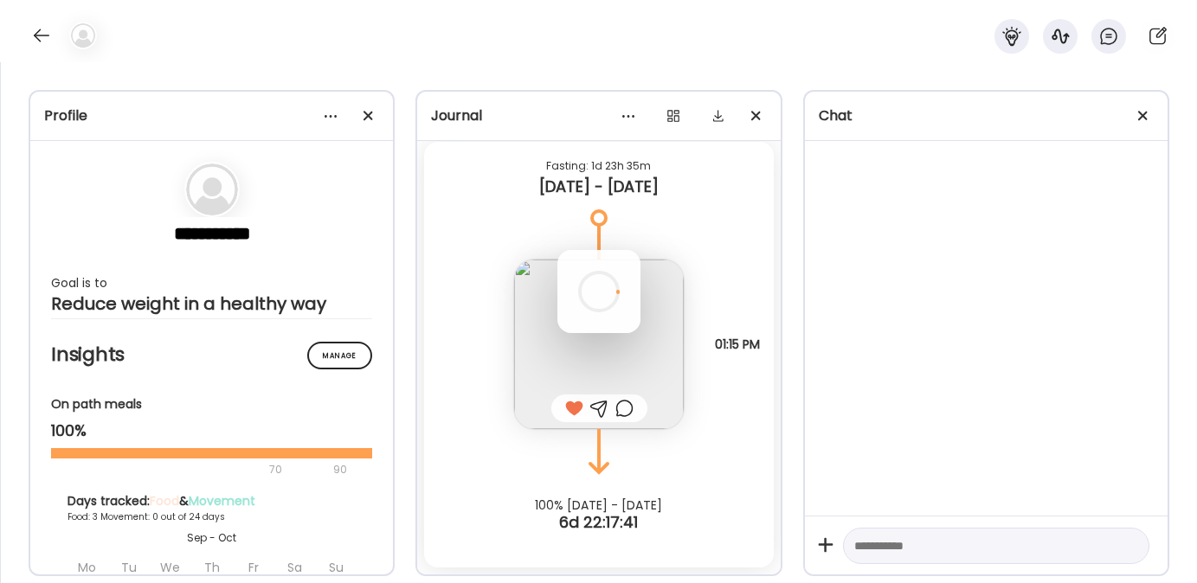
scroll to position [0, 0]
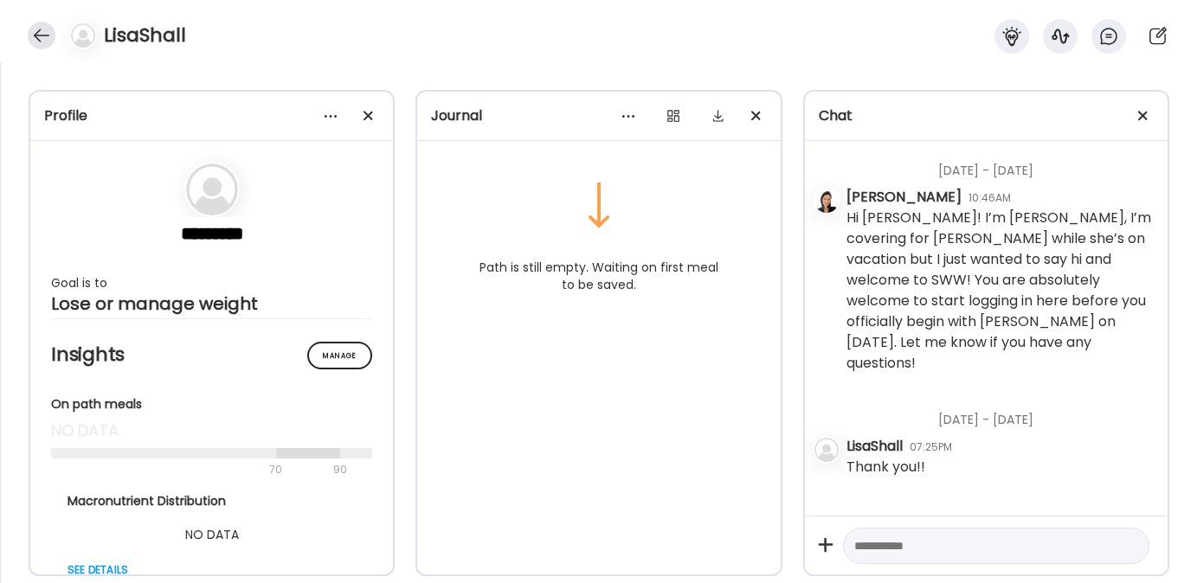
click at [42, 32] on div at bounding box center [42, 36] width 28 height 28
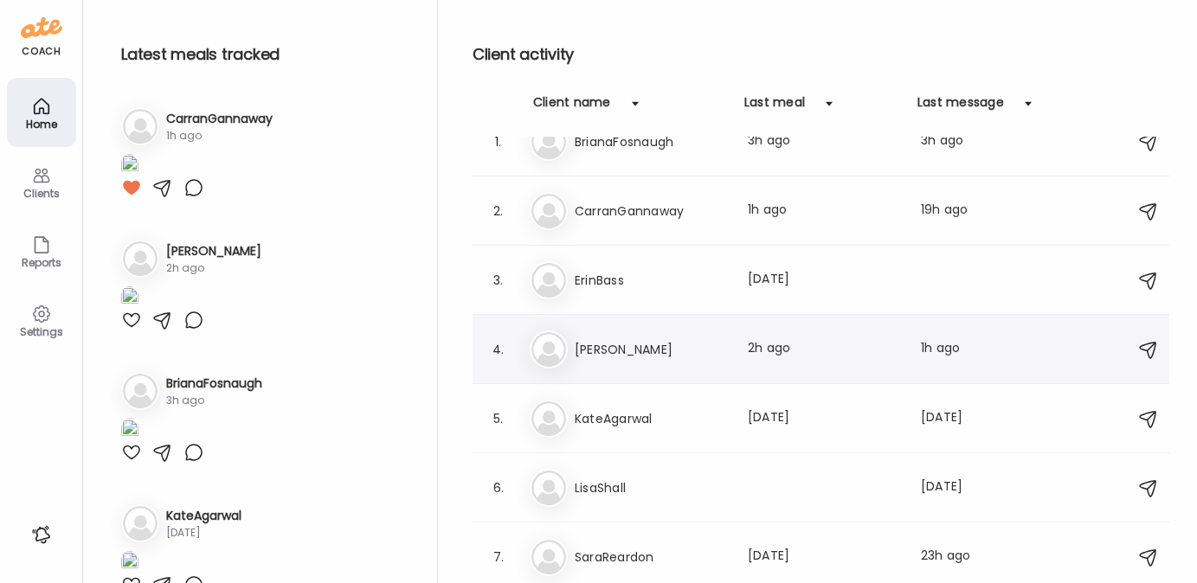
click at [628, 339] on h3 "Jamie" at bounding box center [651, 349] width 152 height 21
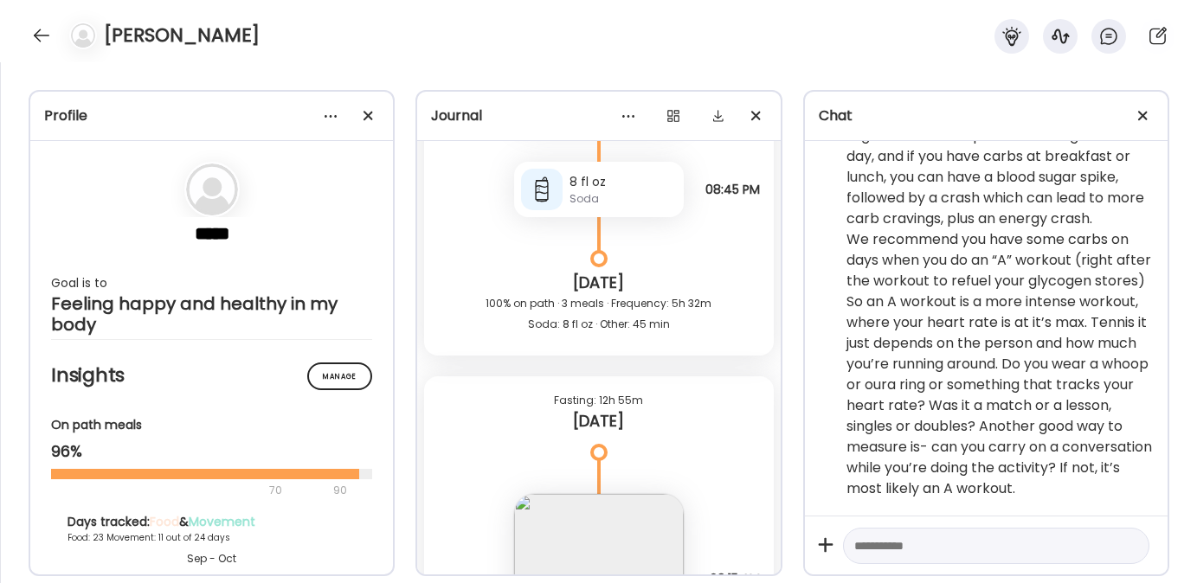
scroll to position [53733, 0]
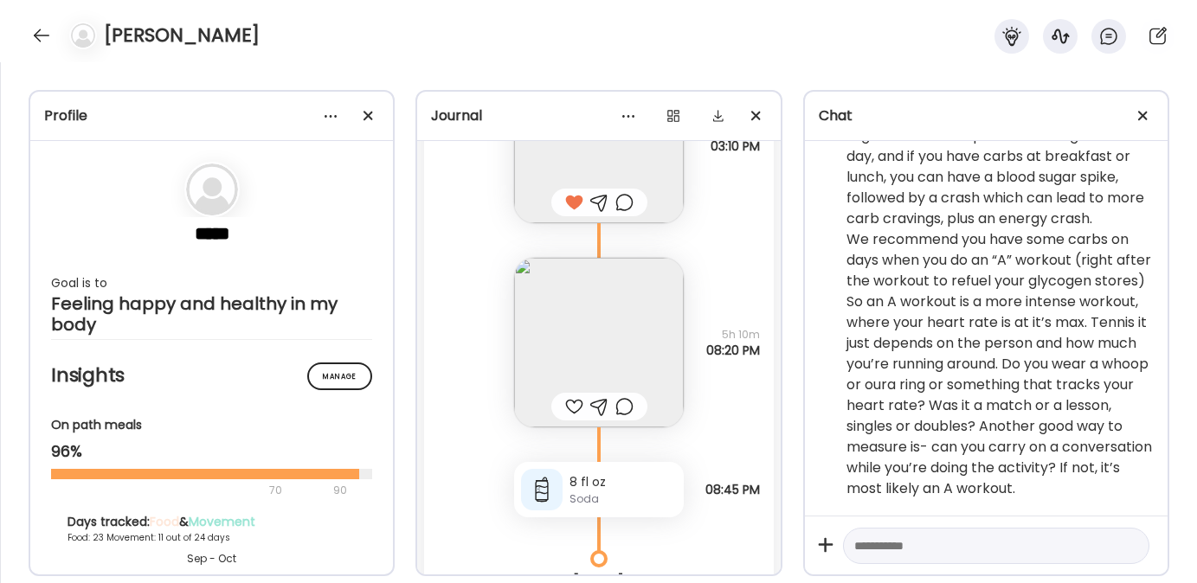
click at [551, 357] on img at bounding box center [599, 343] width 170 height 170
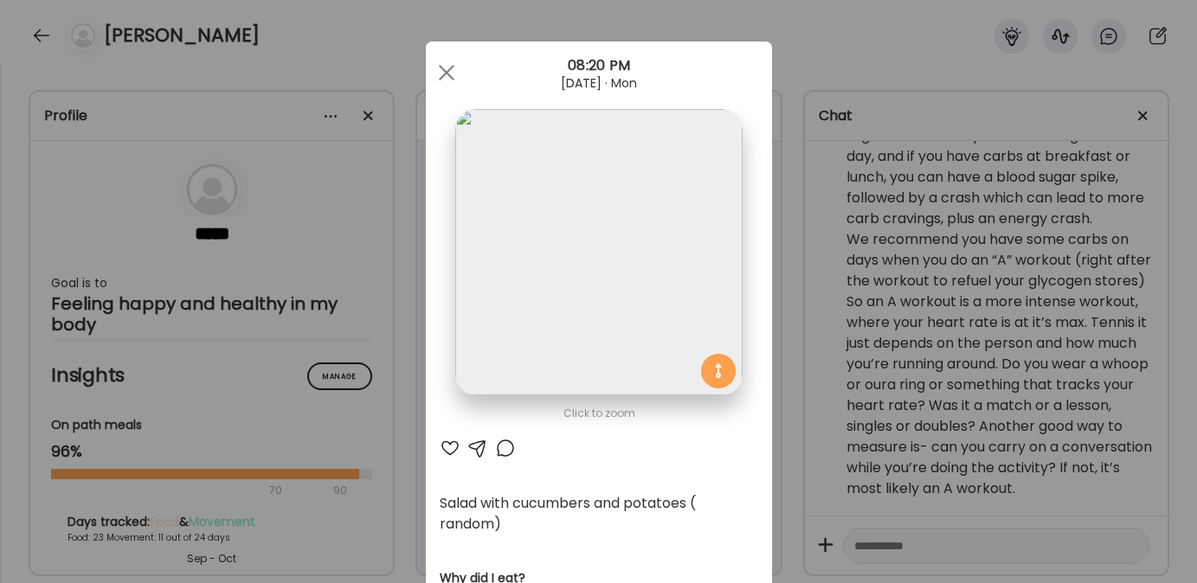
click at [443, 444] on div at bounding box center [450, 448] width 21 height 21
click at [441, 75] on div at bounding box center [446, 72] width 35 height 35
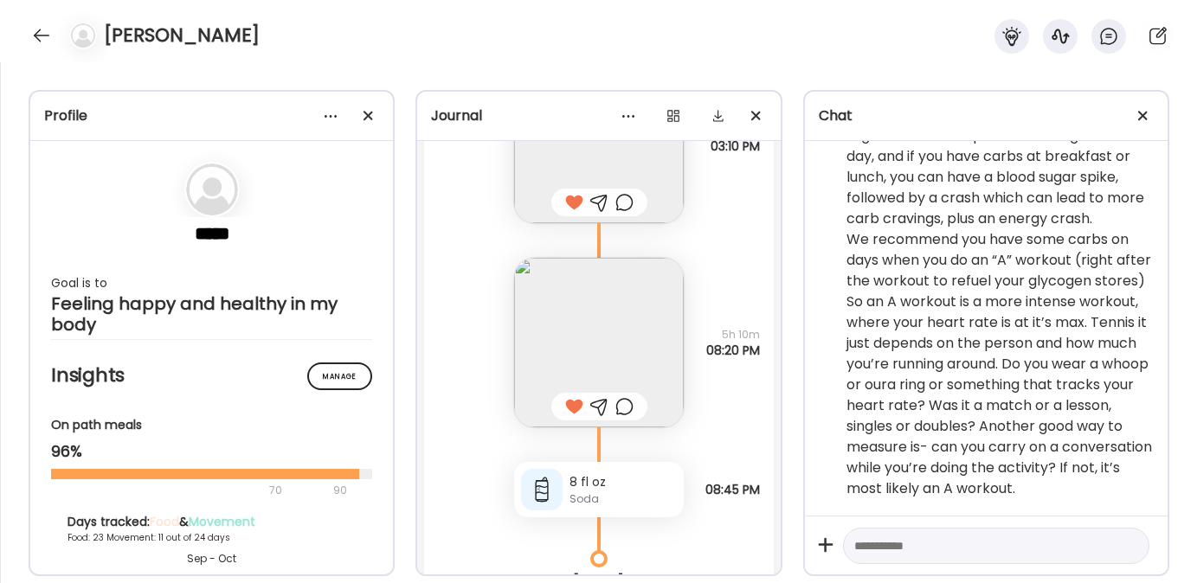
scroll to position [53596, 0]
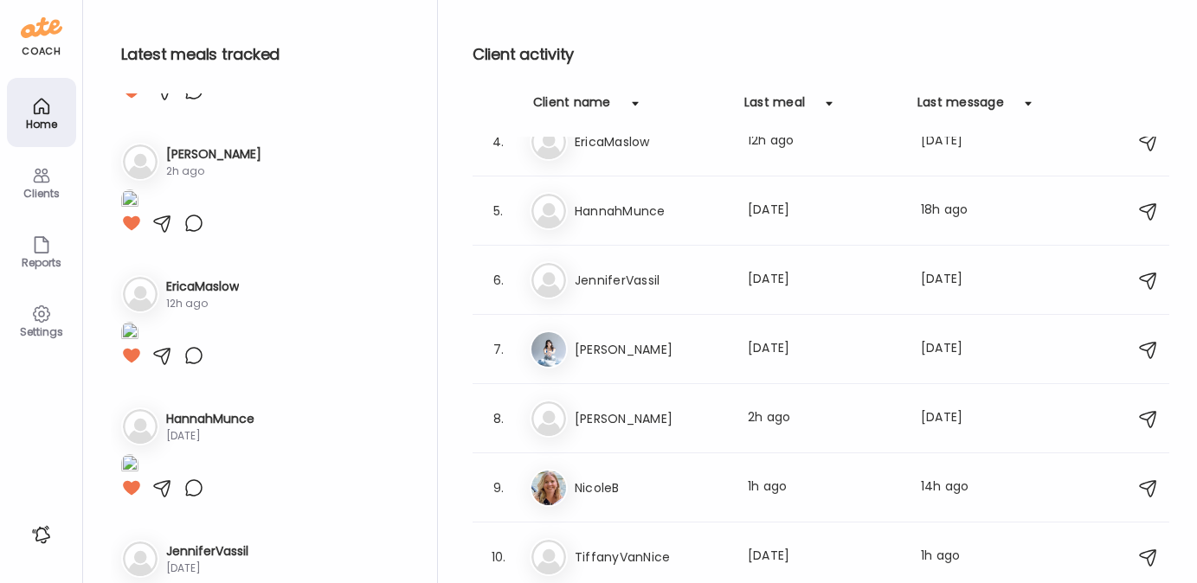
scroll to position [452, 0]
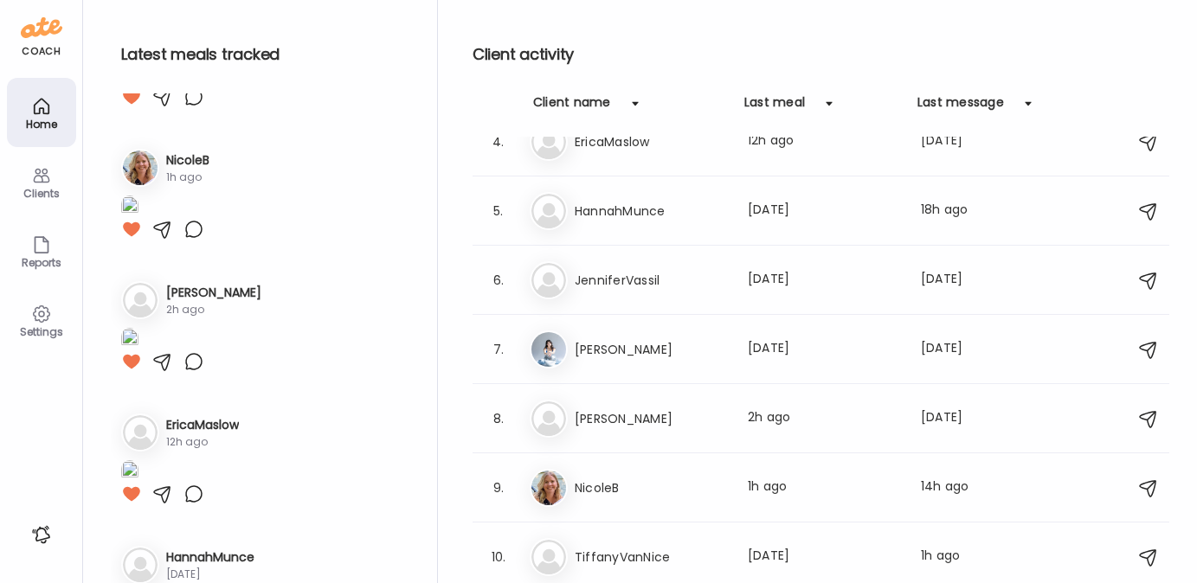
scroll to position [0, 0]
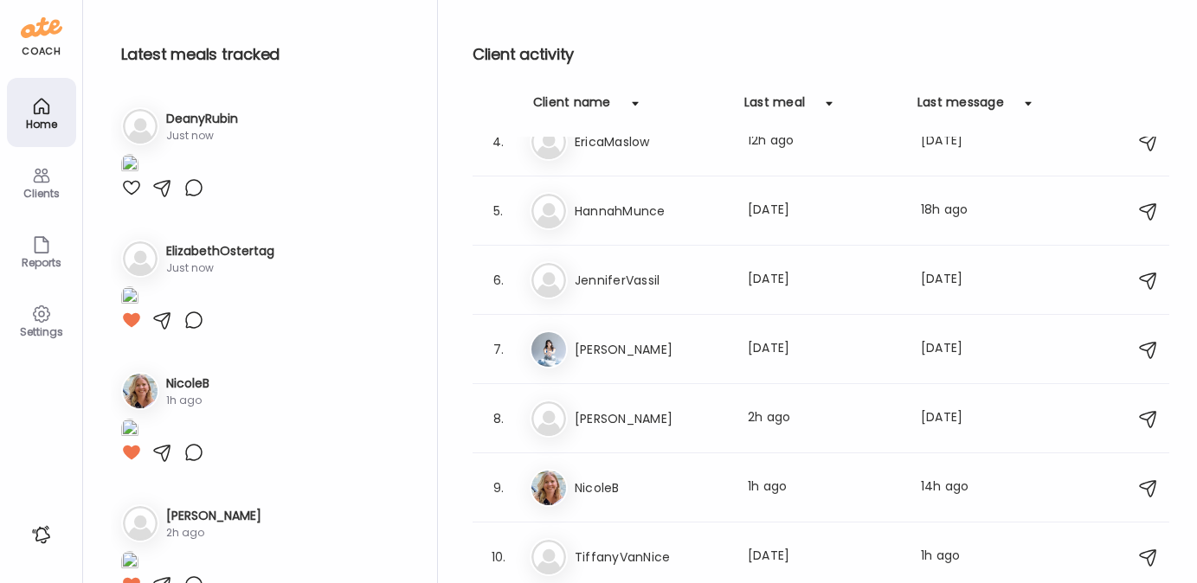
click at [134, 198] on div at bounding box center [131, 187] width 21 height 21
